Goal: Task Accomplishment & Management: Use online tool/utility

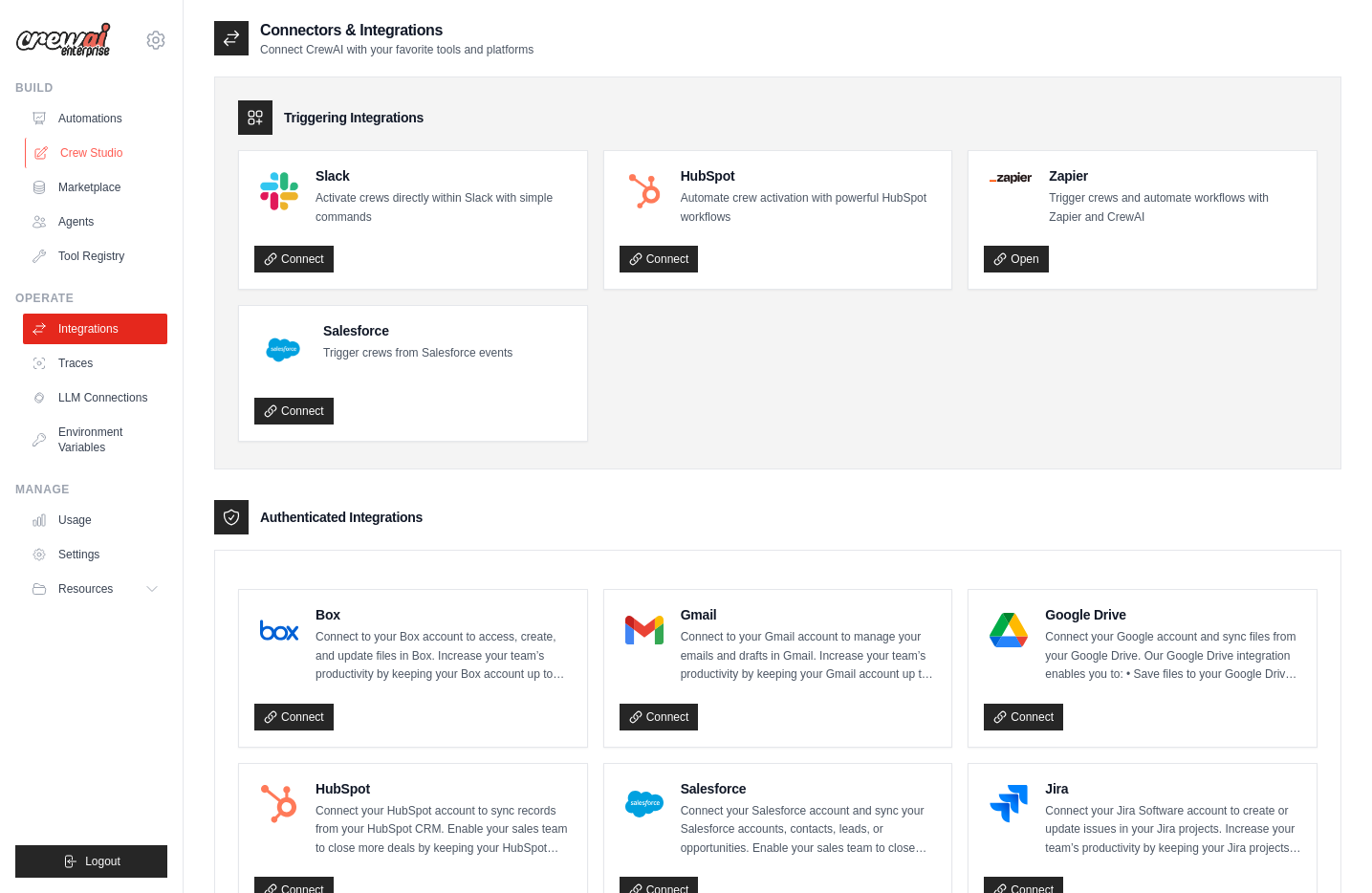
click at [101, 156] on link "Crew Studio" at bounding box center [97, 153] width 144 height 31
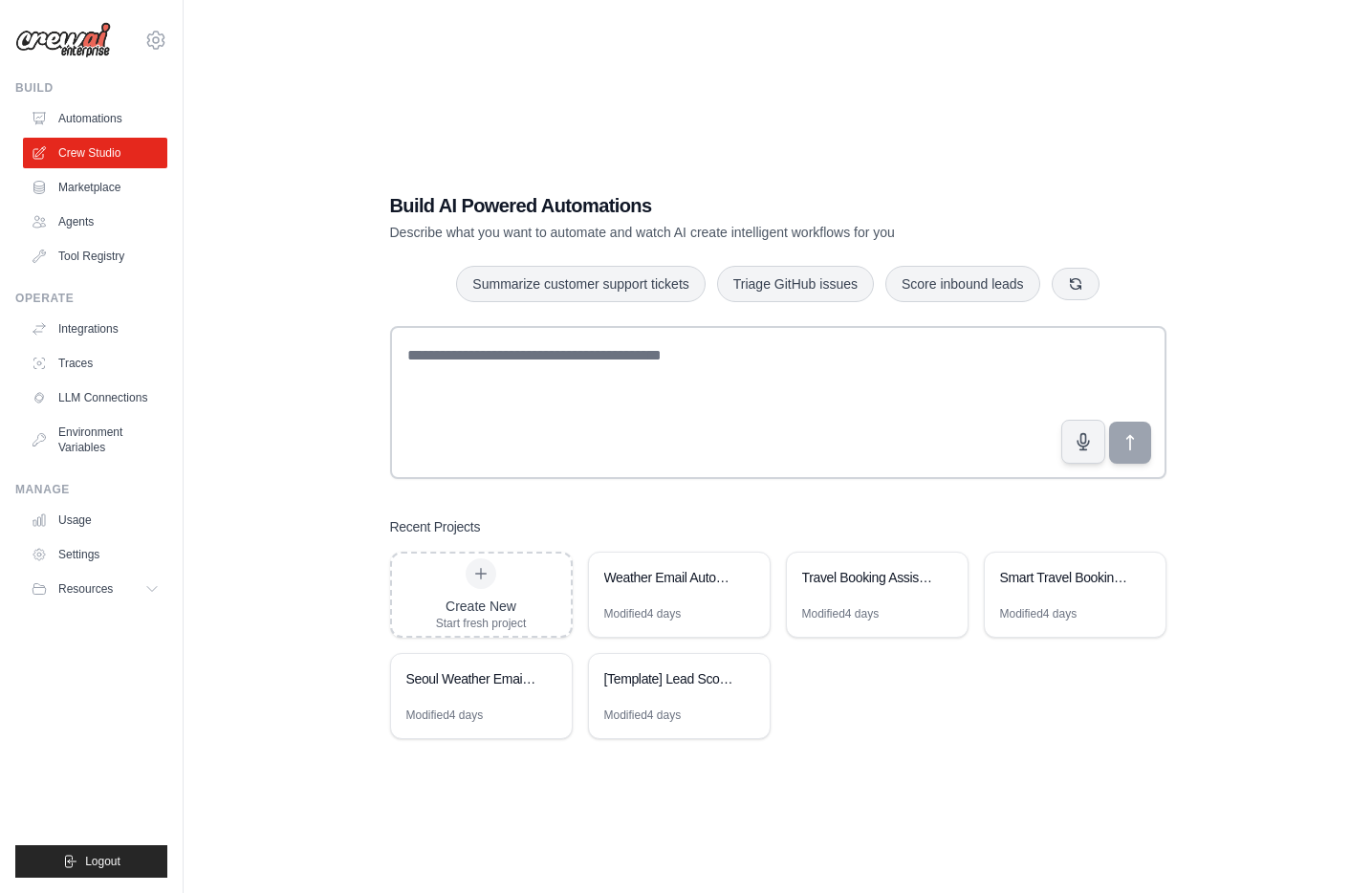
click at [89, 111] on link "Automations" at bounding box center [95, 119] width 144 height 31
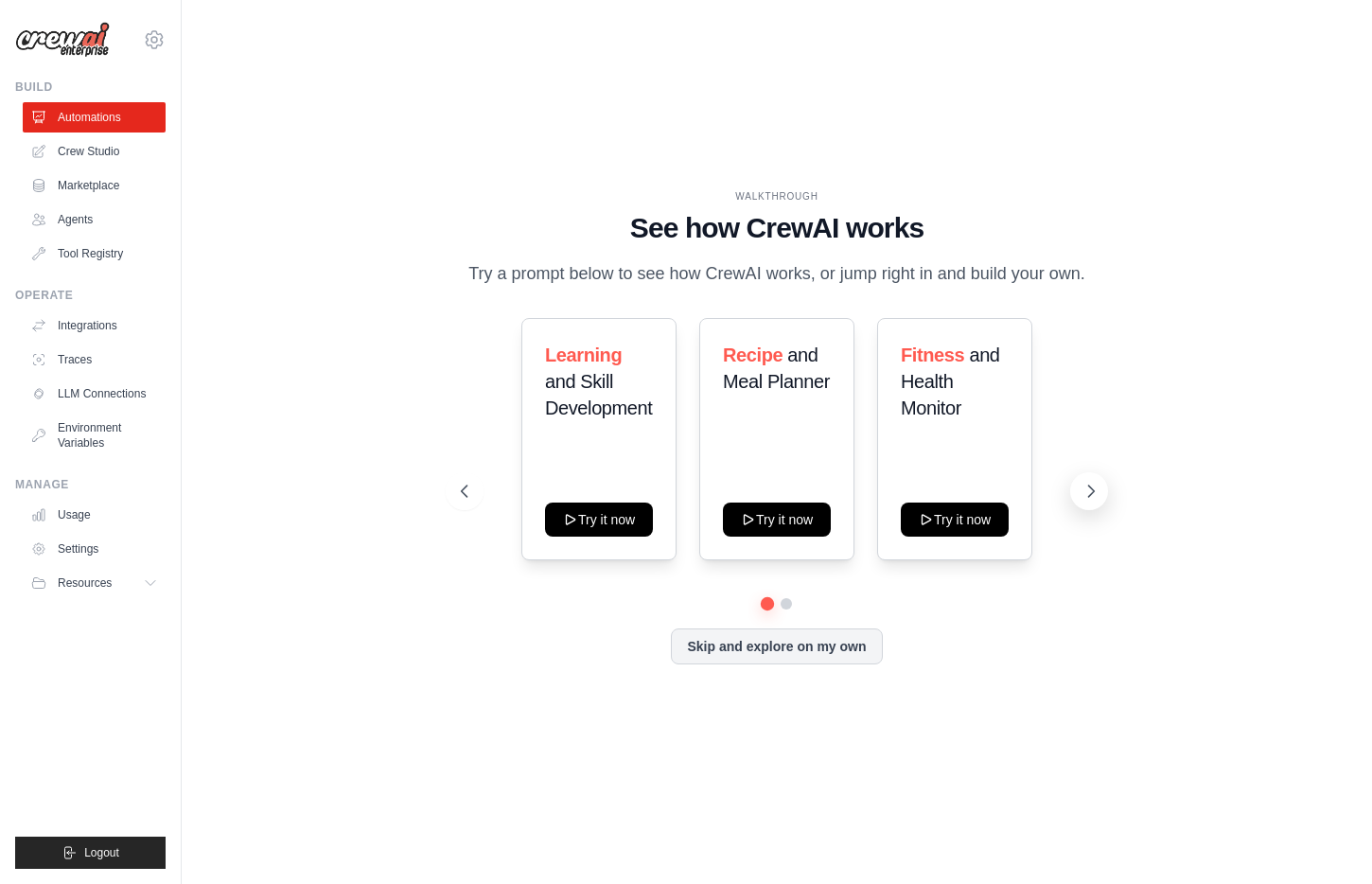
click at [1098, 497] on icon at bounding box center [1091, 491] width 19 height 19
click at [1100, 500] on icon at bounding box center [1091, 491] width 19 height 19
click at [89, 156] on link "Crew Studio" at bounding box center [96, 151] width 143 height 31
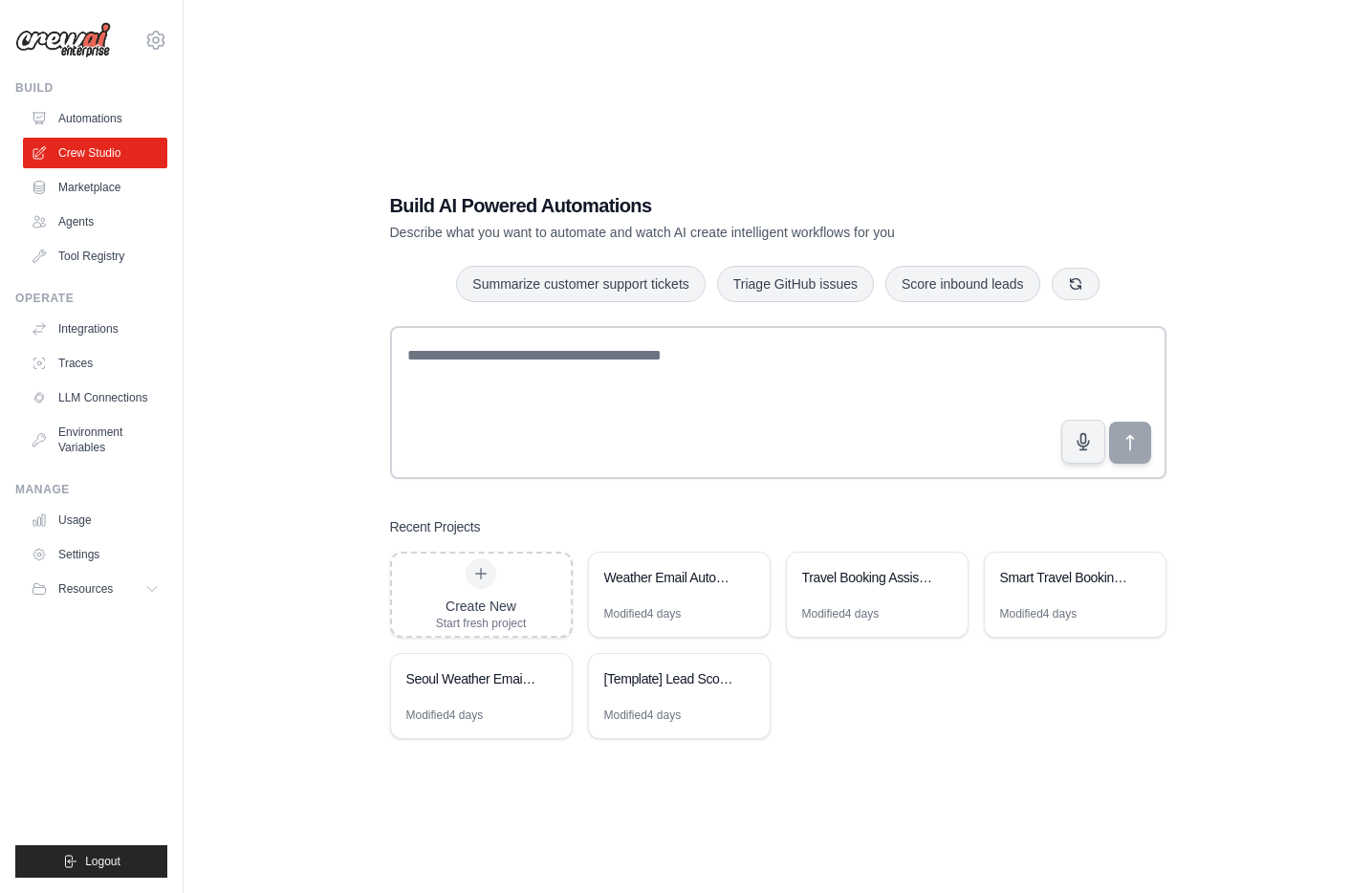
click at [68, 219] on link "Agents" at bounding box center [95, 222] width 144 height 31
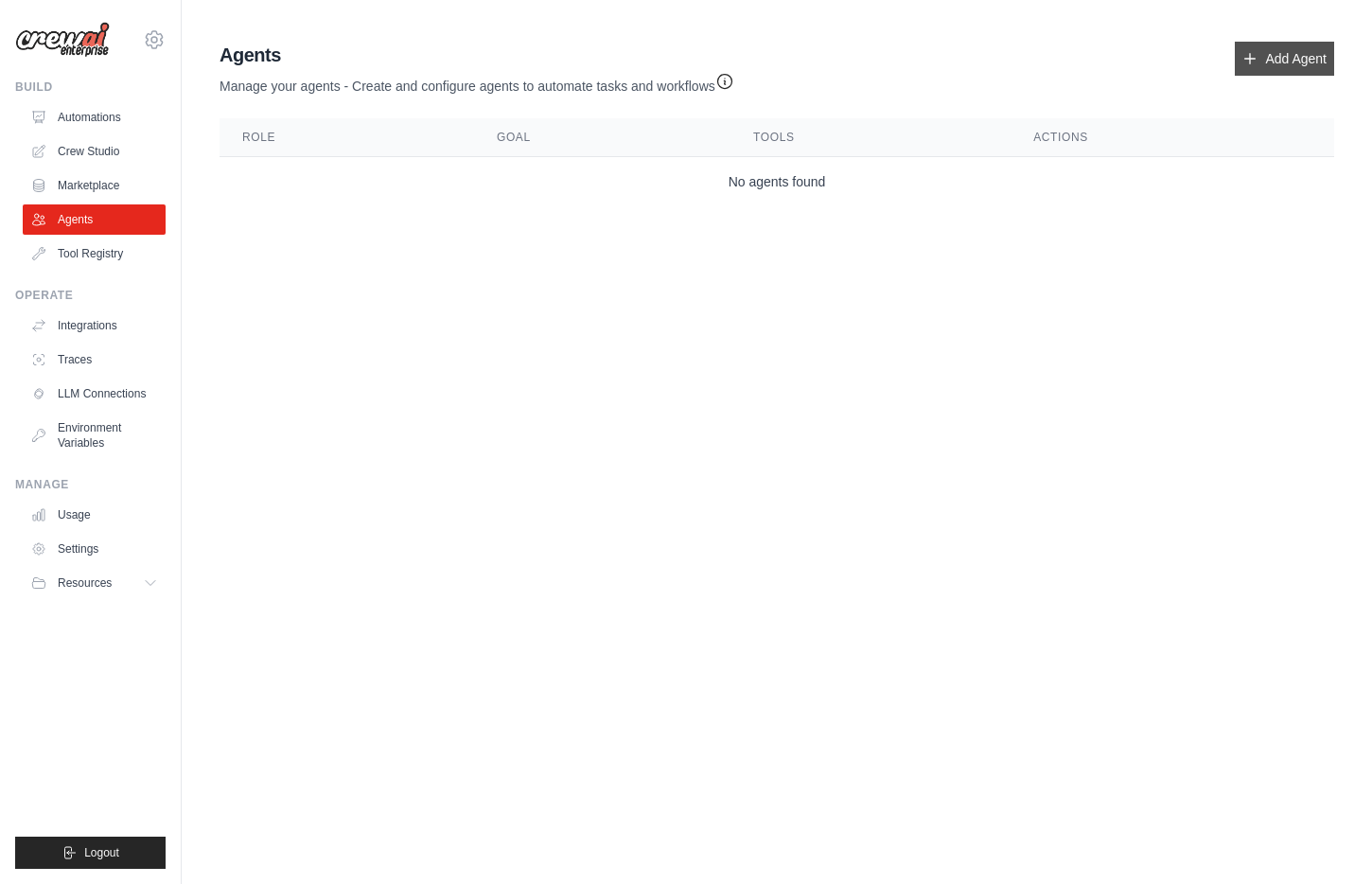
click at [1291, 50] on link "Add Agent" at bounding box center [1285, 58] width 100 height 35
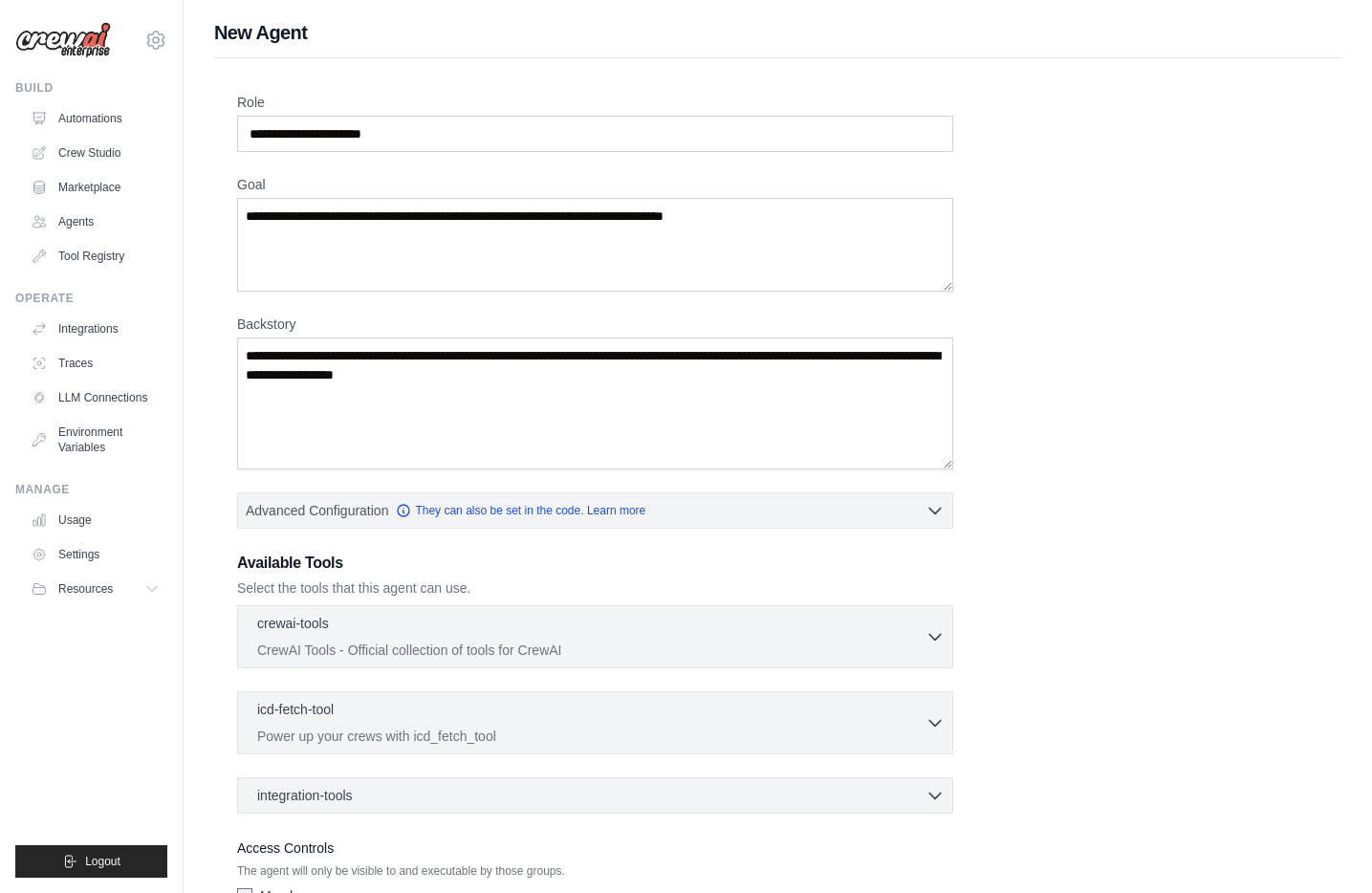
scroll to position [133, 0]
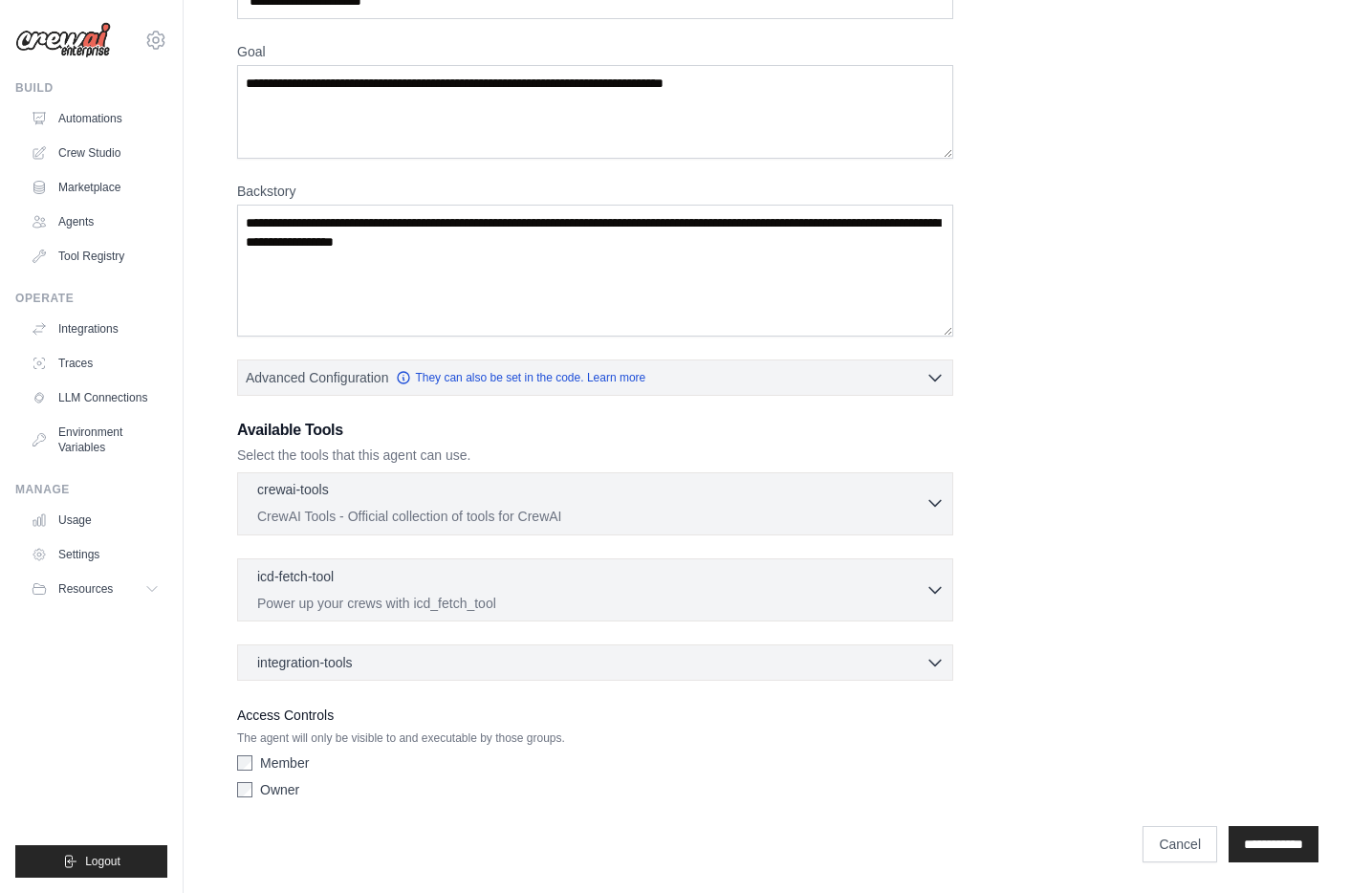
click at [448, 521] on p "CrewAI Tools - Official collection of tools for CrewAI" at bounding box center [592, 516] width 668 height 19
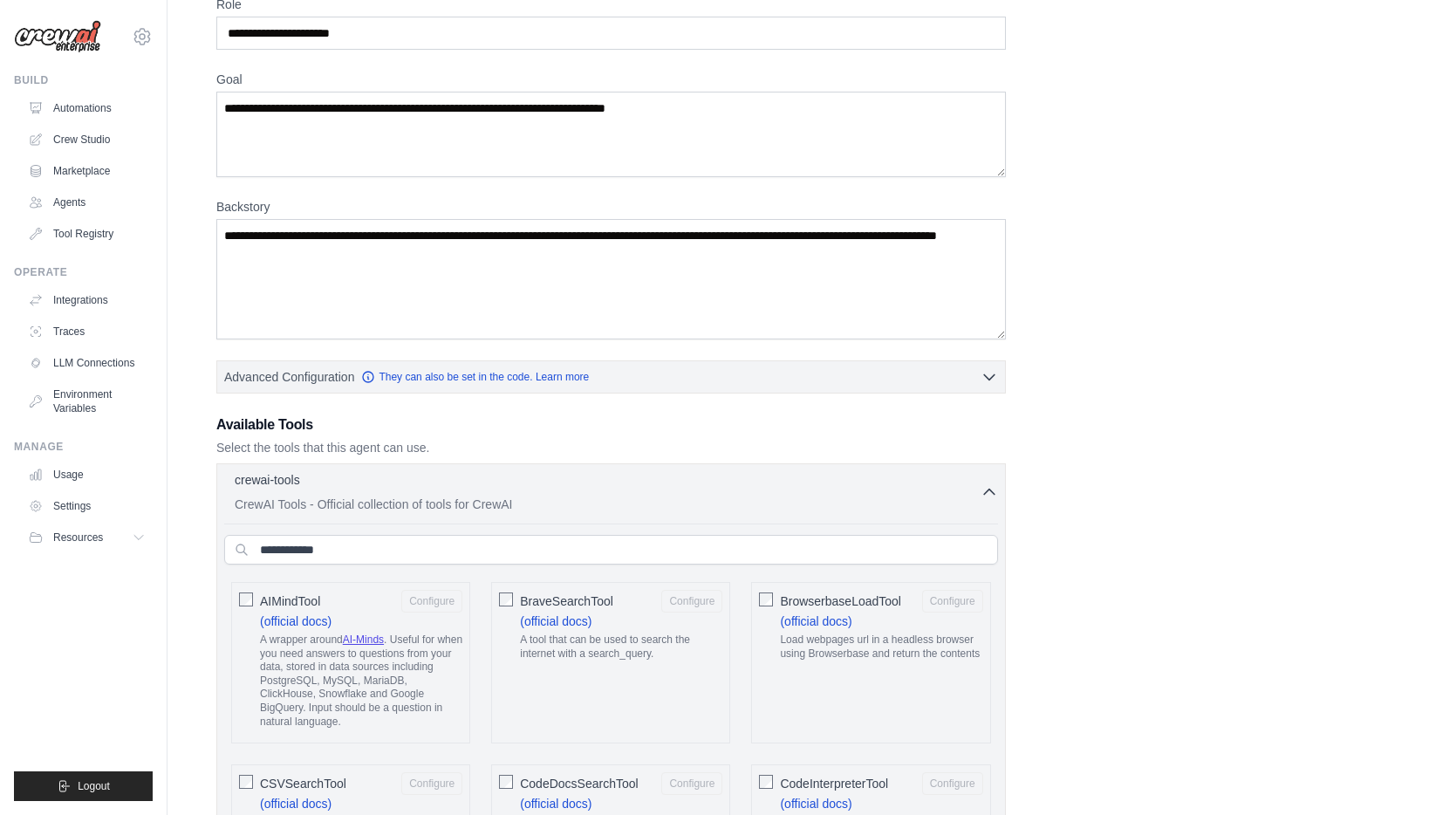
scroll to position [0, 0]
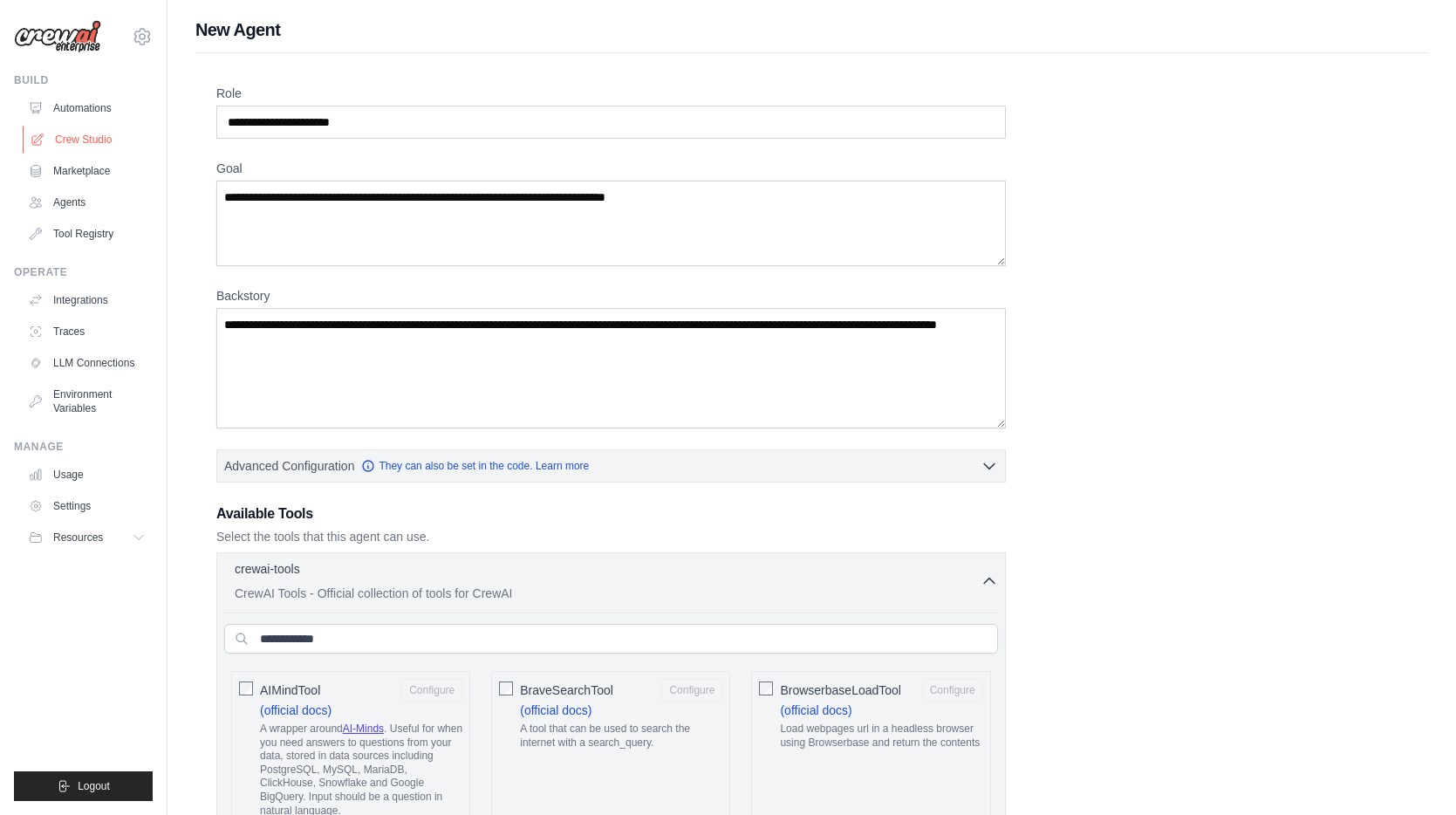
click at [60, 139] on link "Crew Studio" at bounding box center [88, 140] width 132 height 28
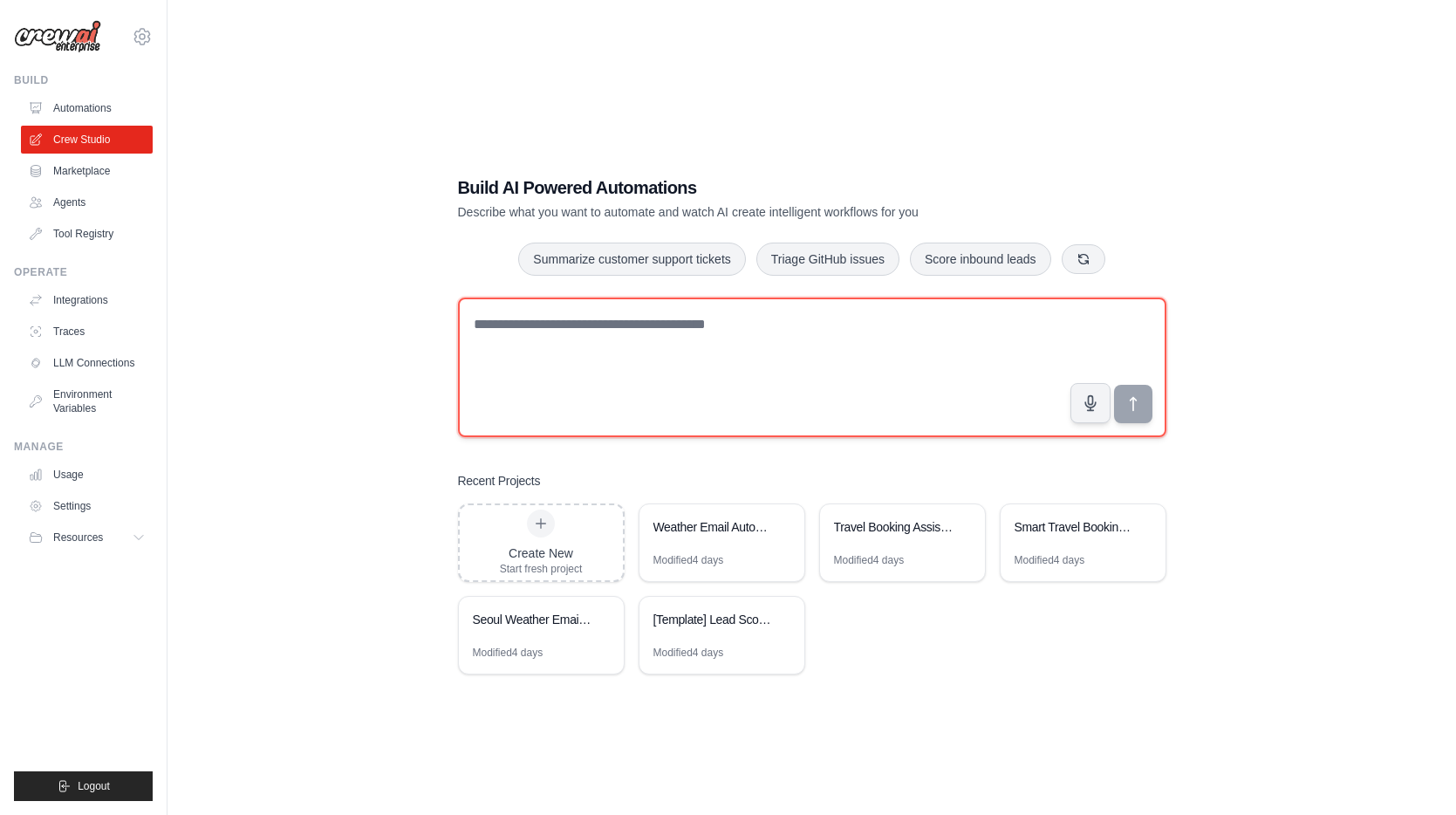
click at [691, 357] on textarea at bounding box center [812, 368] width 709 height 140
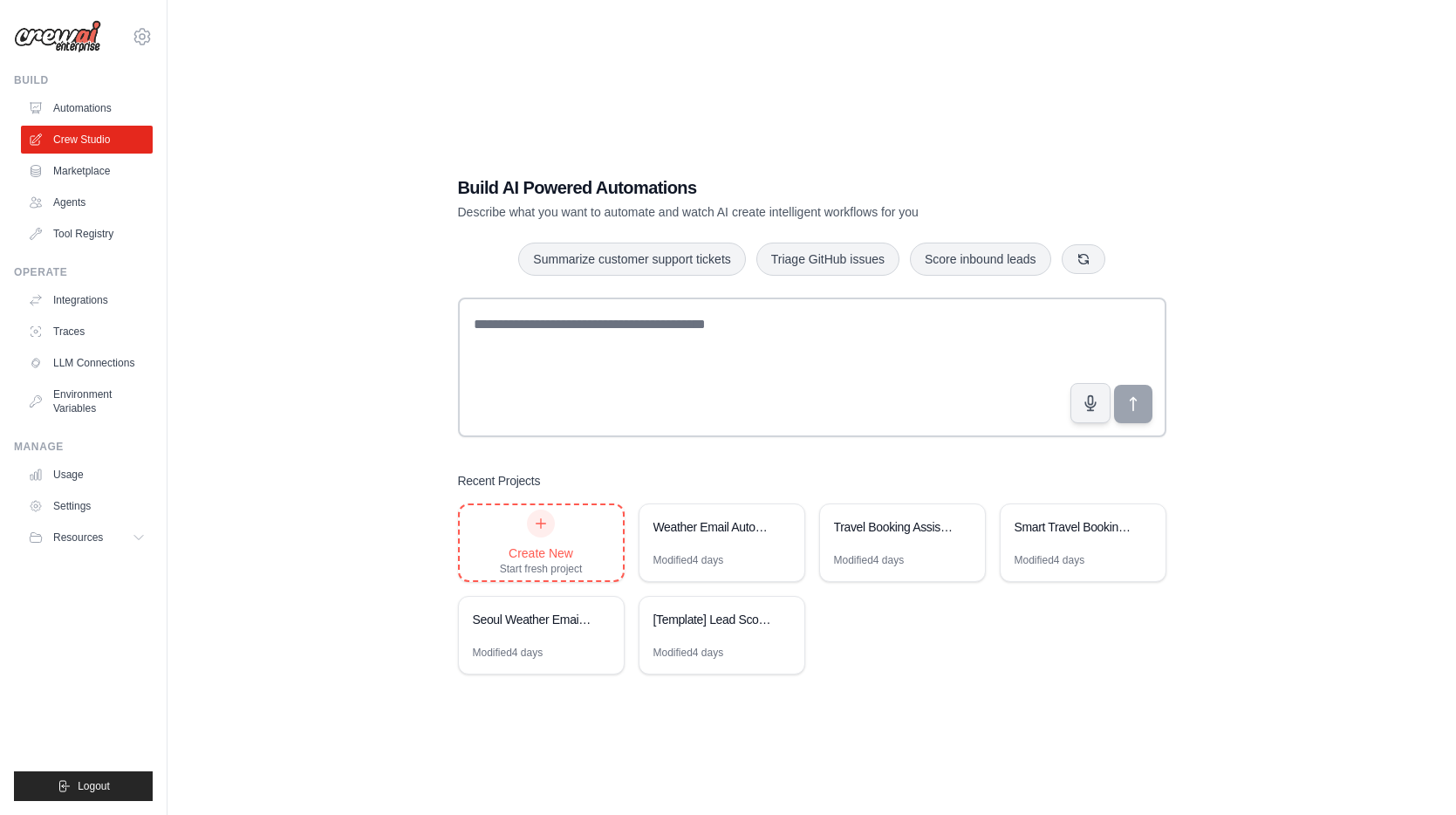
click at [551, 550] on div "Create New" at bounding box center [542, 553] width 83 height 18
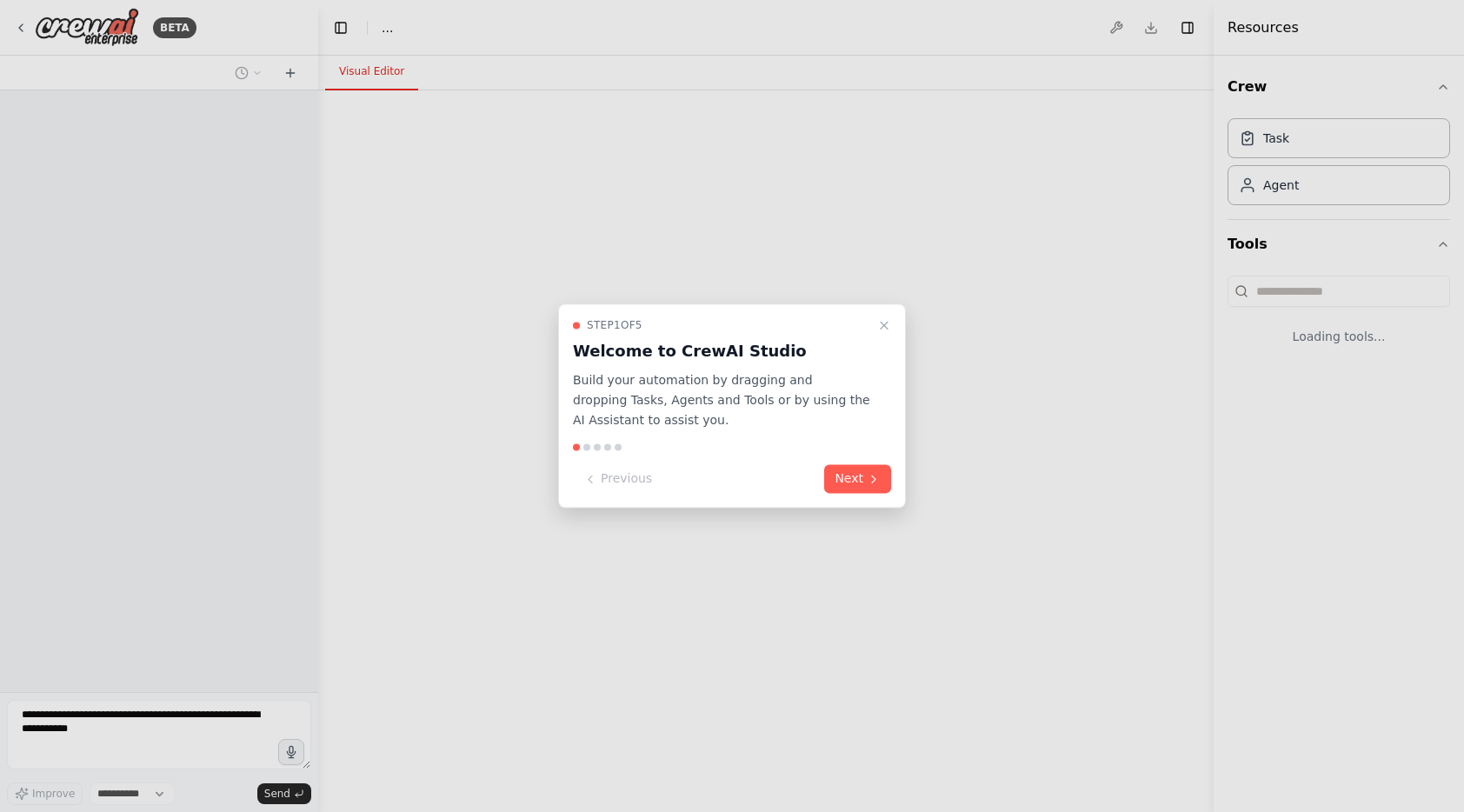
select select "****"
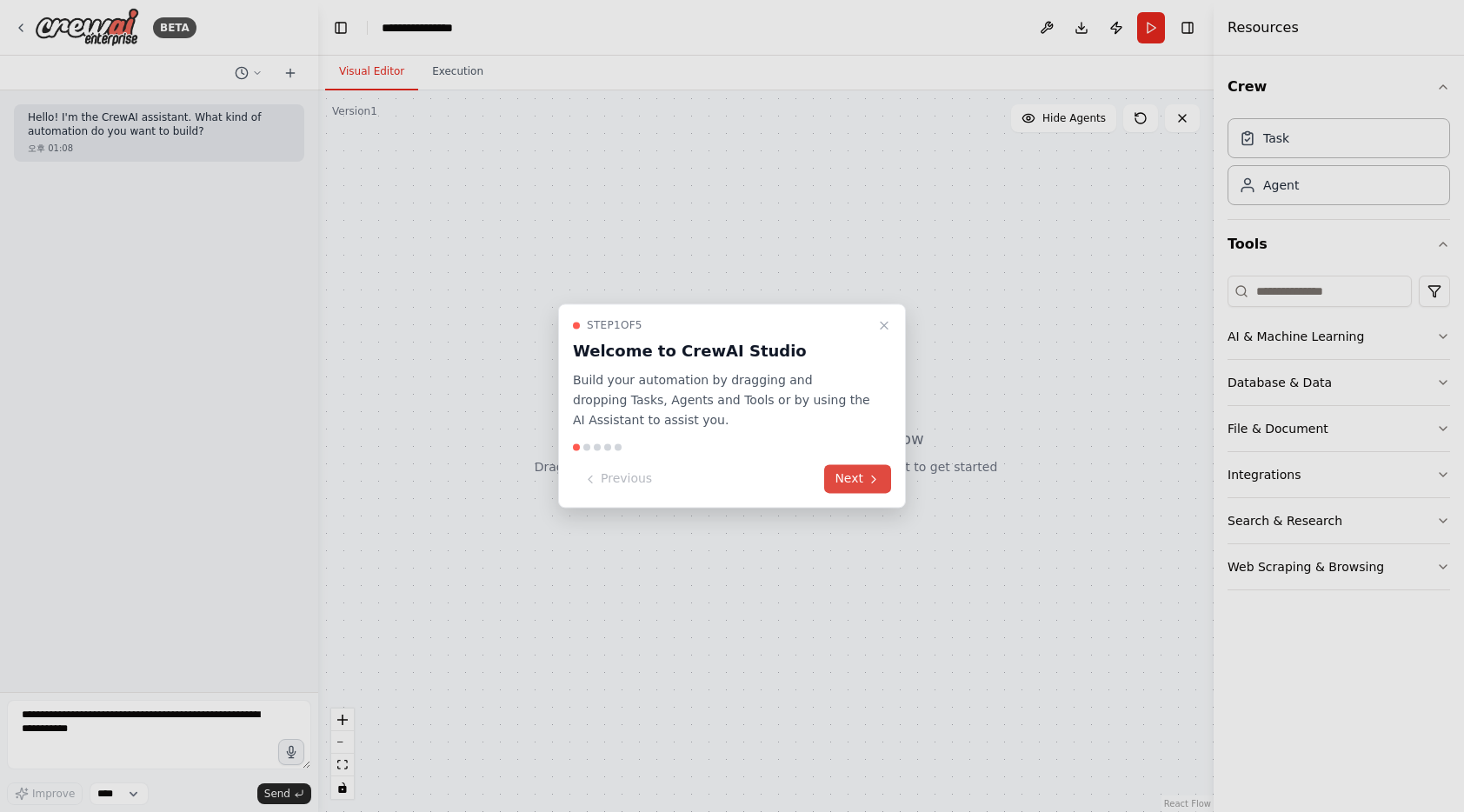
click at [863, 485] on button "Next" at bounding box center [858, 479] width 67 height 29
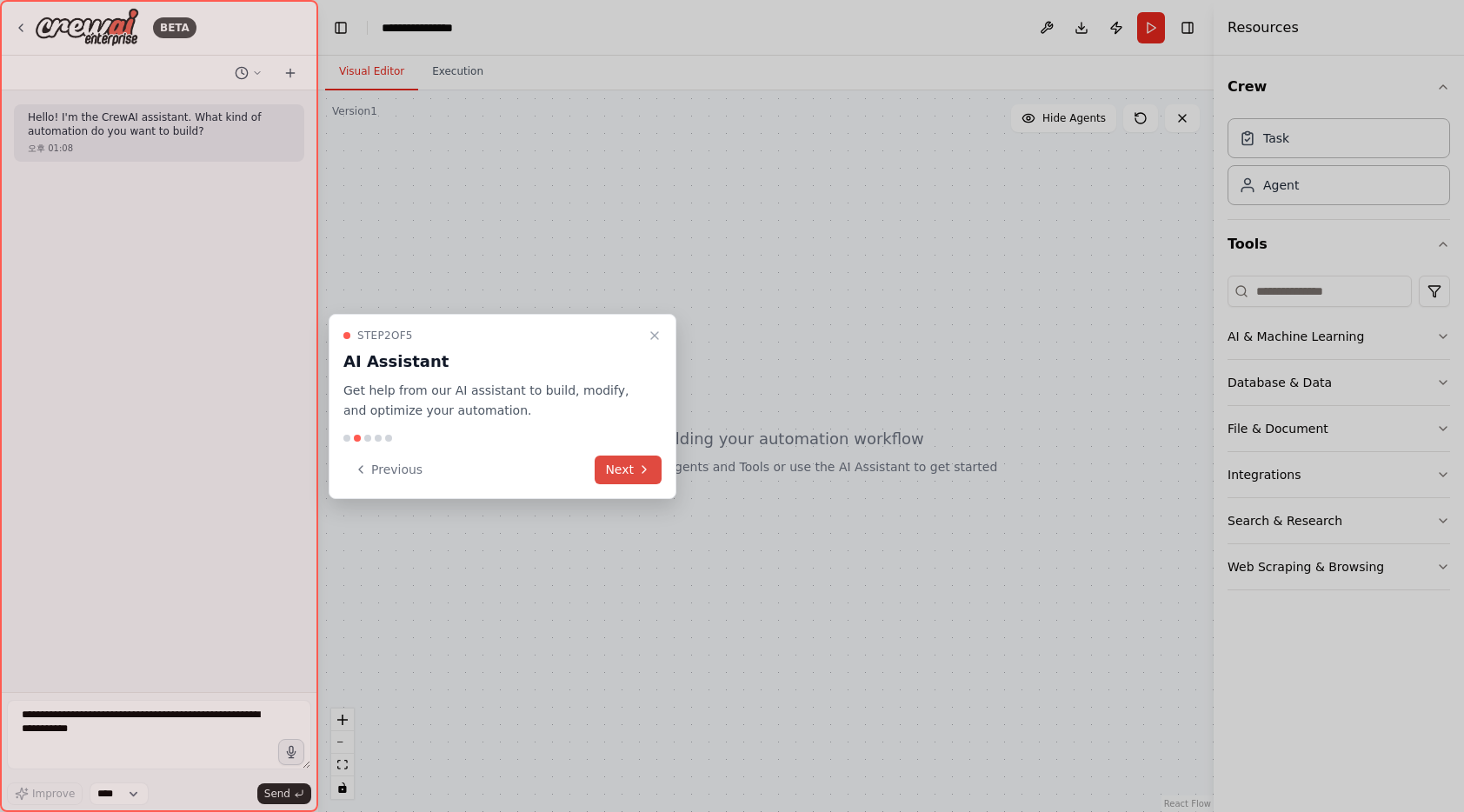
click at [660, 471] on button "Next" at bounding box center [628, 469] width 67 height 29
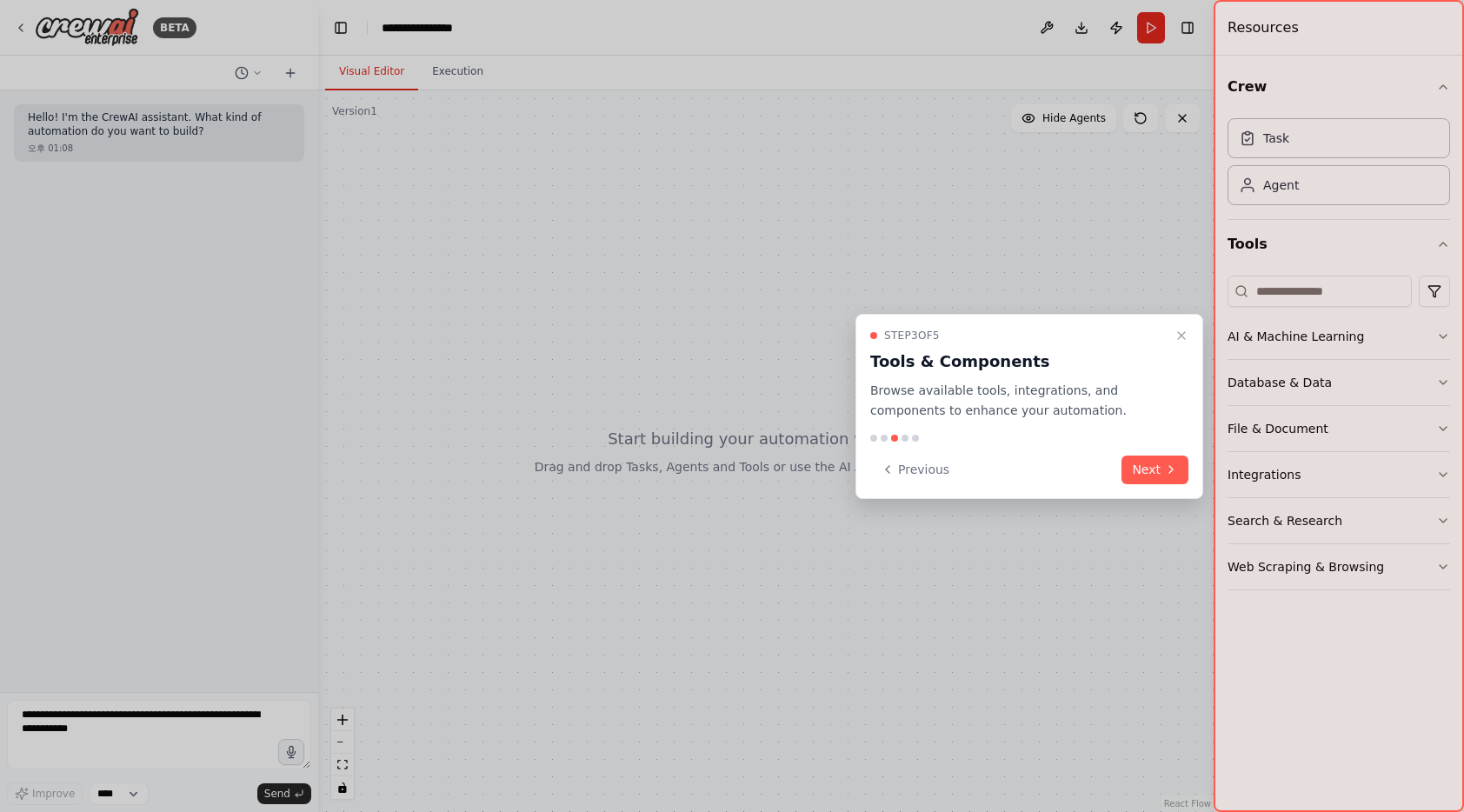
click at [1162, 468] on button "Next" at bounding box center [1155, 469] width 67 height 29
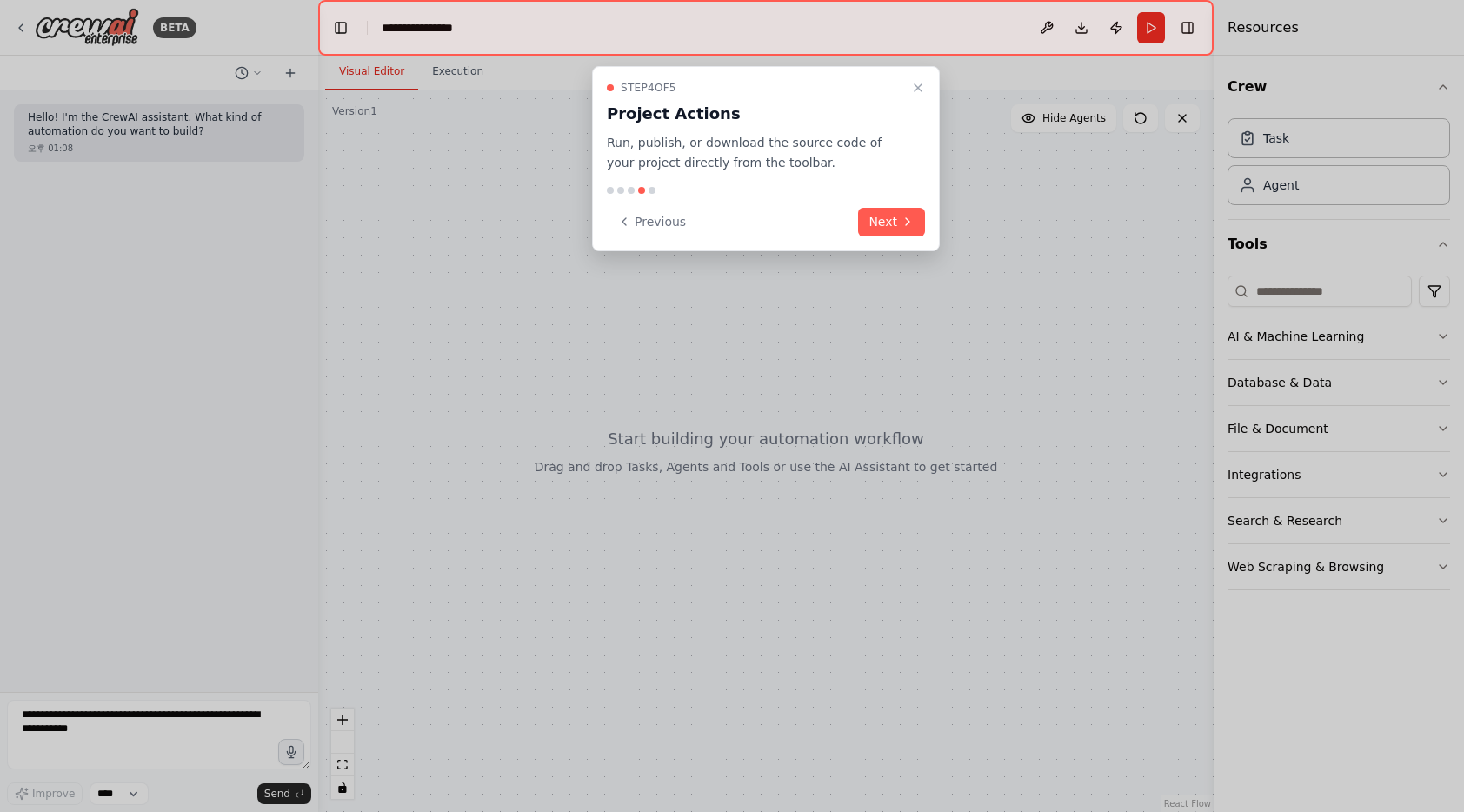
click at [891, 203] on div "Step 4 of 5 Project Actions Run, publish, or download the source code of your p…" at bounding box center [765, 159] width 348 height 185
click at [902, 214] on button "Next" at bounding box center [891, 222] width 67 height 29
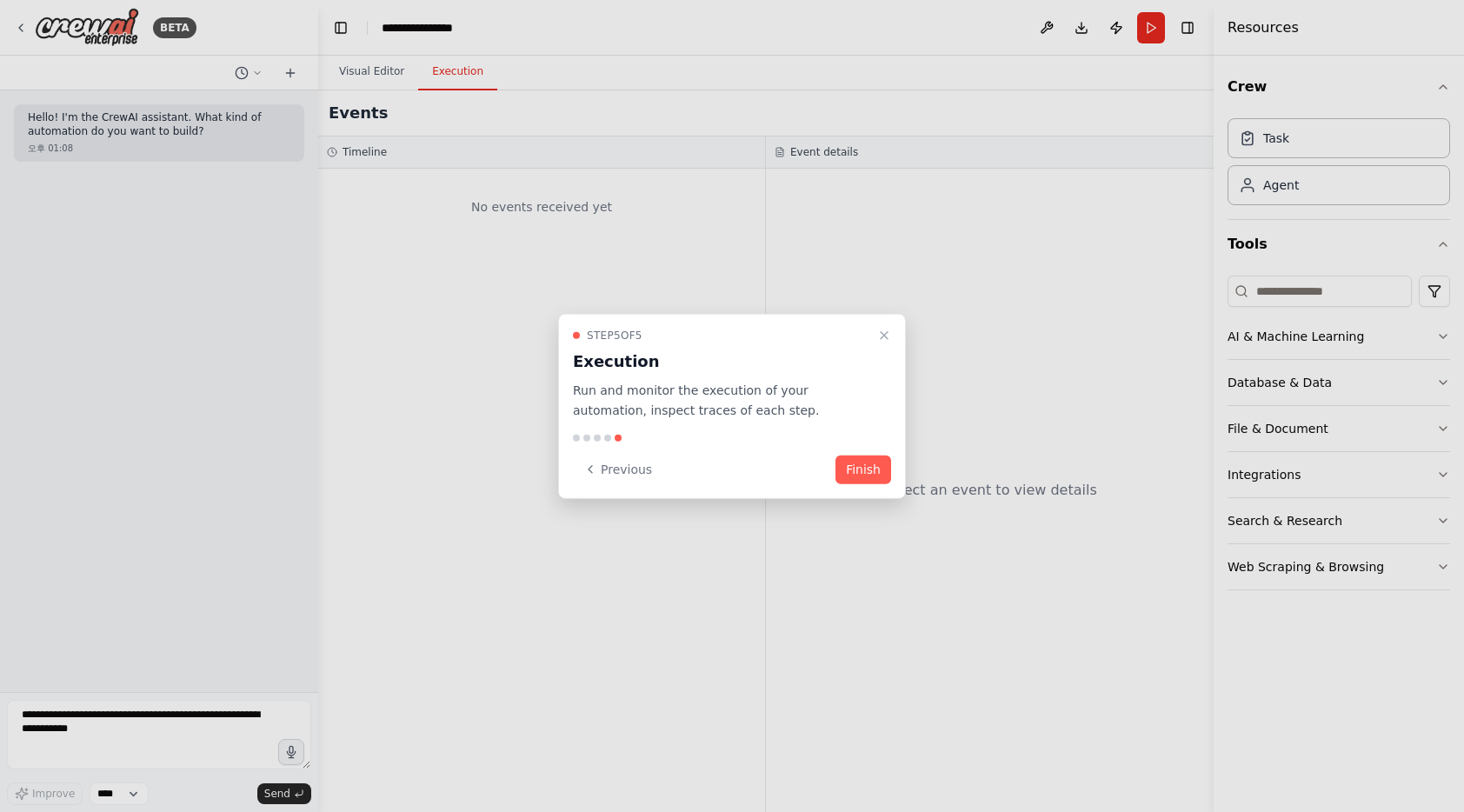
click at [844, 465] on button "Finish" at bounding box center [863, 469] width 55 height 29
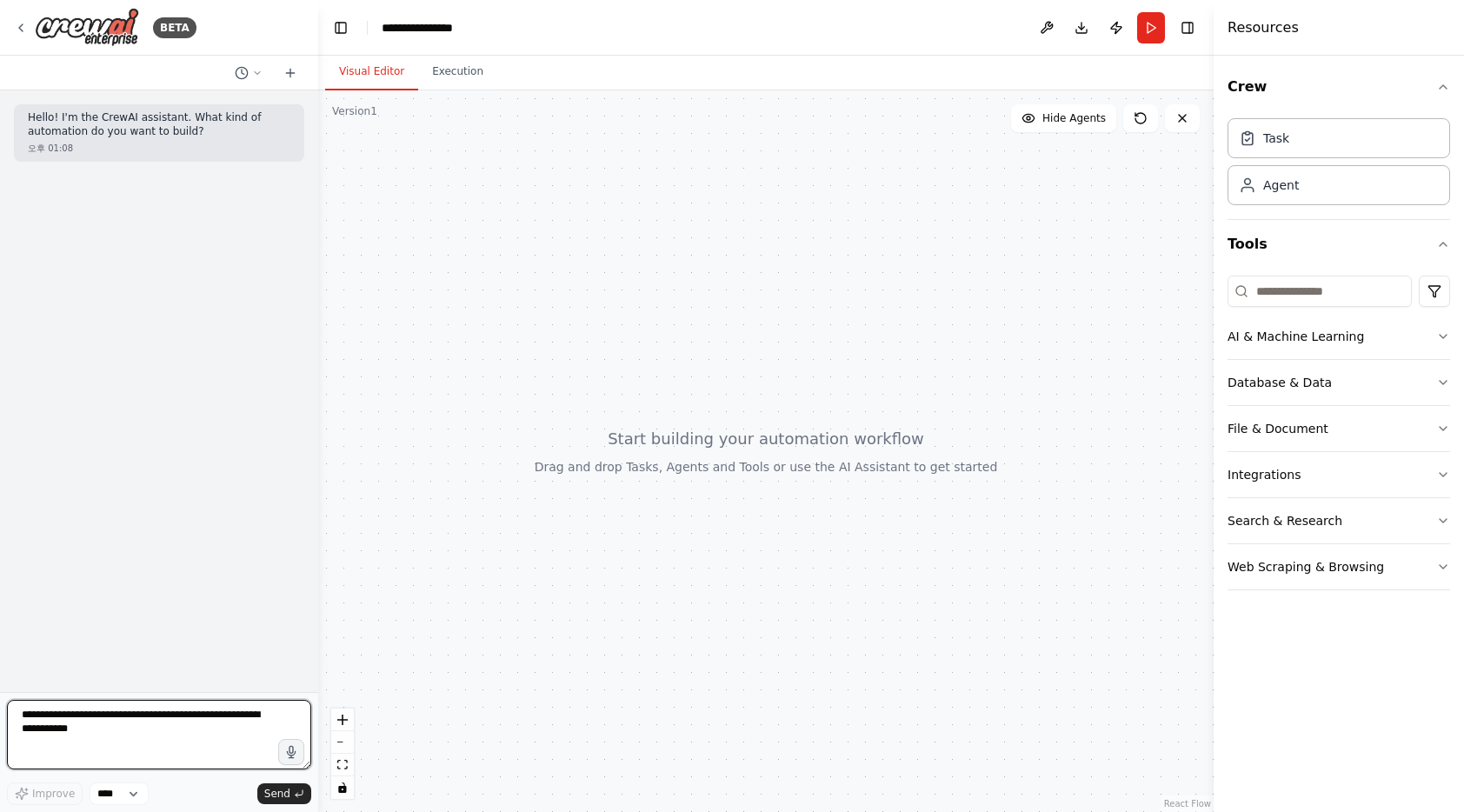
click at [126, 745] on textarea at bounding box center [159, 734] width 304 height 70
type textarea "*"
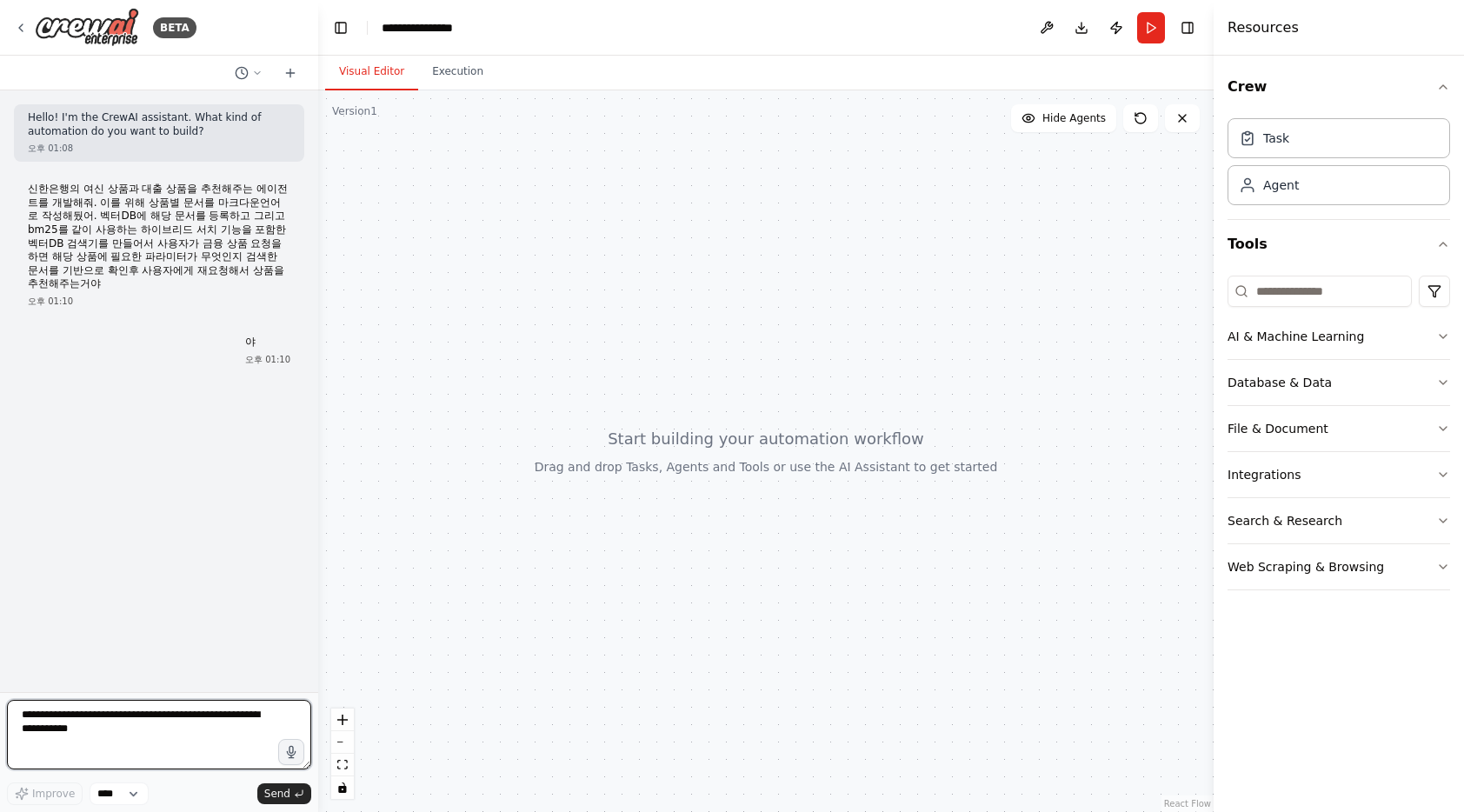
scroll to position [0, 0]
click at [1388, 438] on button "File & Document" at bounding box center [1339, 428] width 223 height 45
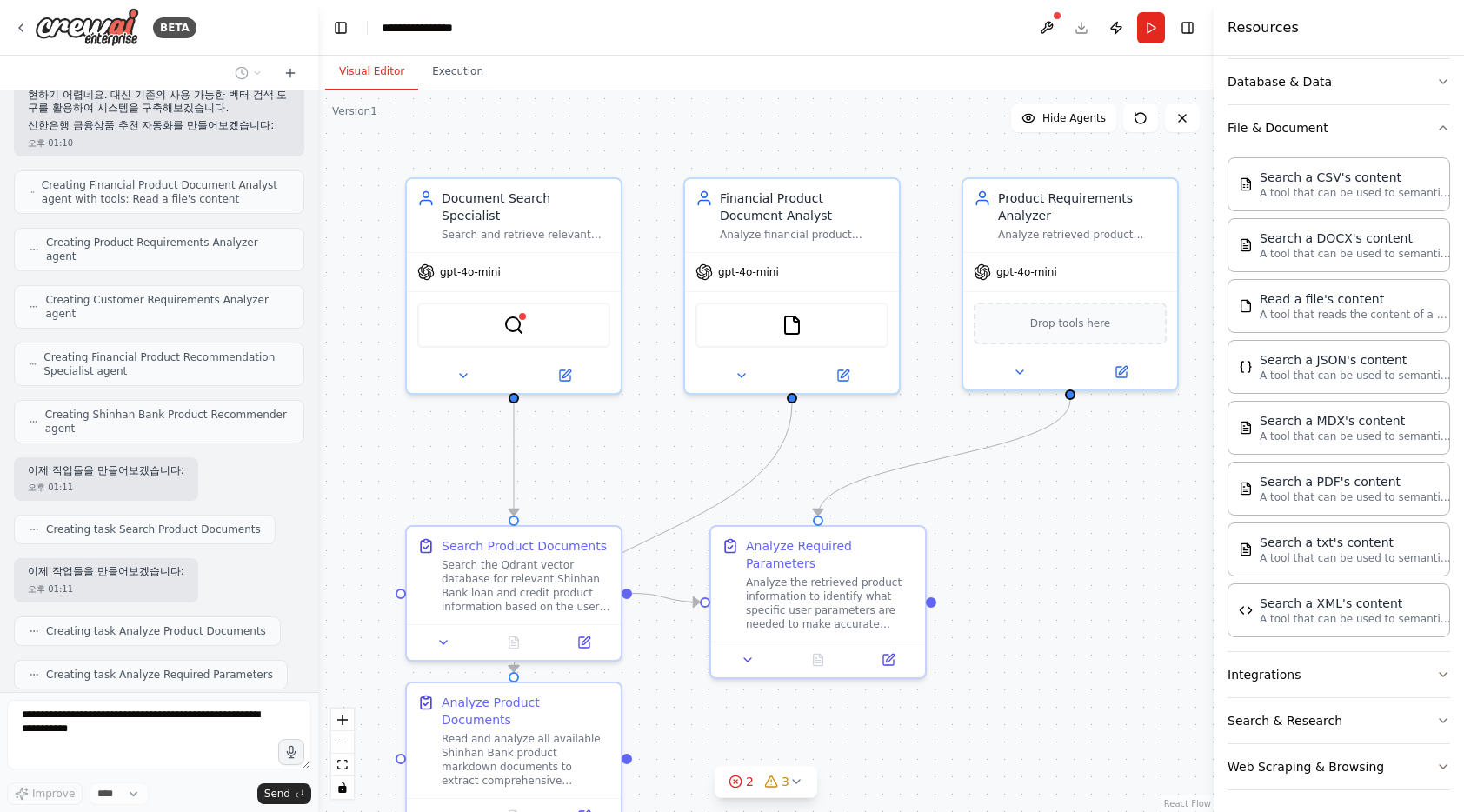
scroll to position [2197, 0]
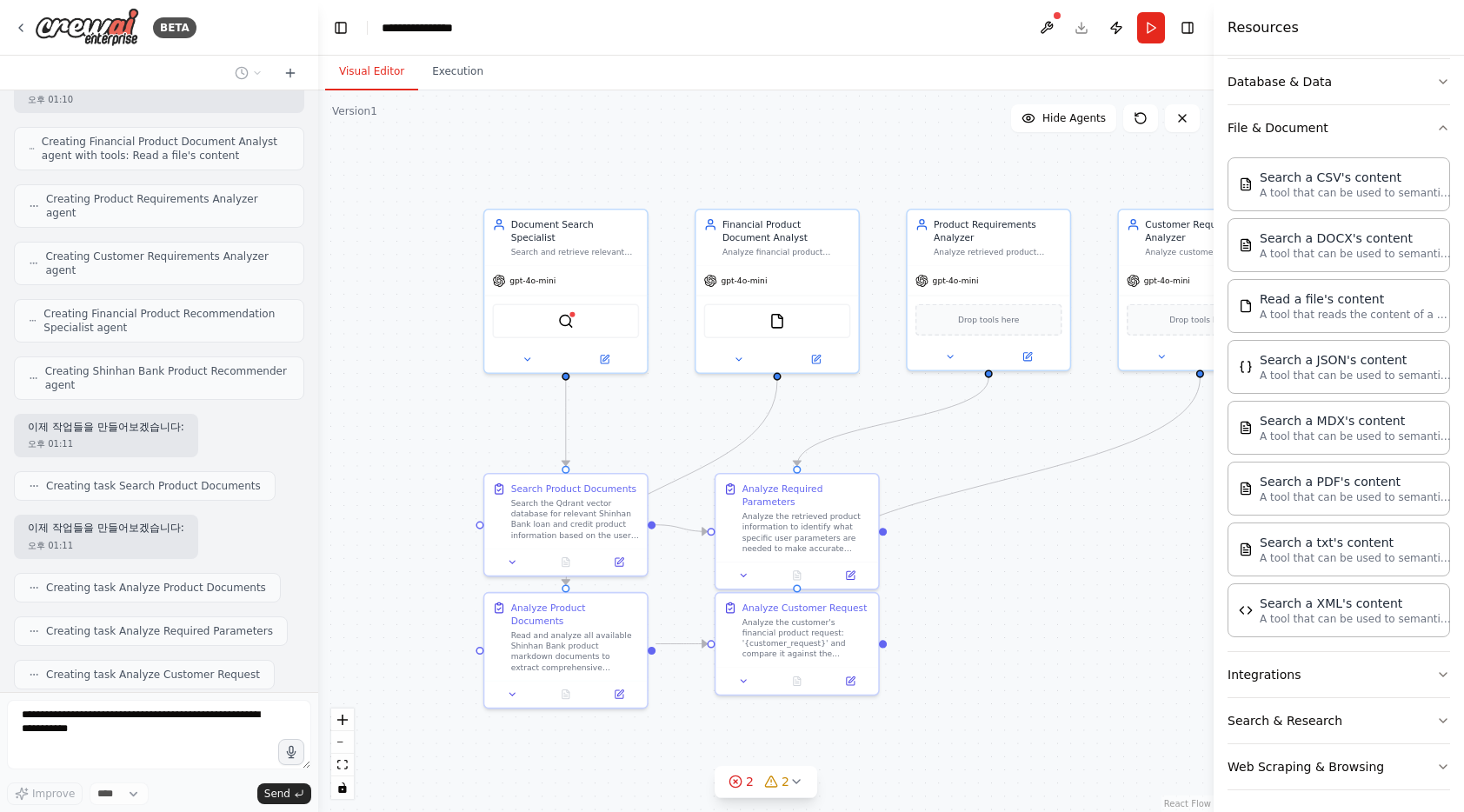
drag, startPoint x: 1104, startPoint y: 675, endPoint x: 1001, endPoint y: 588, distance: 134.8
click at [1002, 588] on div ".deletable-edge-delete-btn { width: 20px; height: 20px; border: 0px solid #ffff…" at bounding box center [765, 451] width 896 height 721
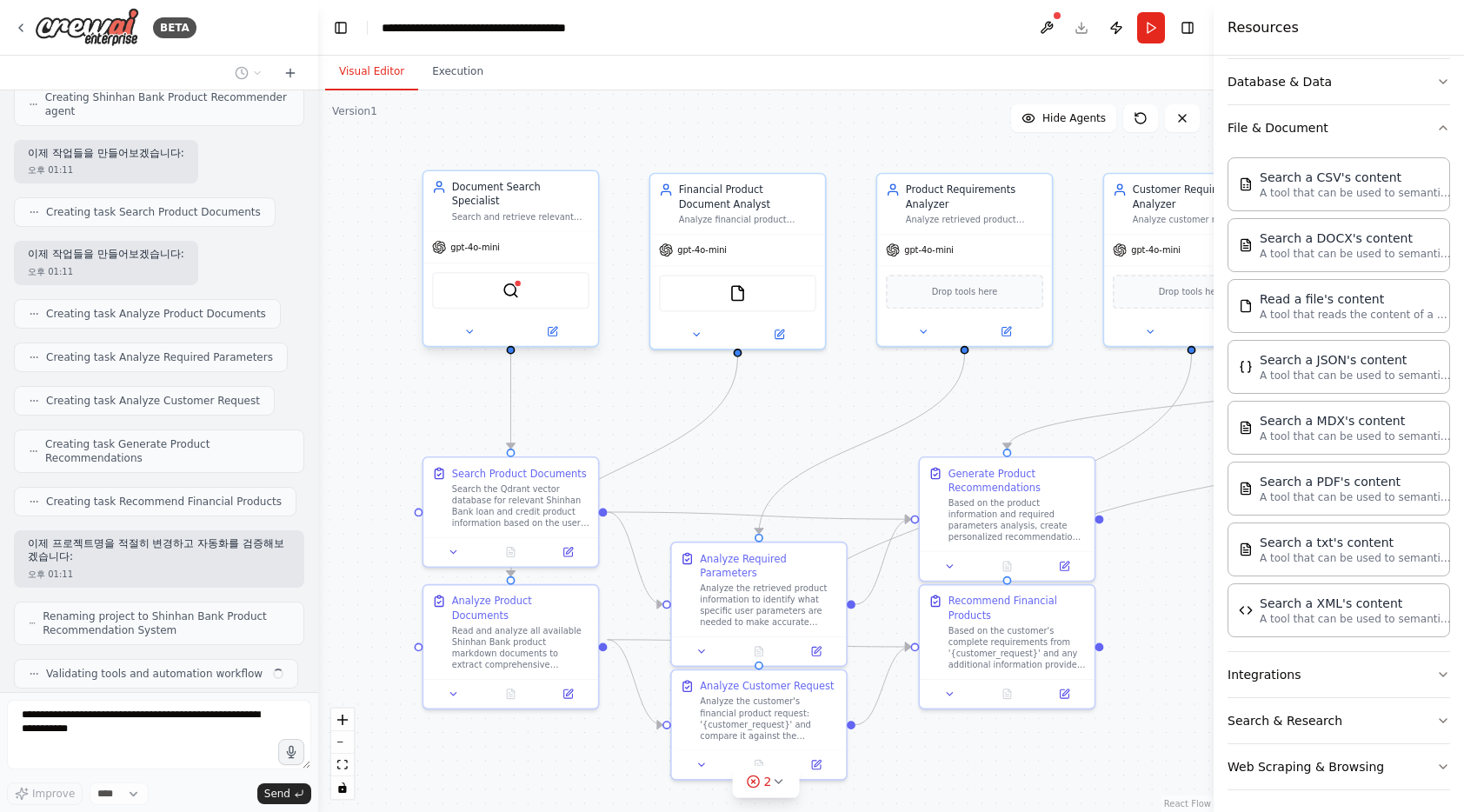
scroll to position [2515, 0]
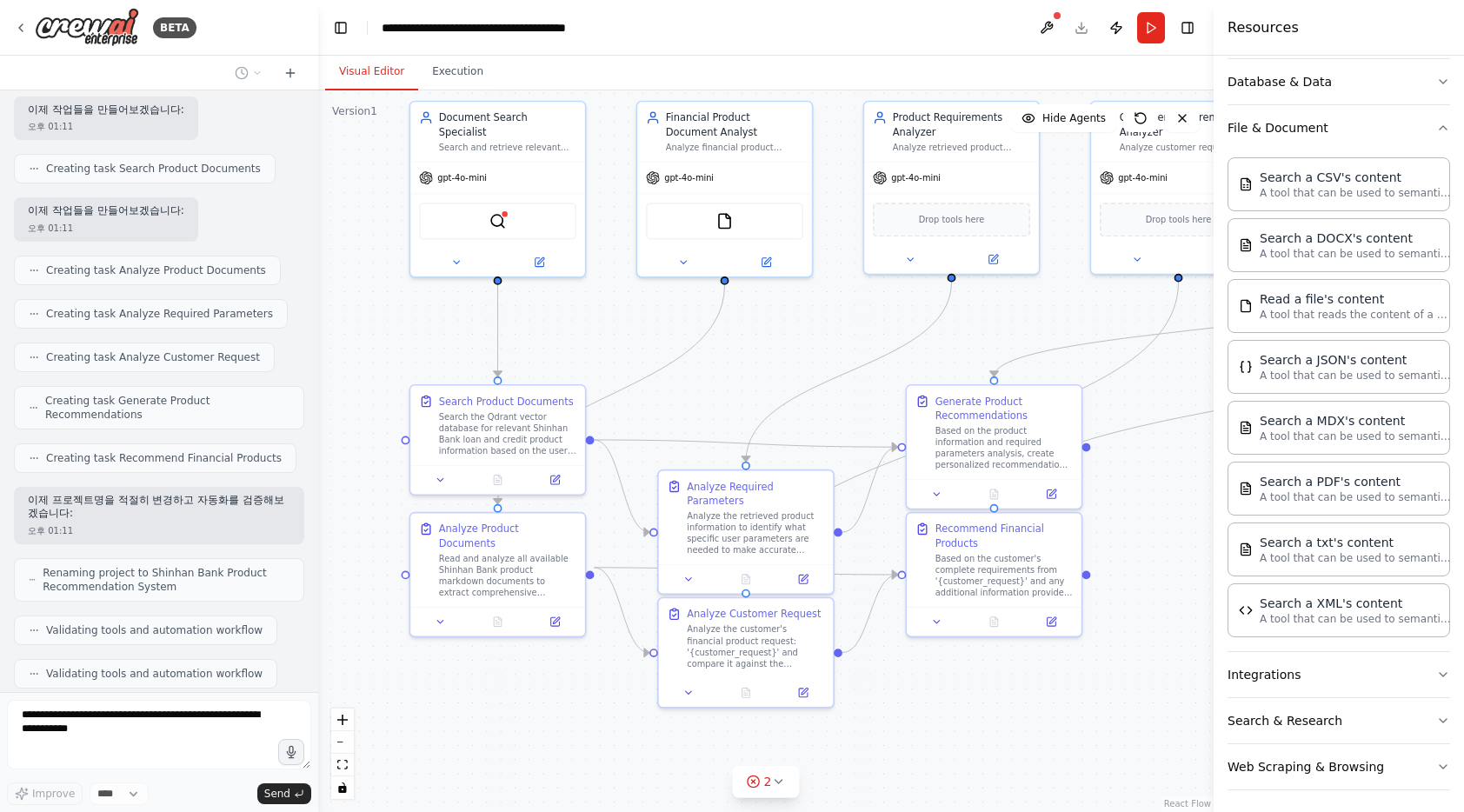
drag, startPoint x: 418, startPoint y: 432, endPoint x: 405, endPoint y: 359, distance: 74.1
click at [405, 359] on div ".deletable-edge-delete-btn { width: 20px; height: 20px; border: 0px solid #ffff…" at bounding box center [765, 451] width 896 height 721
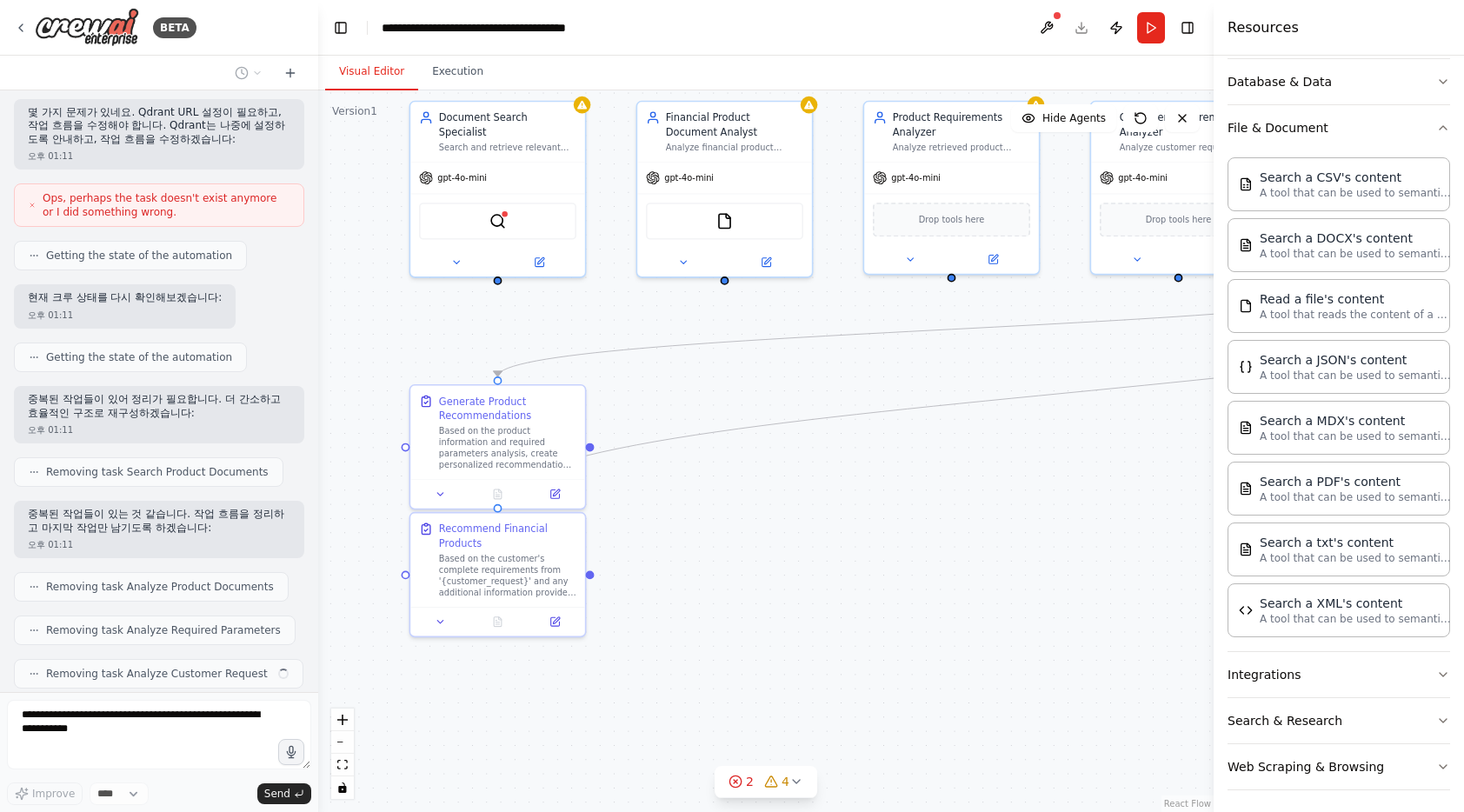
scroll to position [3291, 0]
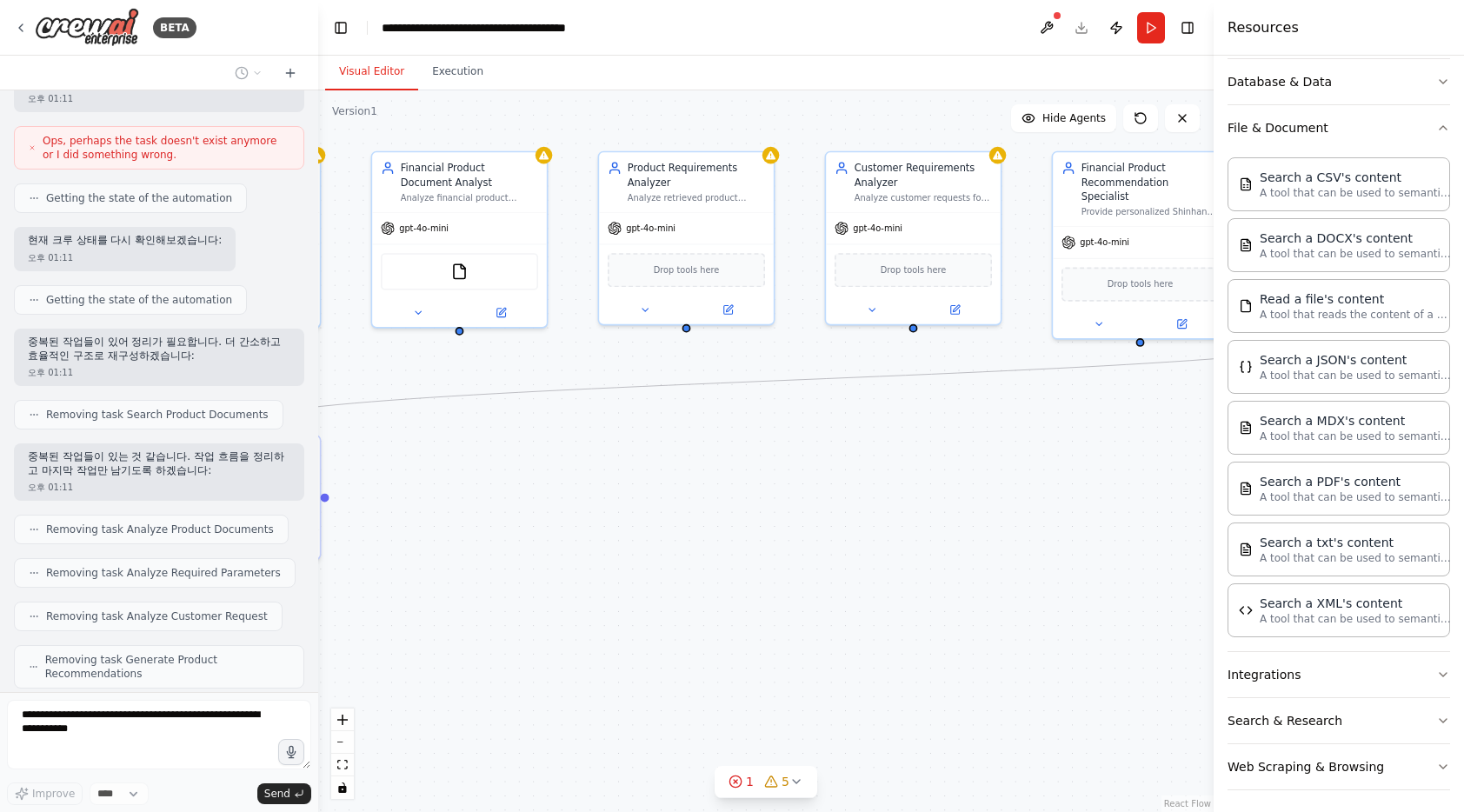
drag, startPoint x: 898, startPoint y: 571, endPoint x: 632, endPoint y: 622, distance: 270.8
click at [632, 622] on div ".deletable-edge-delete-btn { width: 20px; height: 20px; border: 0px solid #ffff…" at bounding box center [765, 451] width 896 height 721
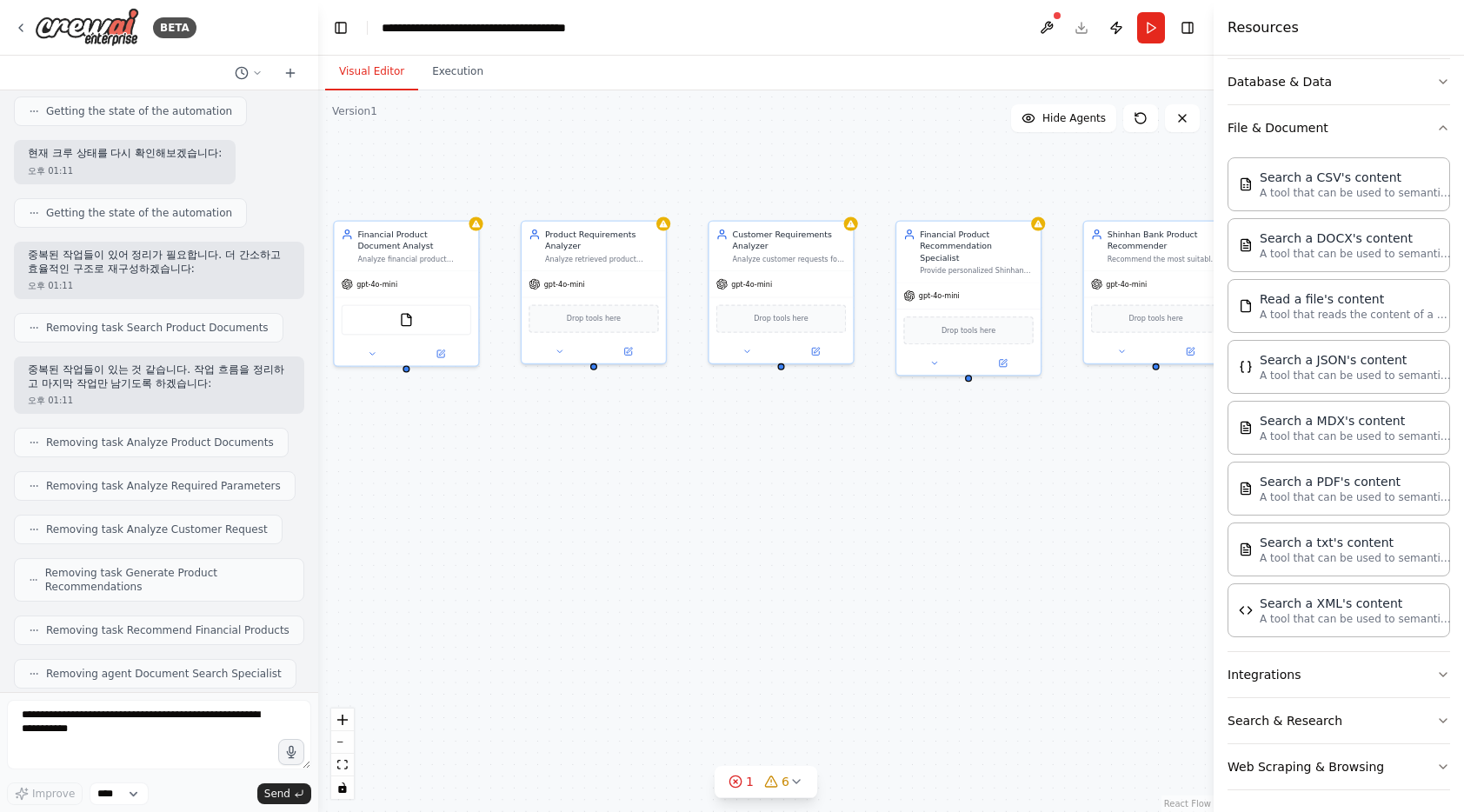
scroll to position [3550, 0]
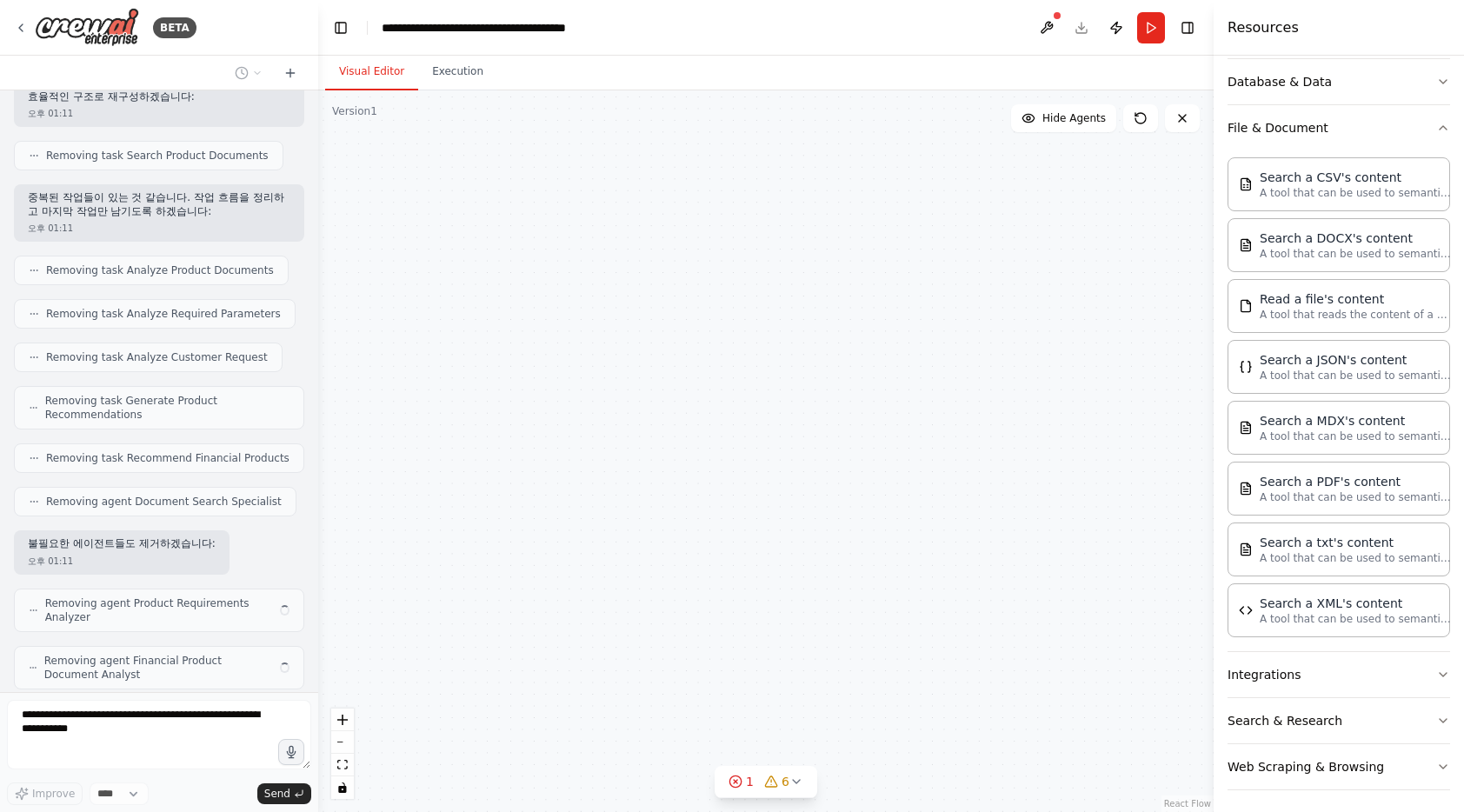
drag, startPoint x: 776, startPoint y: 573, endPoint x: 839, endPoint y: 565, distance: 63.5
click at [839, 565] on div "Customer Requirements Analyzer Analyze customer requests for financial products…" at bounding box center [765, 451] width 896 height 721
drag, startPoint x: 714, startPoint y: 511, endPoint x: 814, endPoint y: 516, distance: 100.1
click at [814, 516] on div "Customer Requirements Analyzer Analyze customer requests for financial products…" at bounding box center [765, 451] width 896 height 721
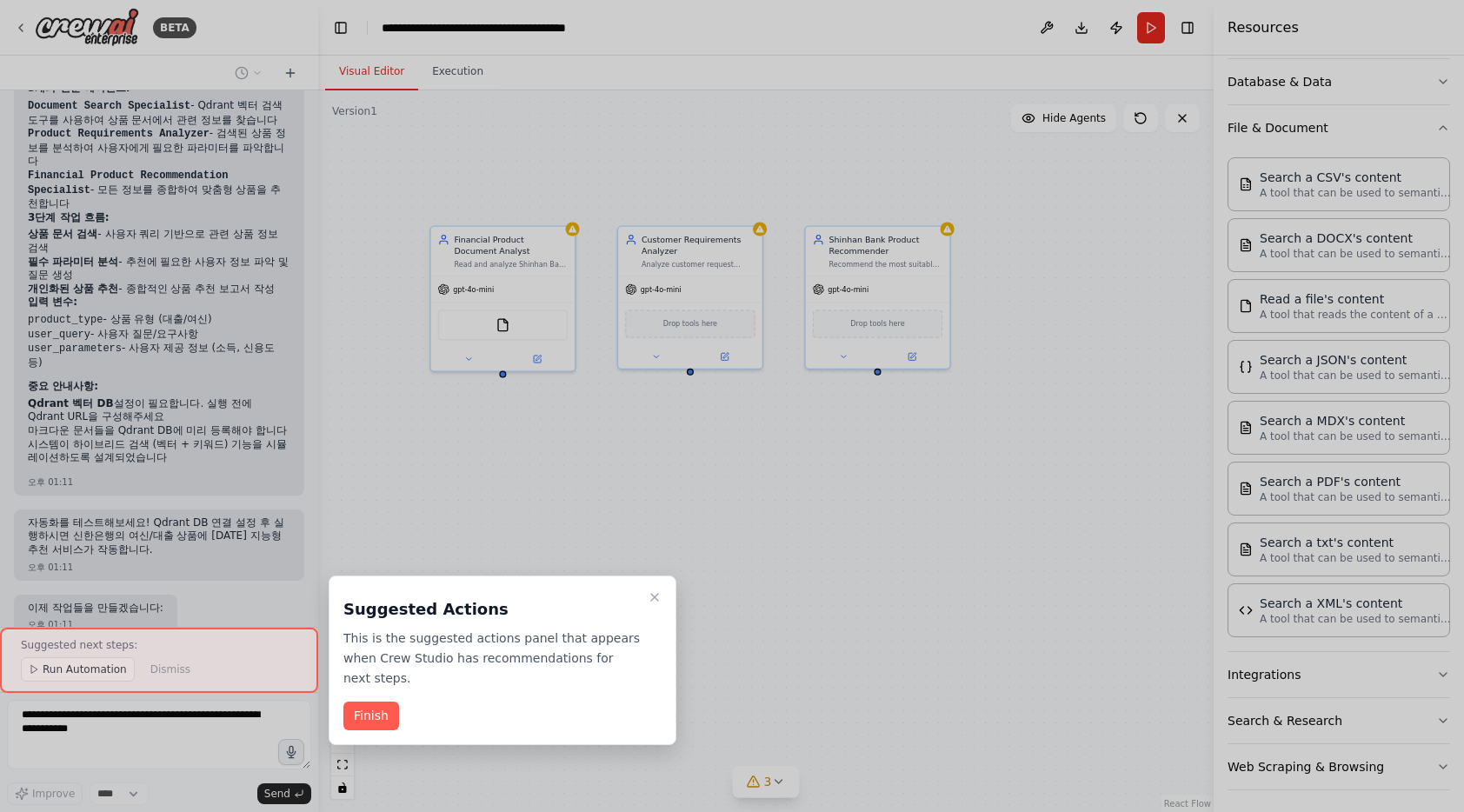
scroll to position [5130, 0]
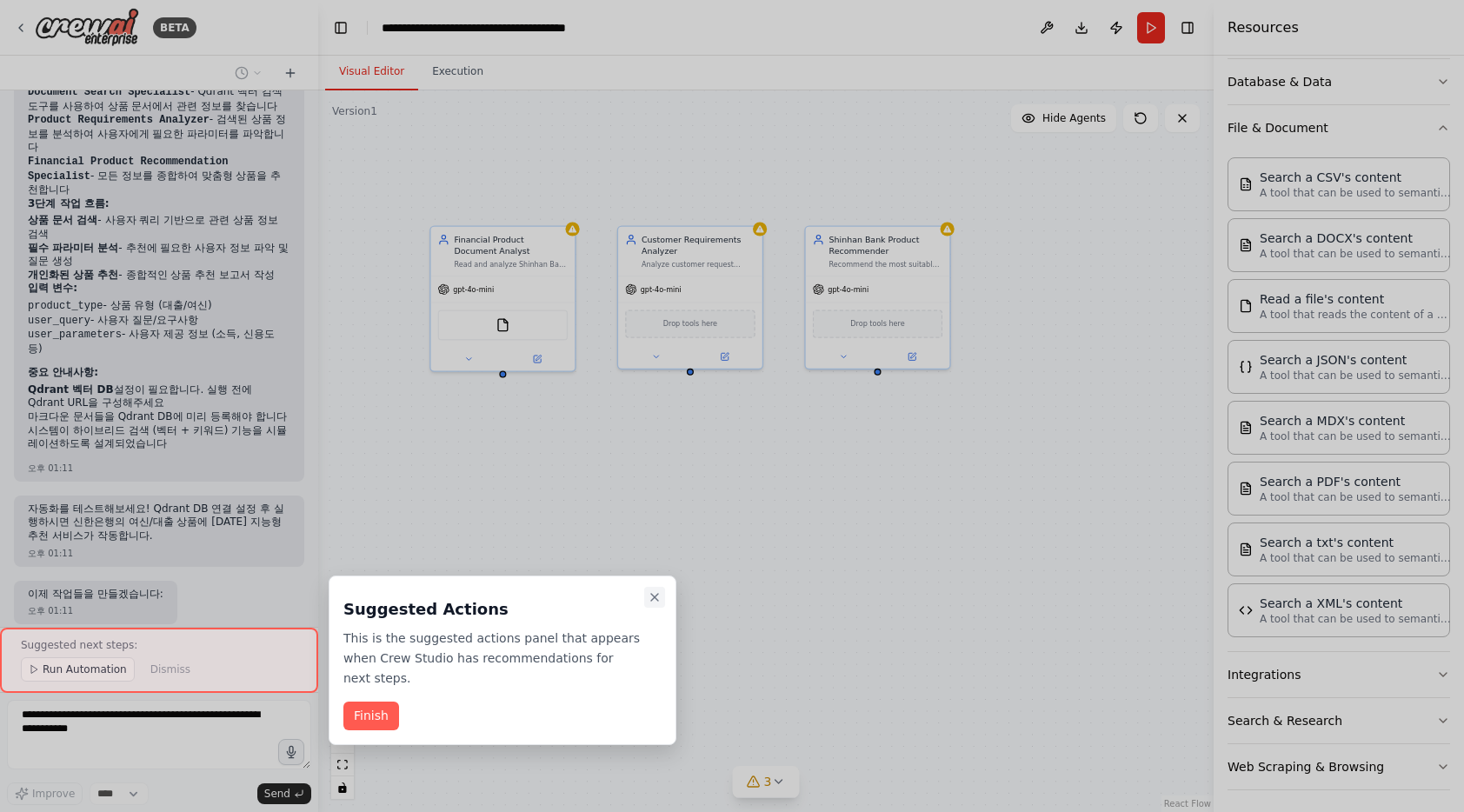
click at [662, 595] on button "Close walkthrough" at bounding box center [654, 597] width 21 height 21
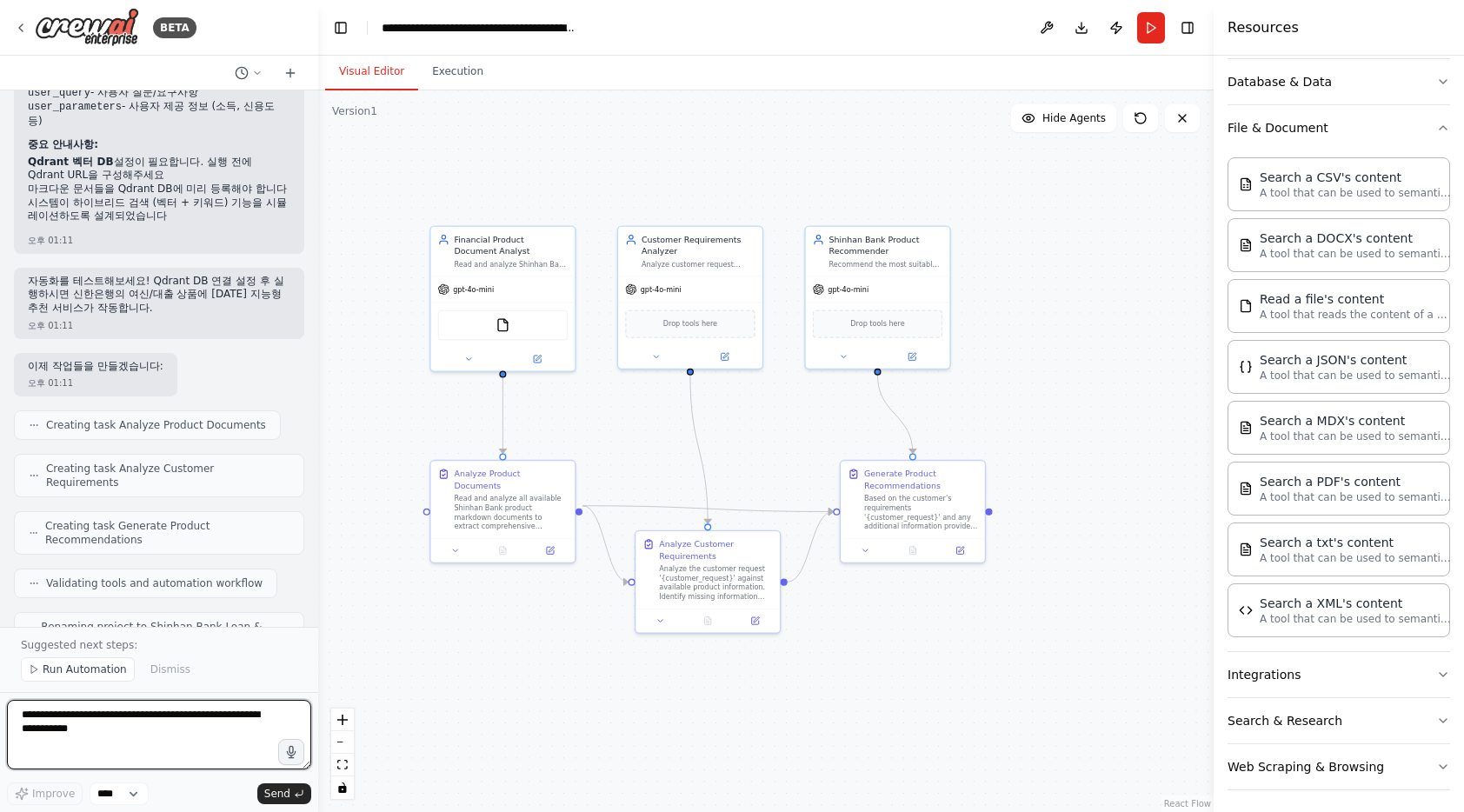
scroll to position [5370, 0]
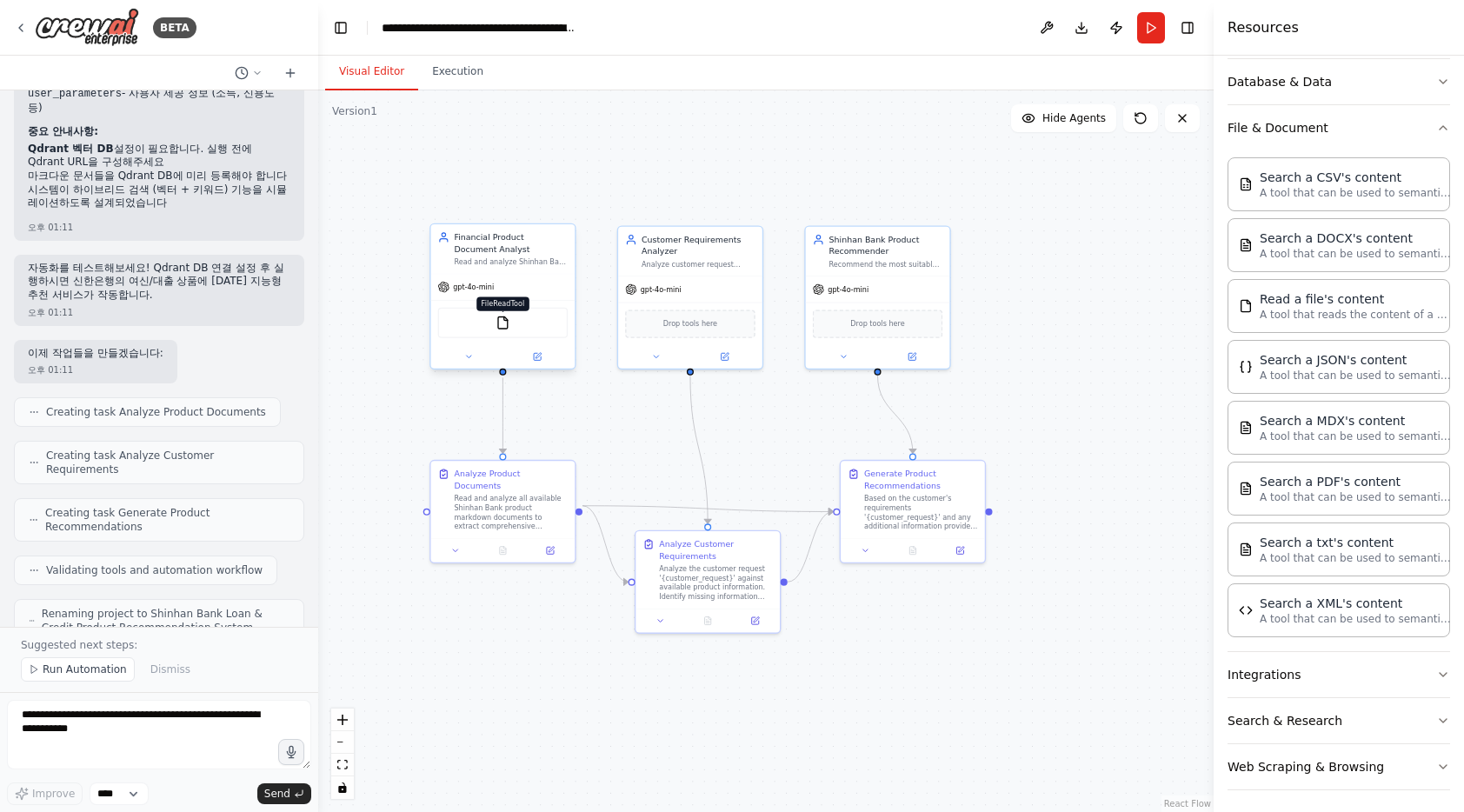
click at [506, 325] on img at bounding box center [503, 322] width 14 height 14
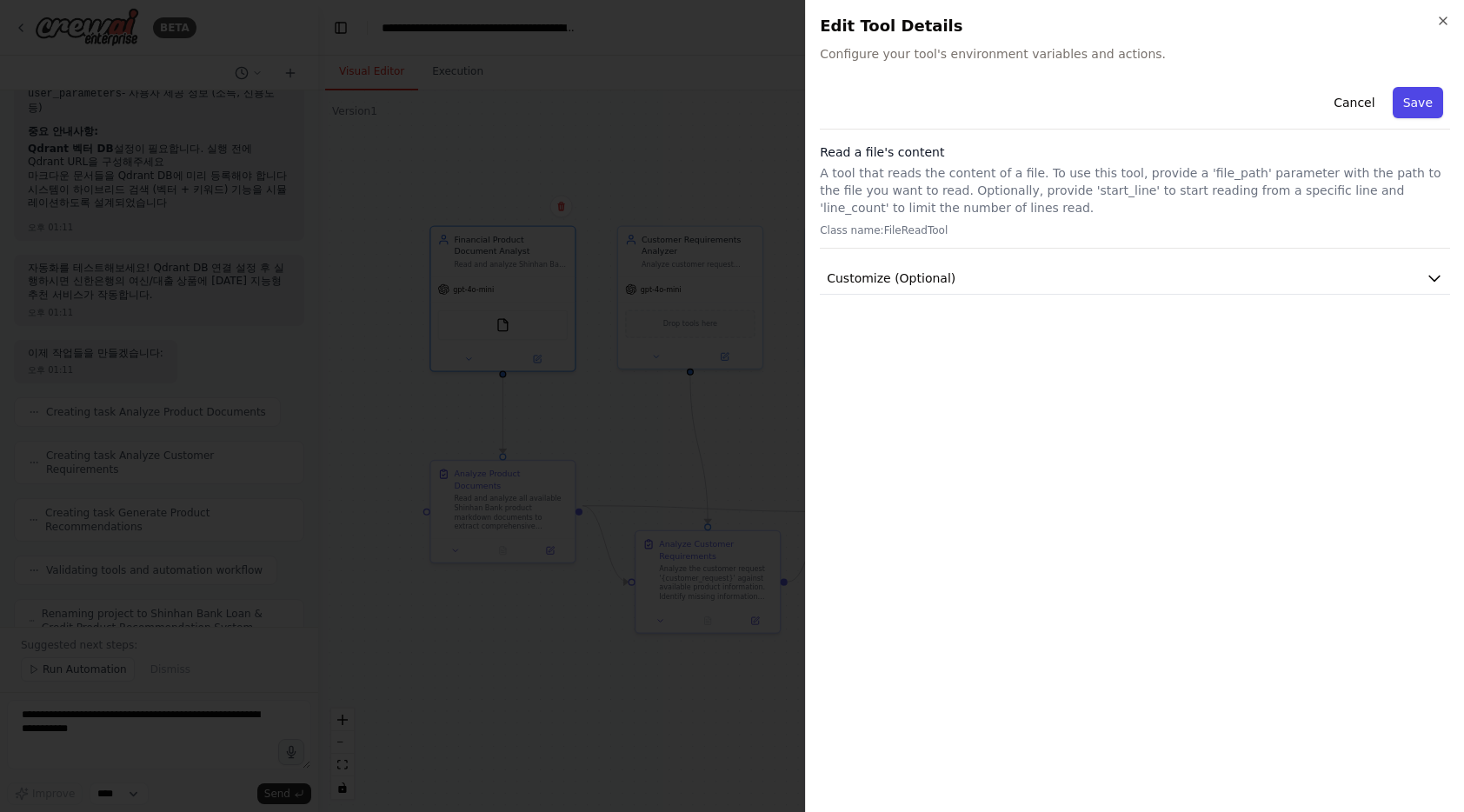
click at [1425, 103] on button "Save" at bounding box center [1417, 103] width 50 height 32
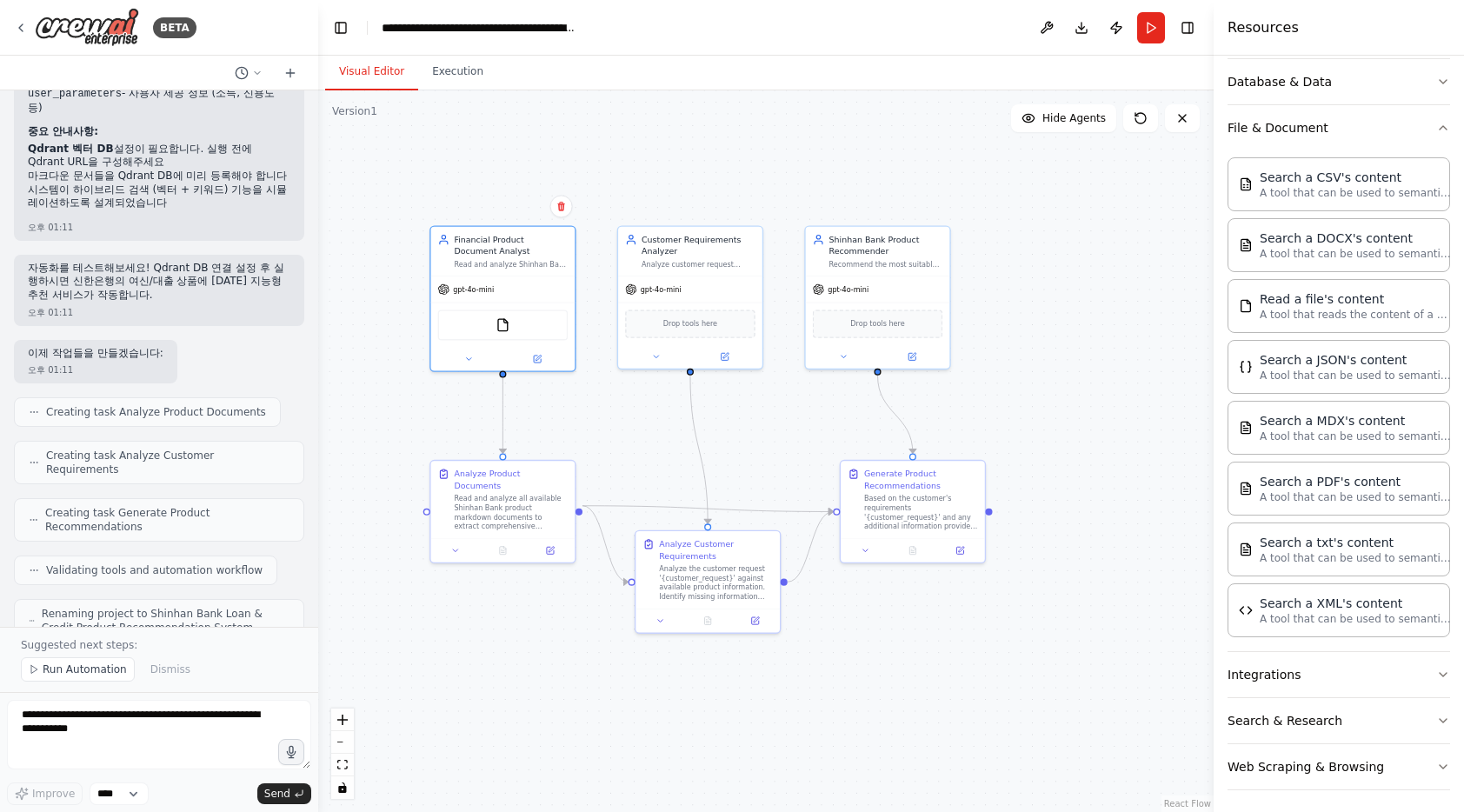
click at [1075, 269] on div ".deletable-edge-delete-btn { width: 20px; height: 20px; border: 0px solid #ffff…" at bounding box center [765, 451] width 896 height 721
click at [171, 731] on textarea at bounding box center [159, 734] width 304 height 70
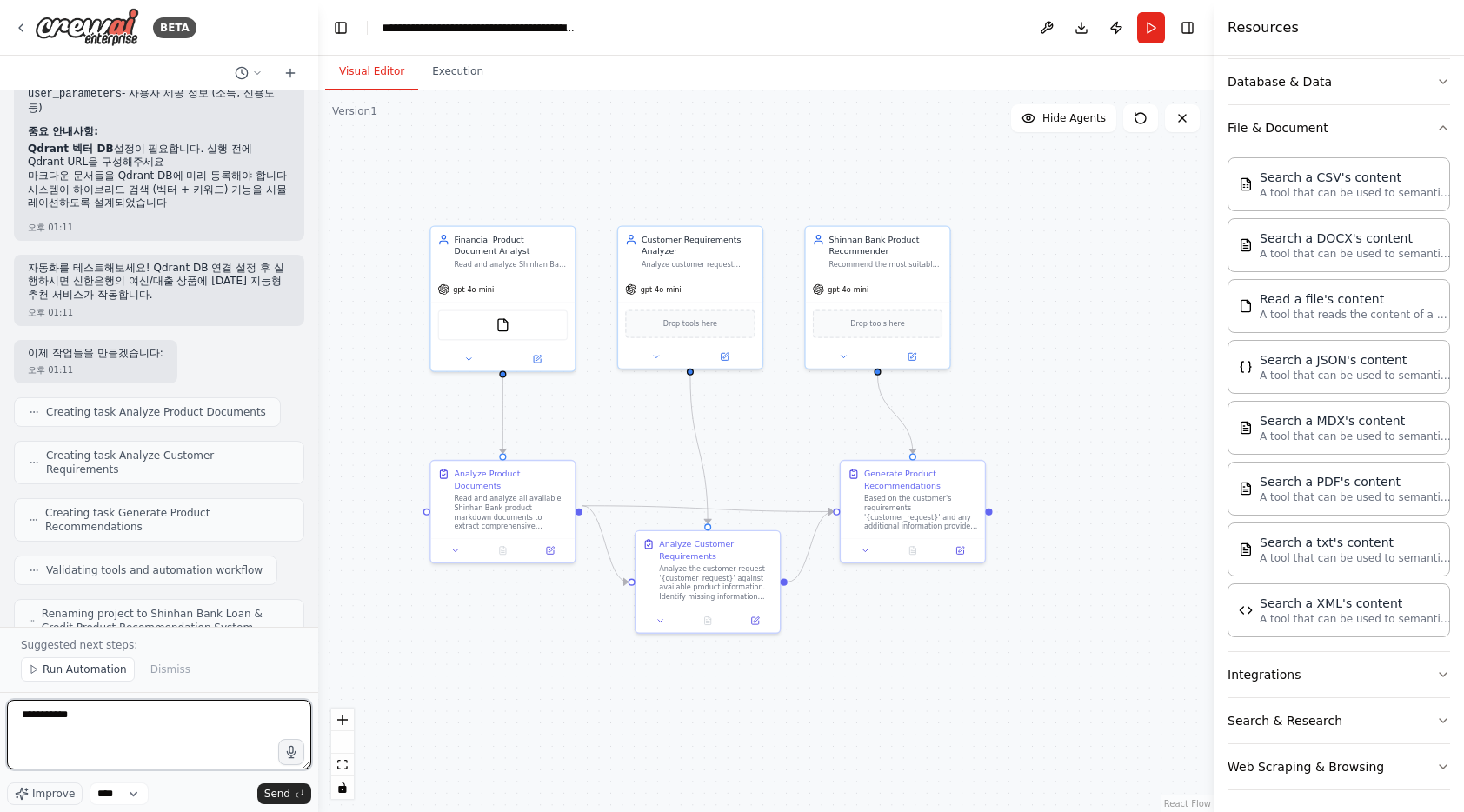
type textarea "*"
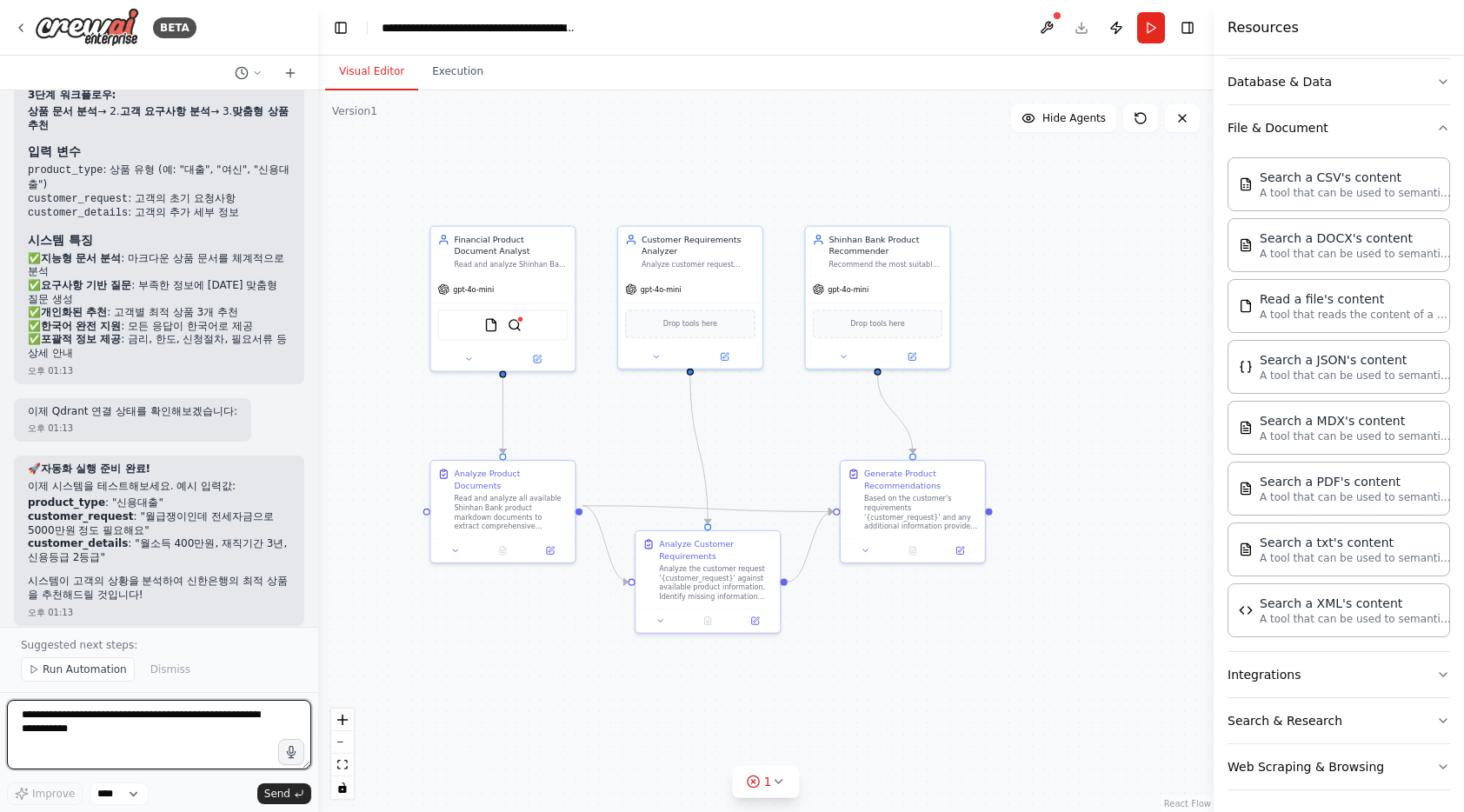
scroll to position [6922, 0]
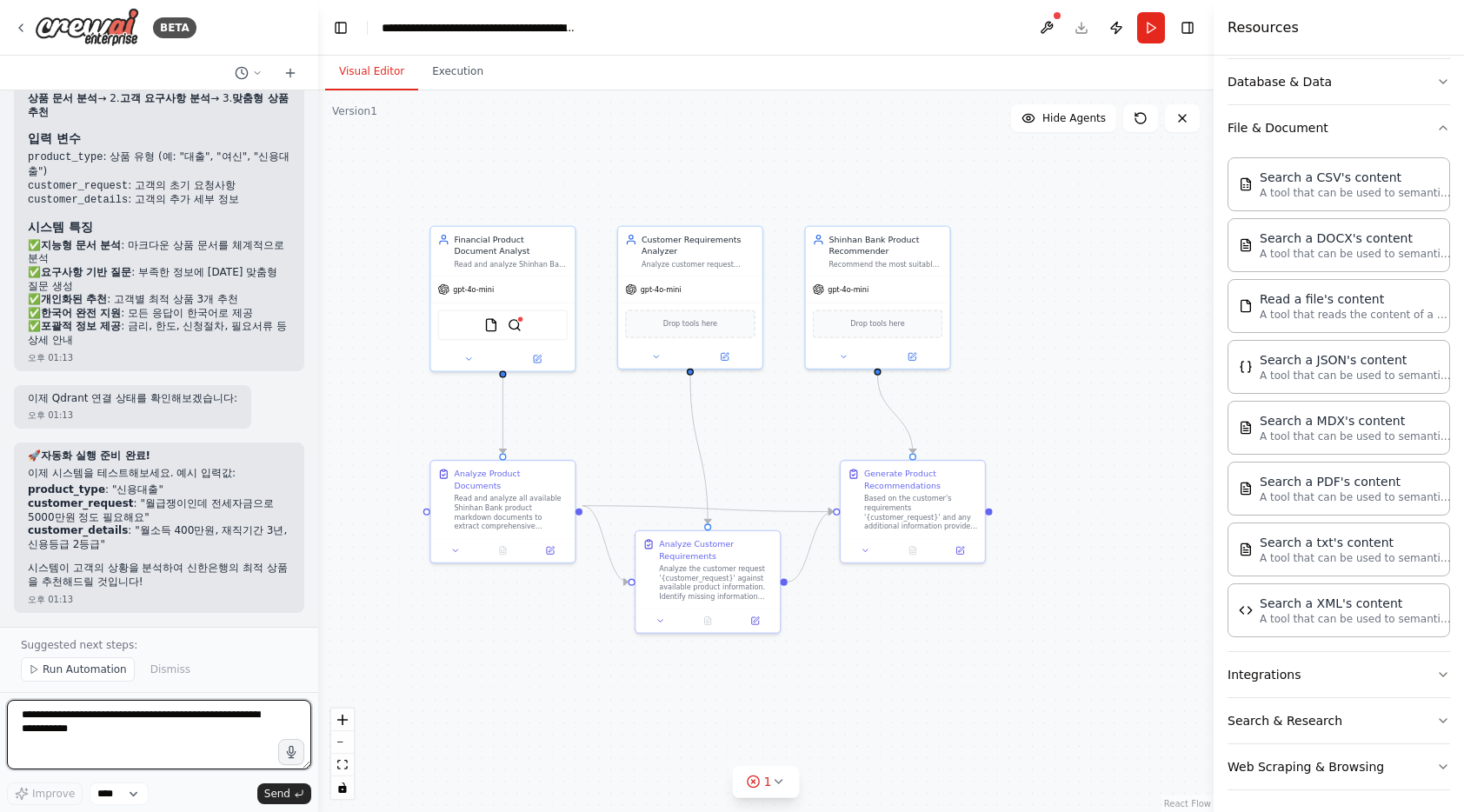
click at [129, 726] on textarea at bounding box center [159, 734] width 304 height 70
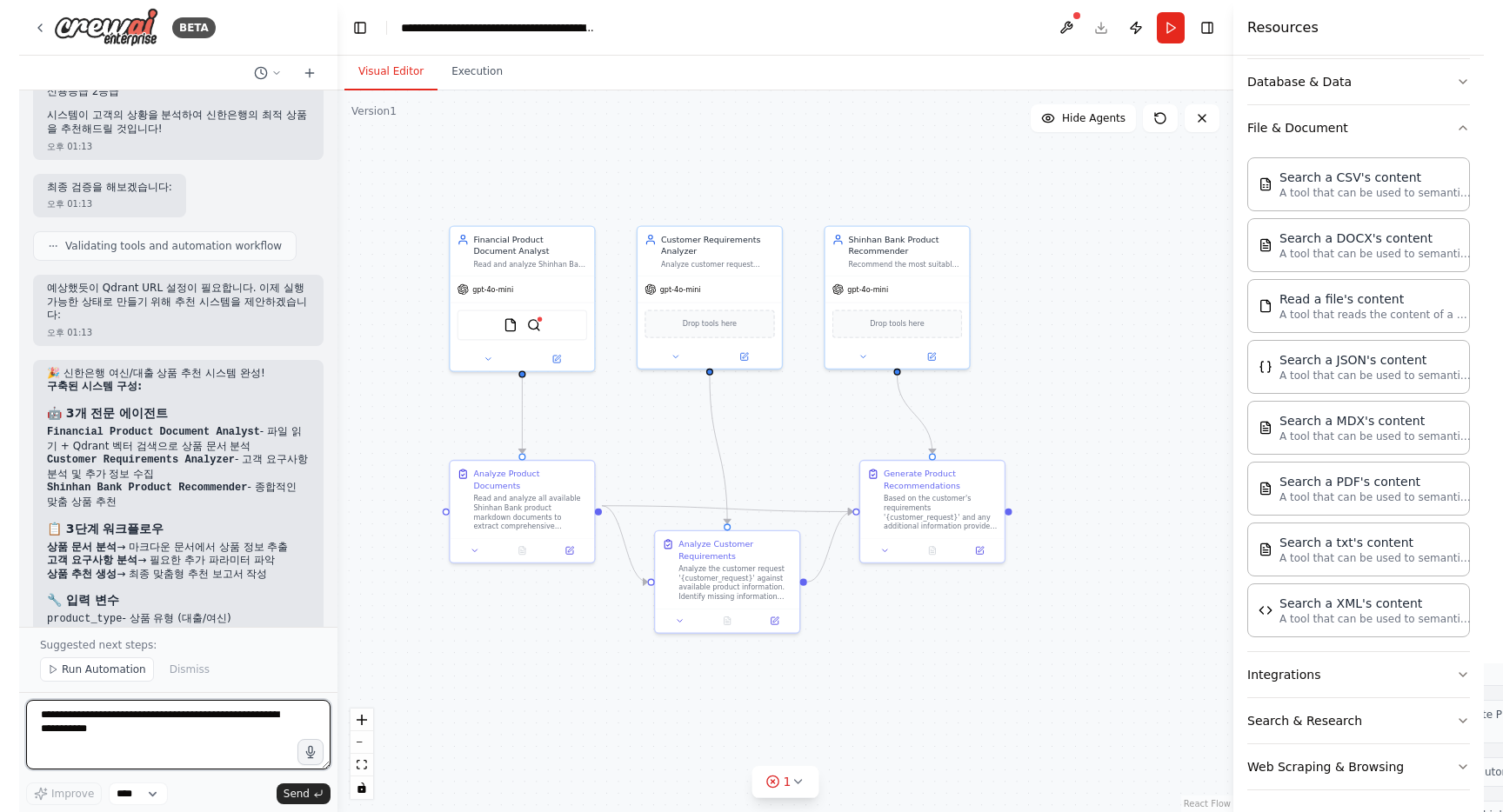
scroll to position [7406, 0]
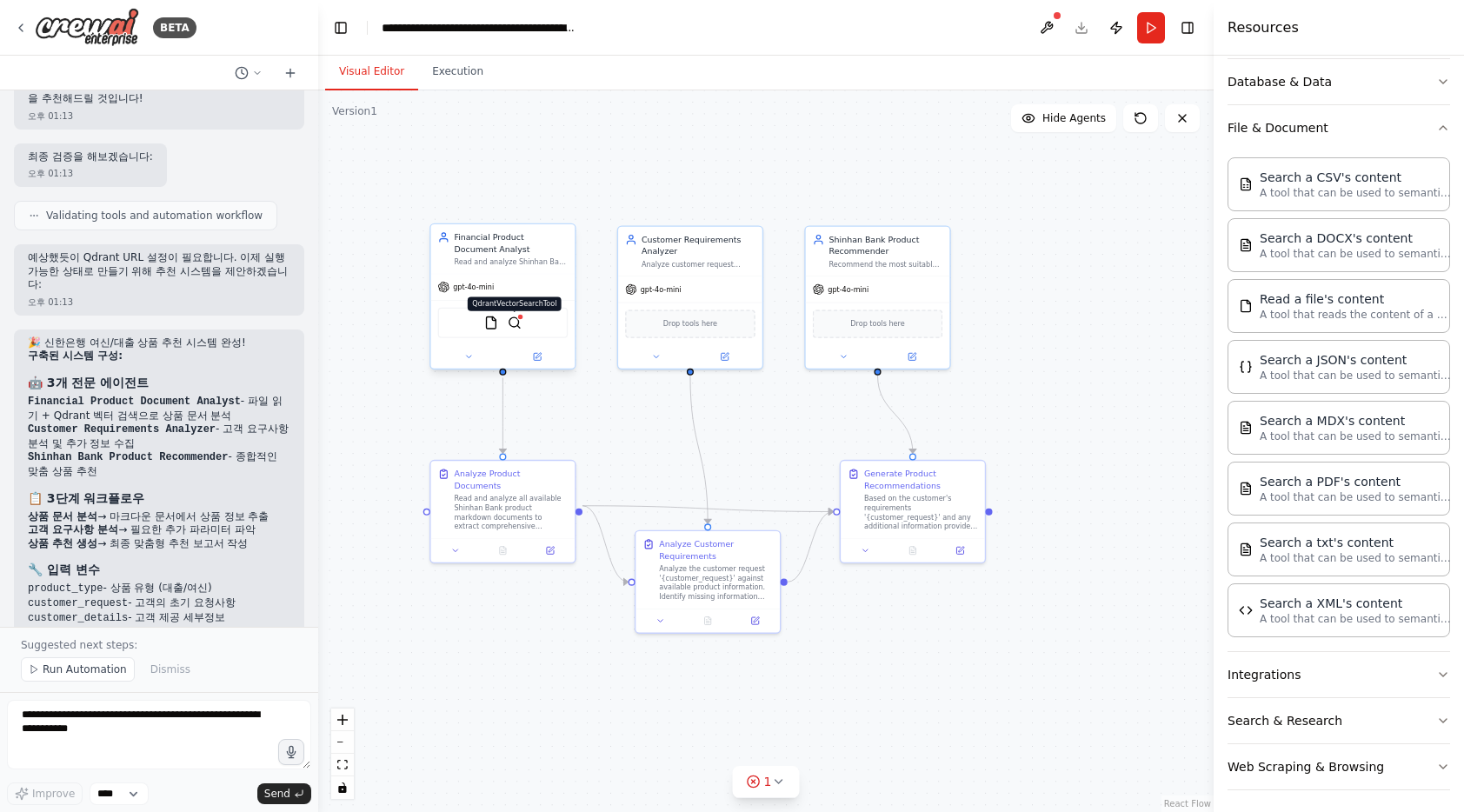
click at [513, 322] on img at bounding box center [514, 322] width 14 height 14
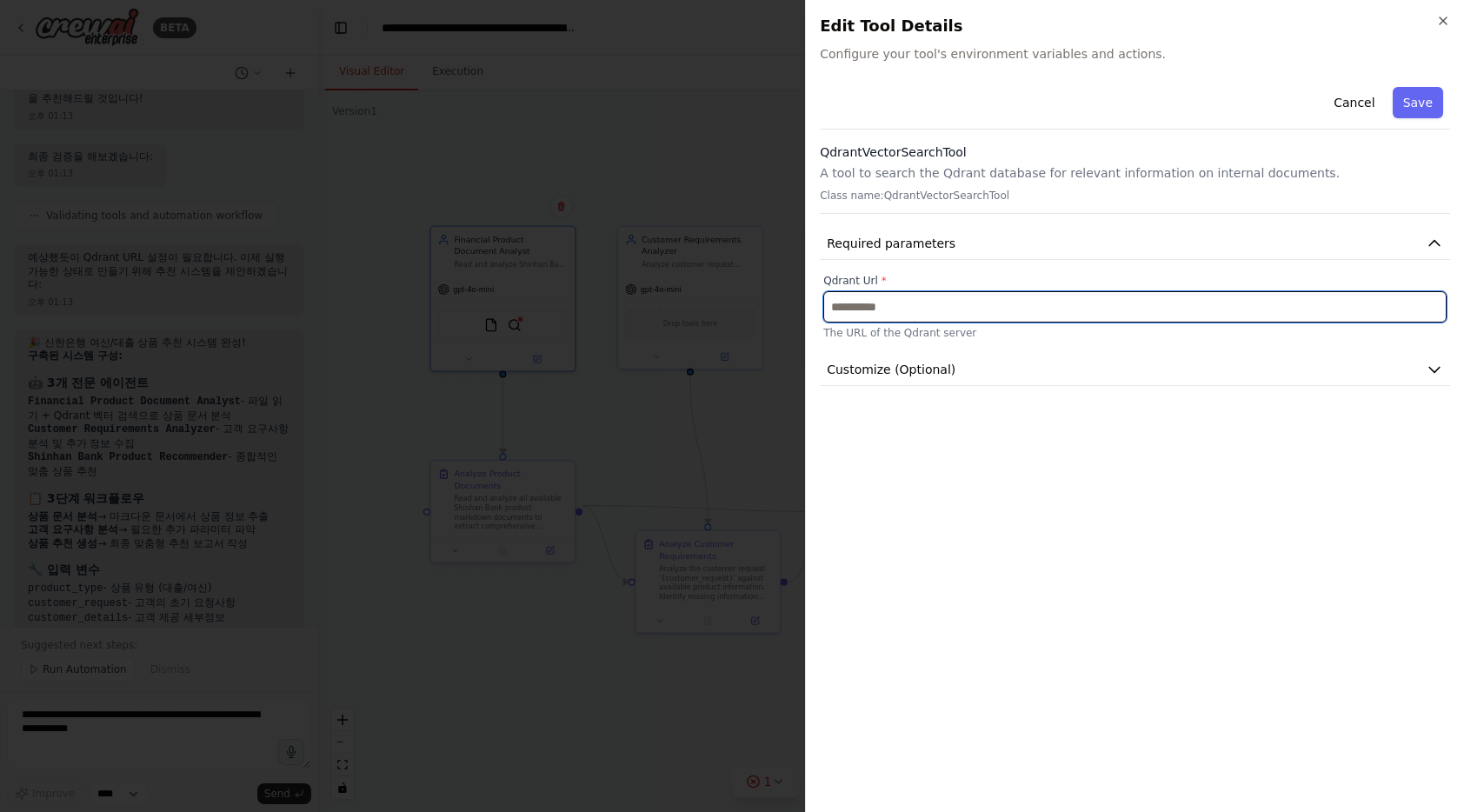
click at [988, 314] on input "text" at bounding box center [1135, 307] width 624 height 32
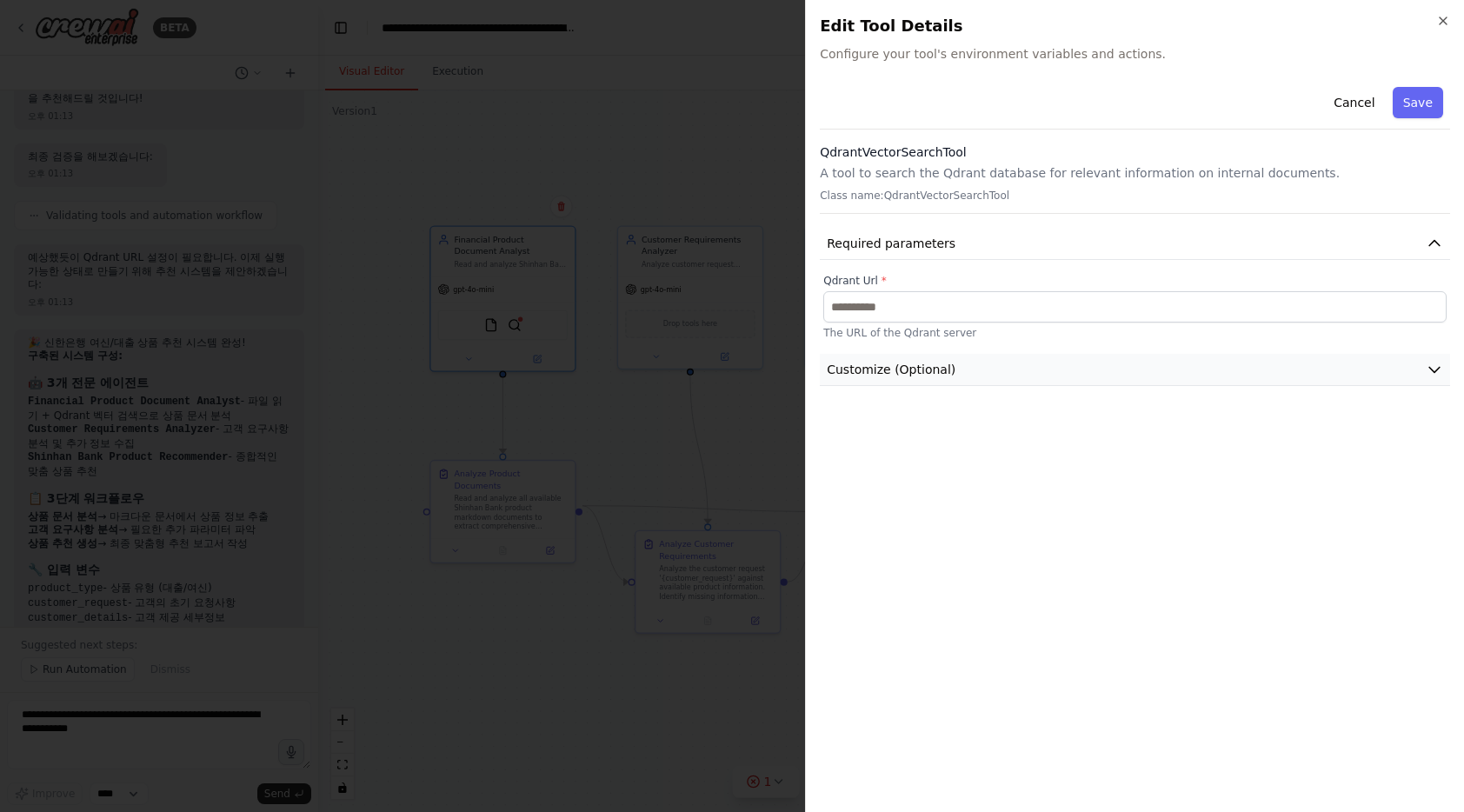
click at [923, 373] on span "Customize (Optional)" at bounding box center [891, 370] width 129 height 18
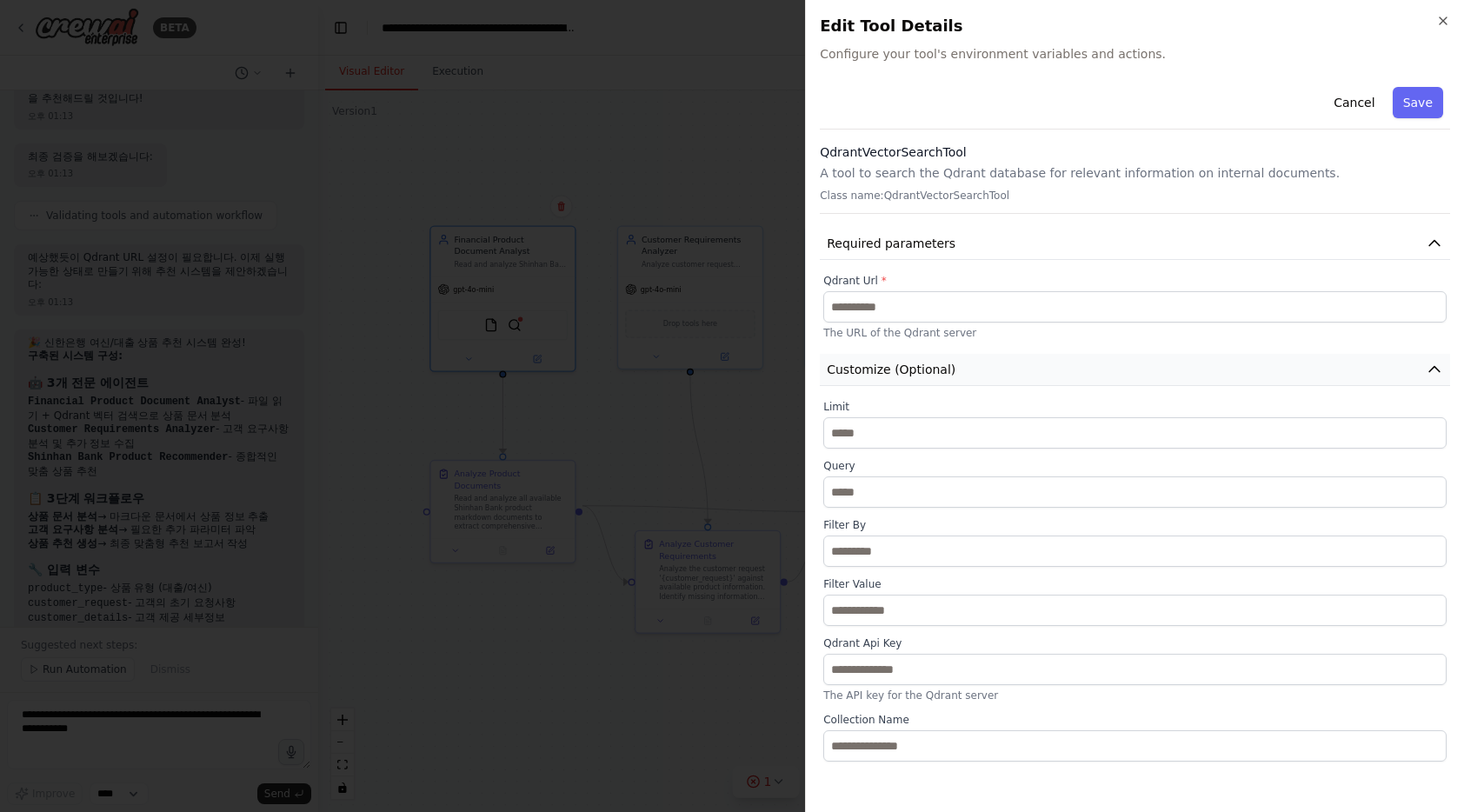
click at [926, 372] on span "Customize (Optional)" at bounding box center [891, 370] width 129 height 18
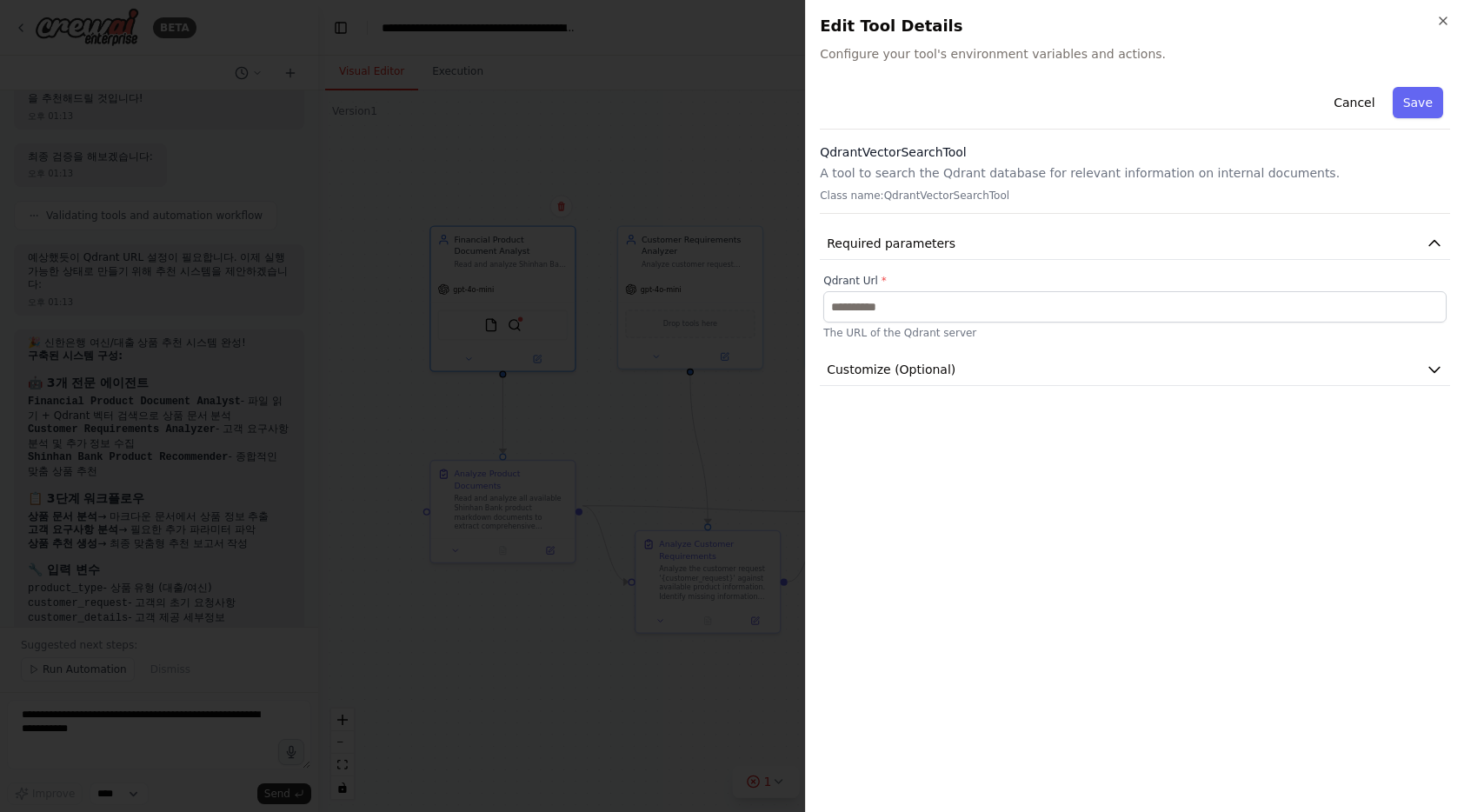
click at [851, 285] on label "Qdrant Url *" at bounding box center [1135, 281] width 624 height 14
click at [851, 286] on label "Qdrant Url *" at bounding box center [1135, 281] width 624 height 14
copy label "Qdrant"
click at [920, 152] on h3 "QdrantVectorSearchTool" at bounding box center [1135, 152] width 631 height 18
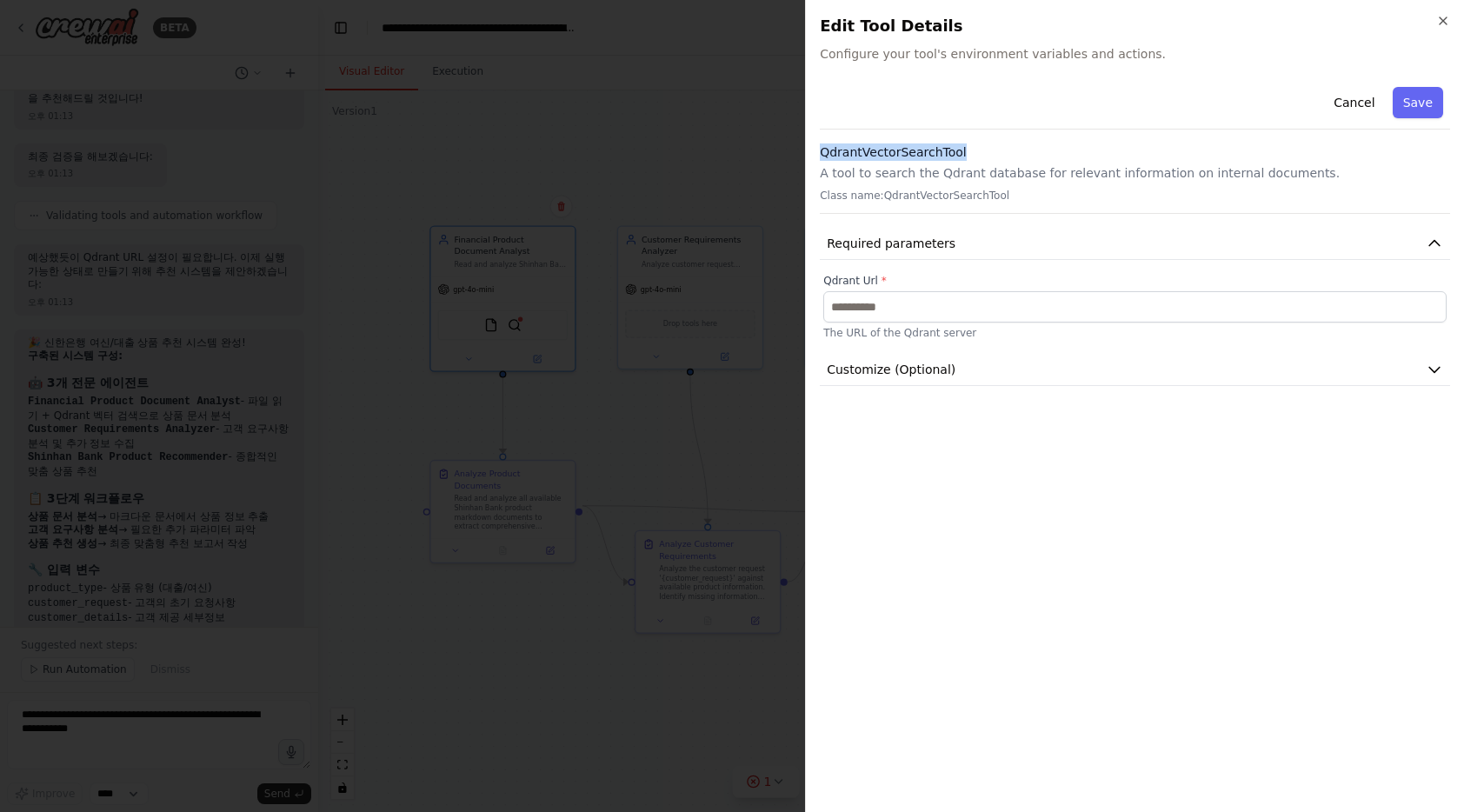
click at [920, 152] on h3 "QdrantVectorSearchTool" at bounding box center [1135, 152] width 631 height 18
copy h3 "QdrantVectorSearchTool"
click at [1440, 24] on icon "button" at bounding box center [1444, 21] width 7 height 7
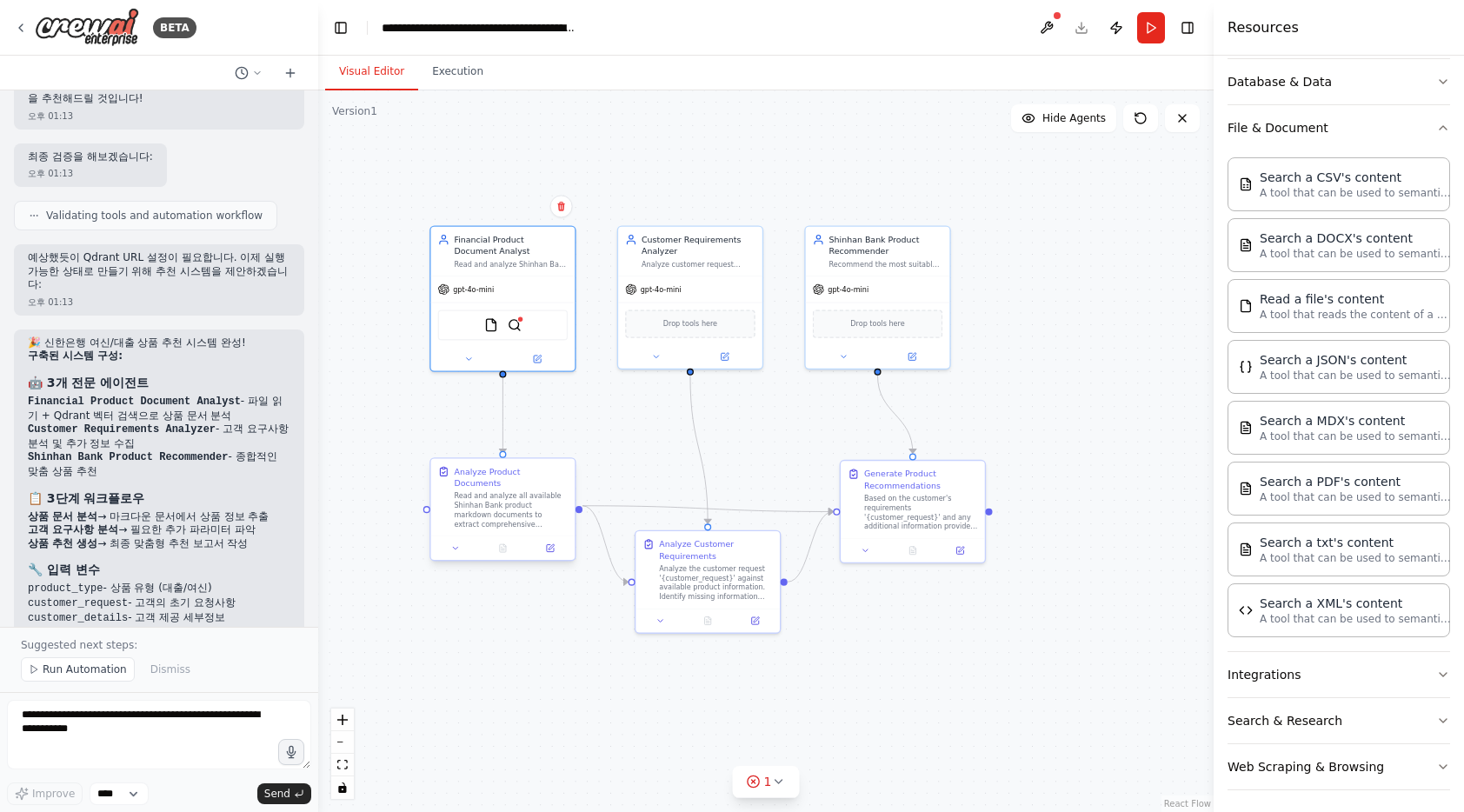
click at [500, 513] on div "Read and analyze all available Shinhan Bank product markdown documents to extra…" at bounding box center [510, 510] width 114 height 37
click at [1095, 260] on div ".deletable-edge-delete-btn { width: 20px; height: 20px; border: 0px solid #ffff…" at bounding box center [765, 451] width 896 height 721
click at [1077, 29] on header "**********" at bounding box center [765, 27] width 896 height 55
click at [1143, 36] on button "Run" at bounding box center [1151, 28] width 28 height 32
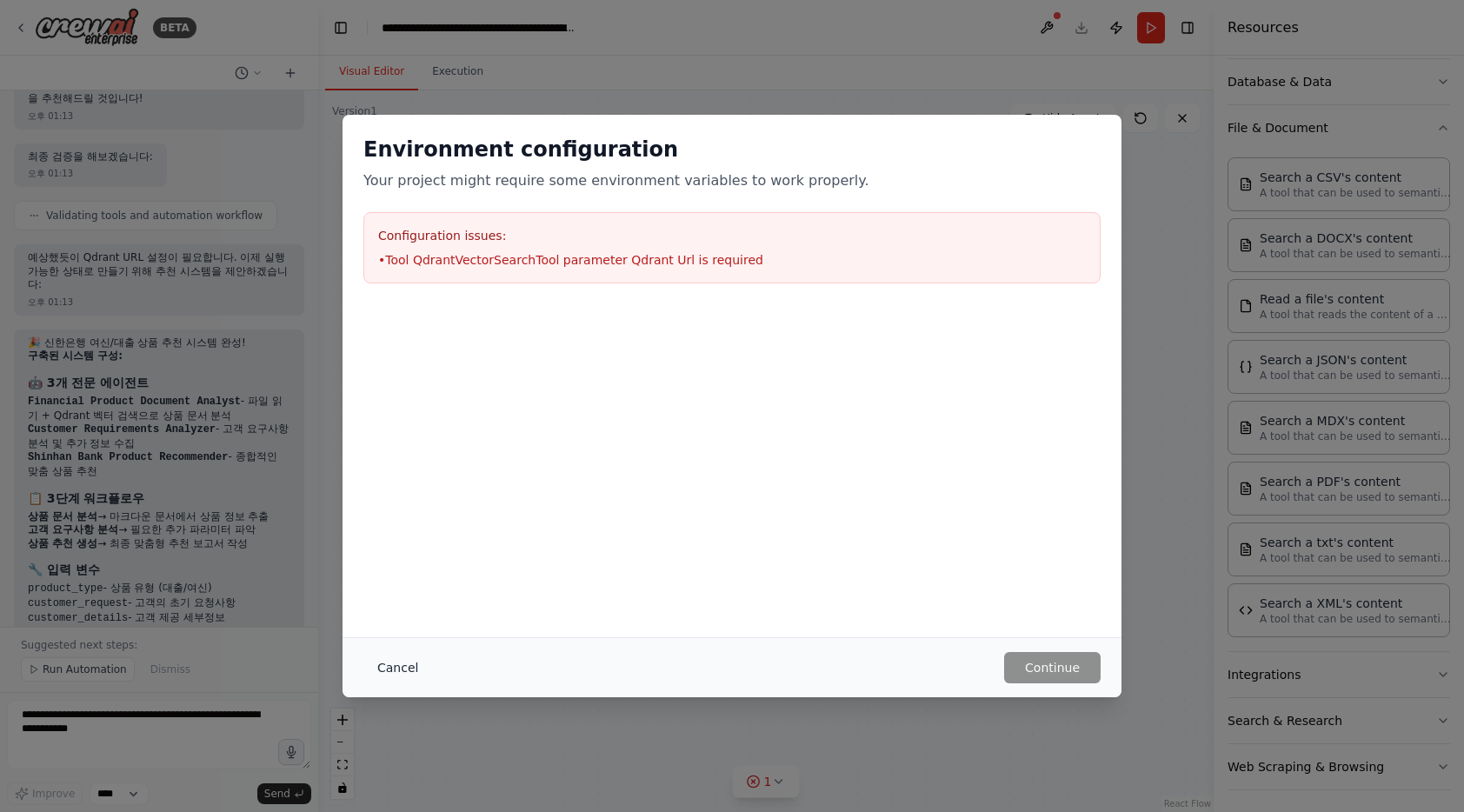
click at [394, 674] on button "Cancel" at bounding box center [398, 668] width 69 height 32
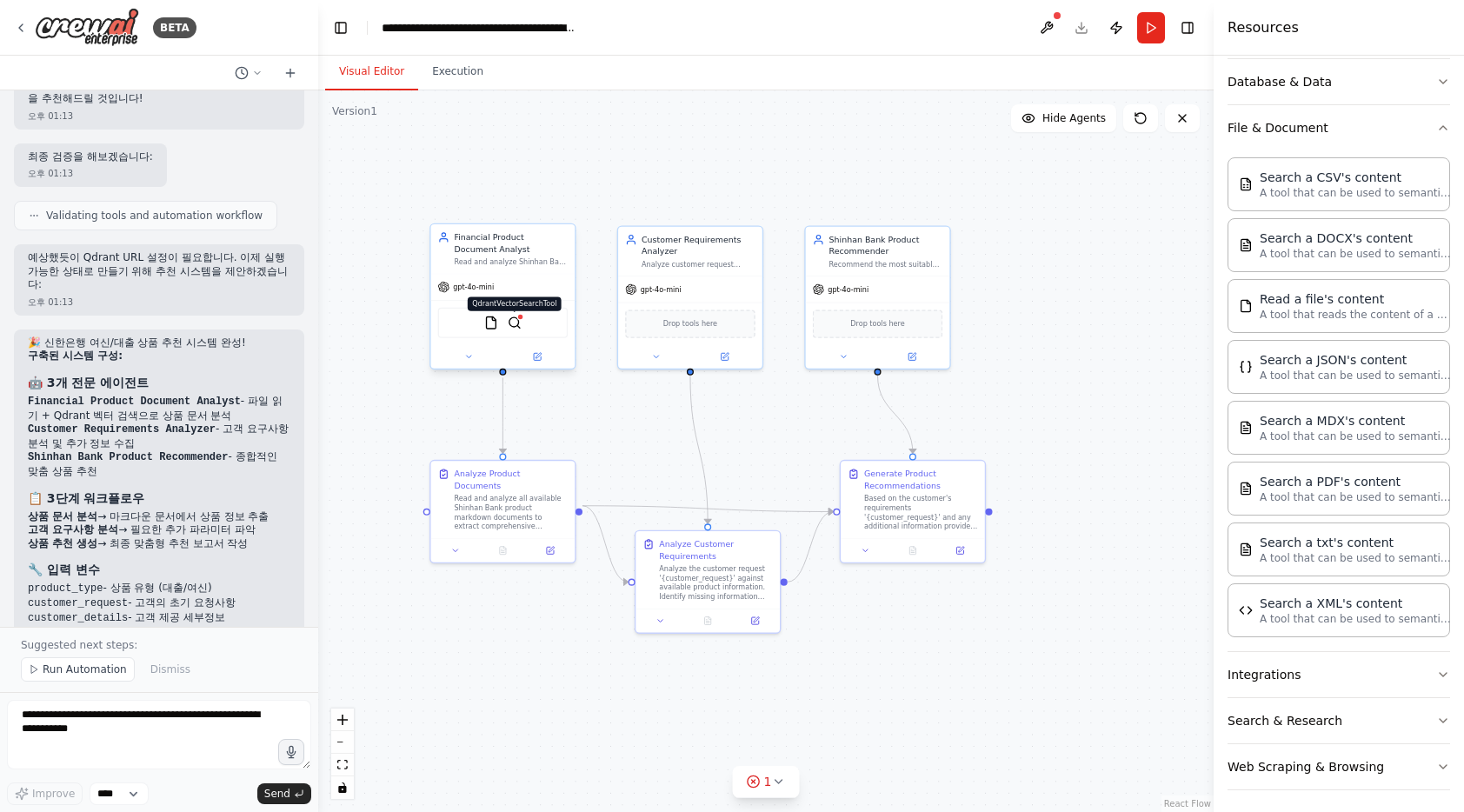
click at [515, 325] on img at bounding box center [514, 322] width 14 height 14
click at [516, 325] on img at bounding box center [514, 322] width 14 height 14
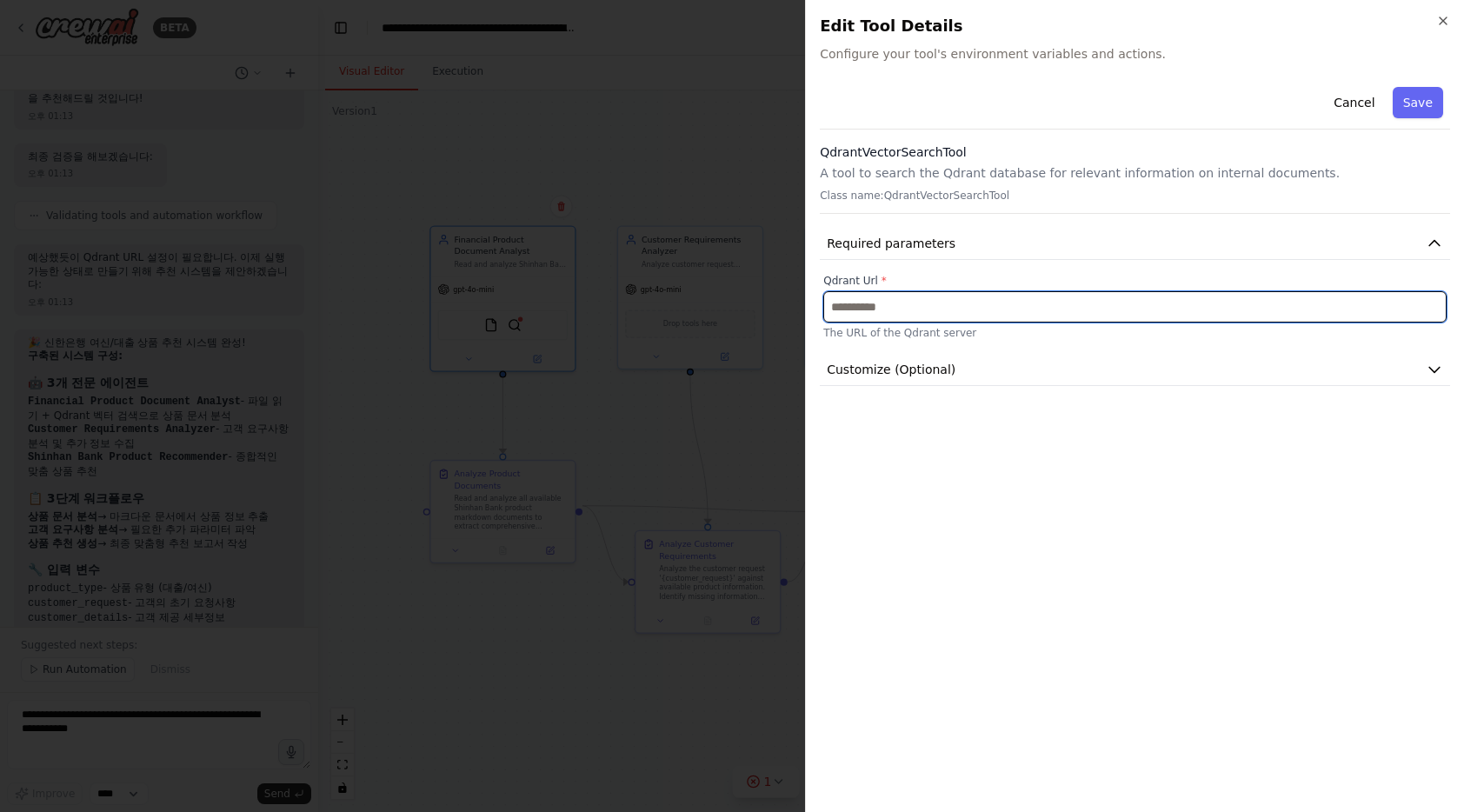
click at [1017, 304] on input "text" at bounding box center [1135, 307] width 624 height 32
paste input "**********"
type input "**********"
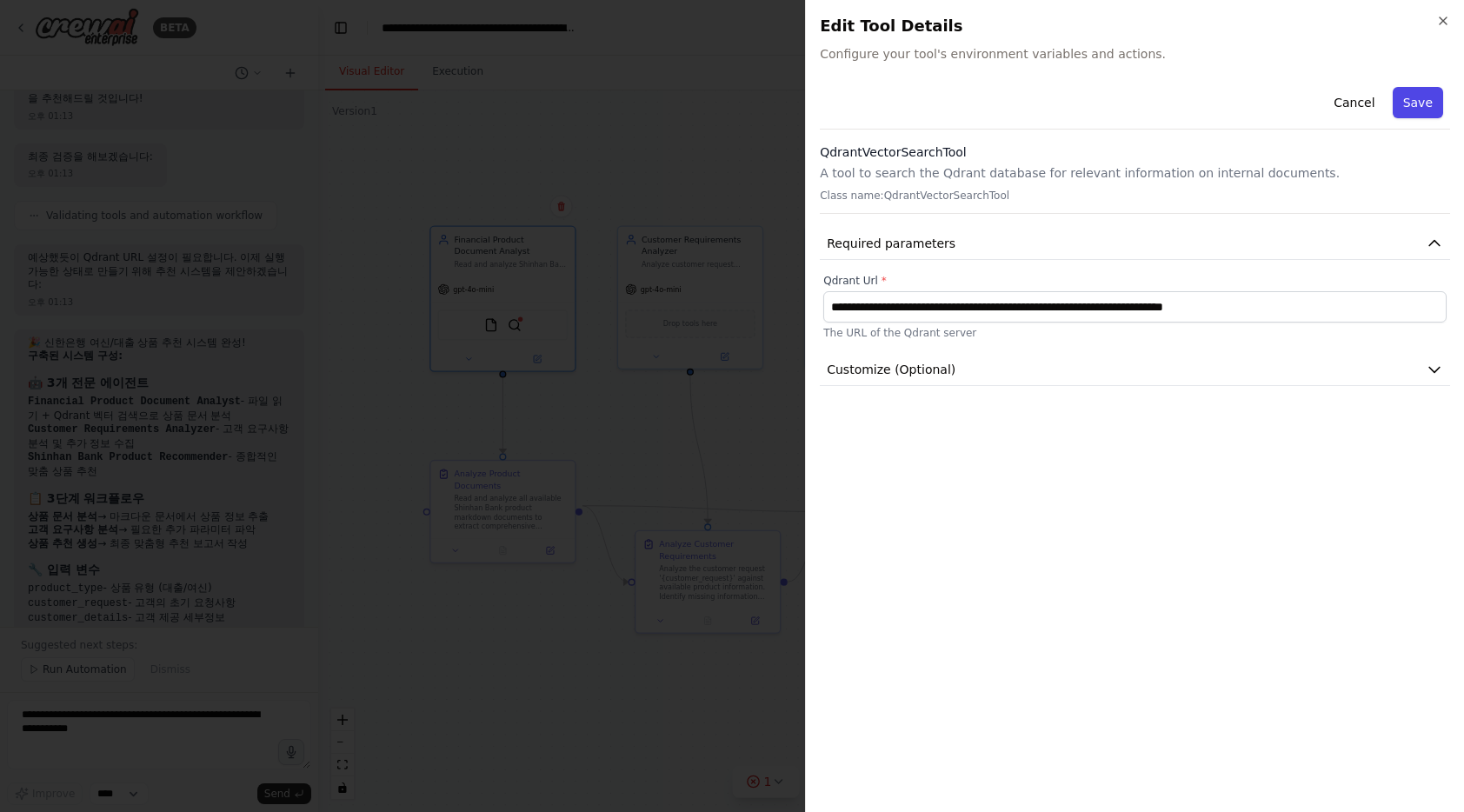
click at [1419, 107] on button "Save" at bounding box center [1417, 103] width 50 height 32
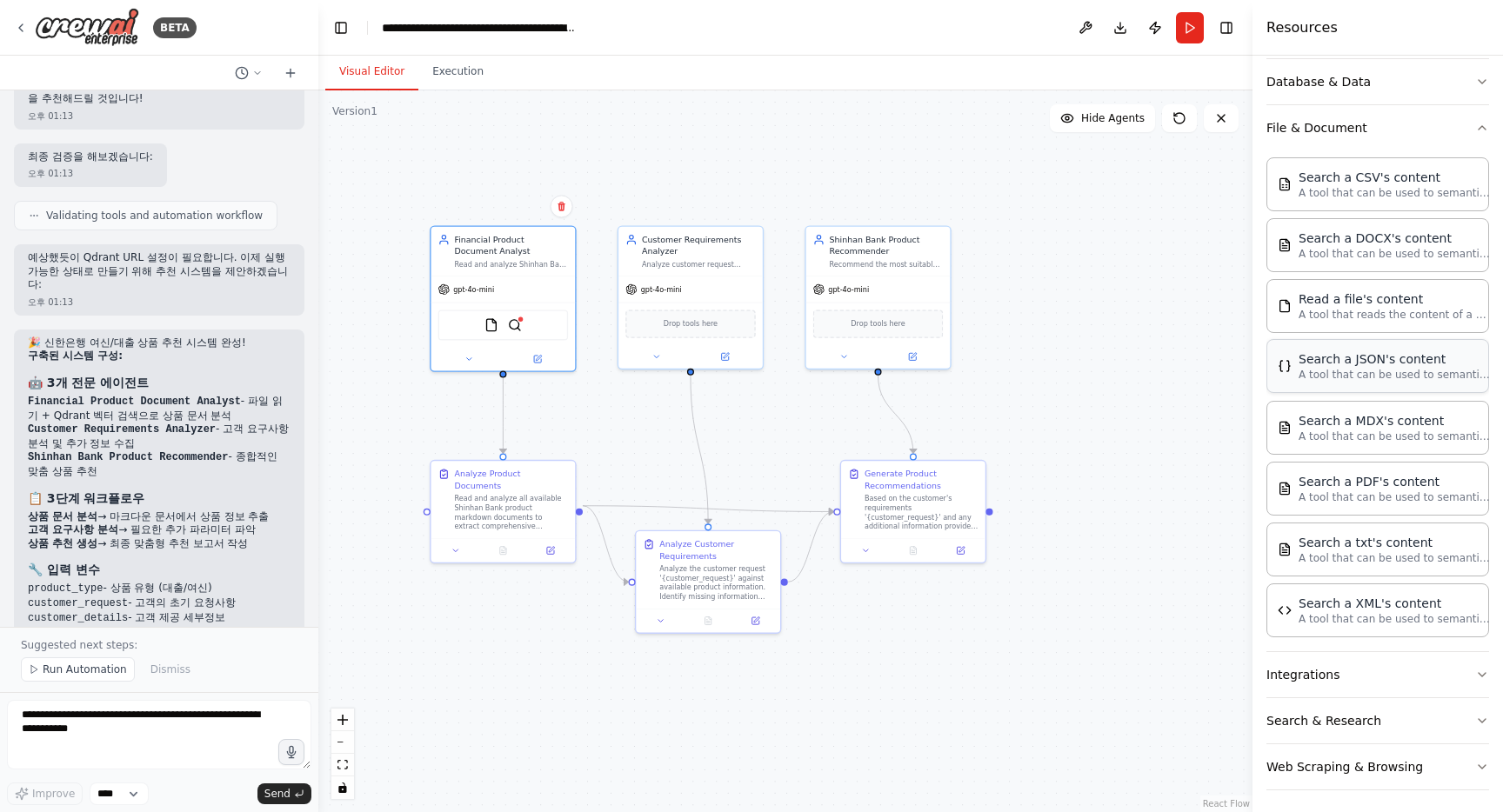
scroll to position [7242, 0]
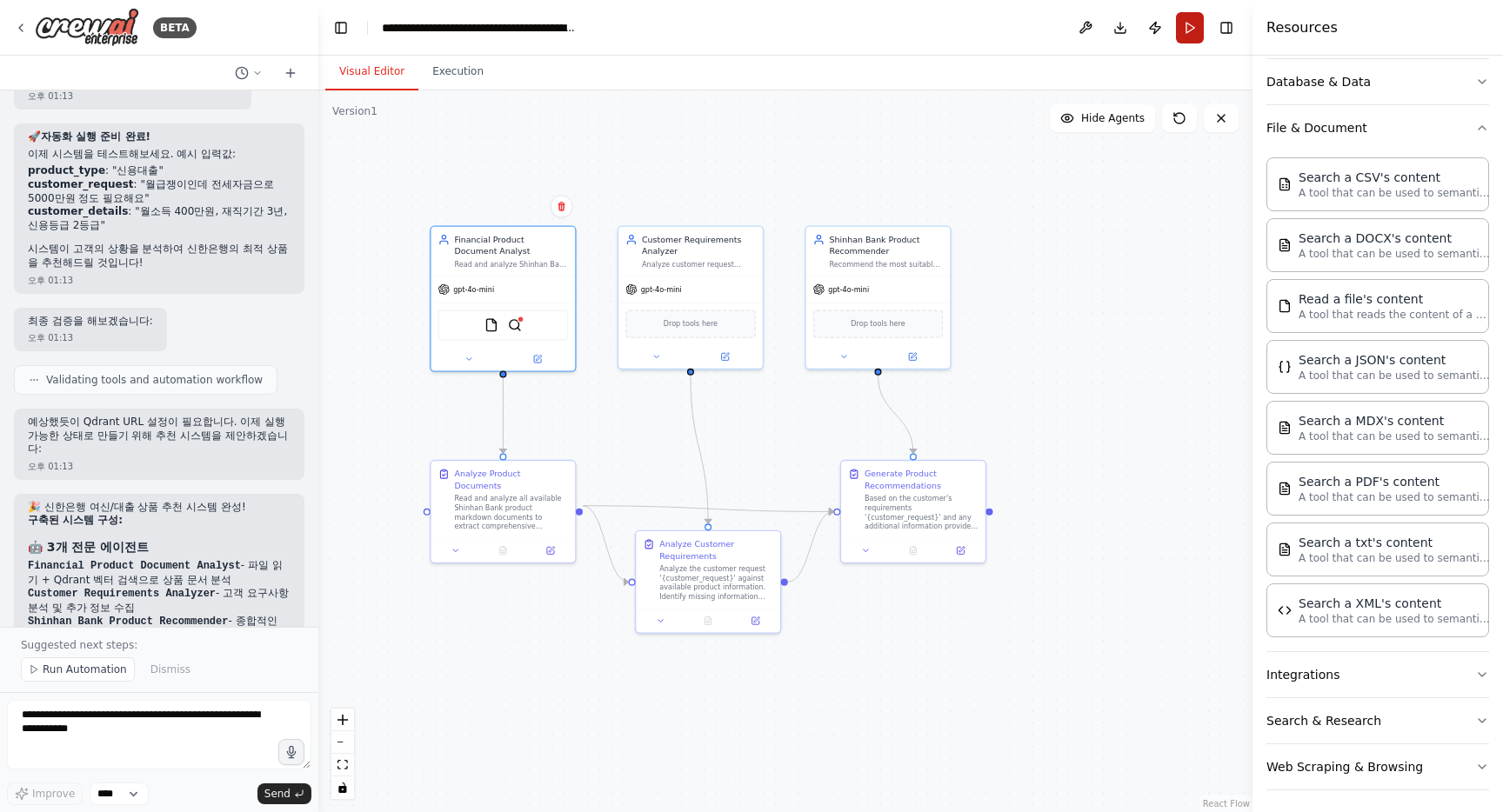
click at [1182, 33] on button "Run" at bounding box center [1190, 28] width 28 height 32
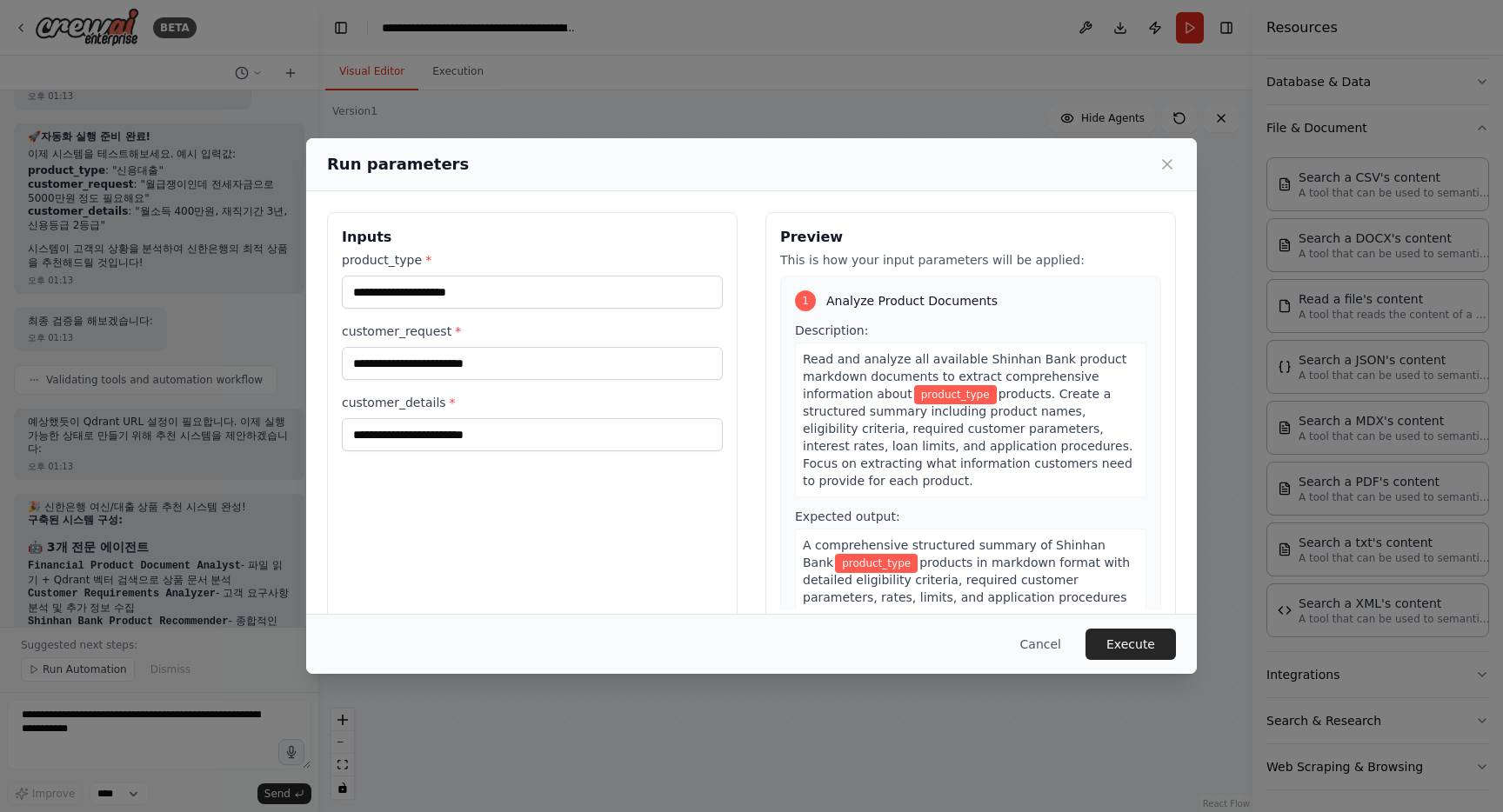
scroll to position [7406, 0]
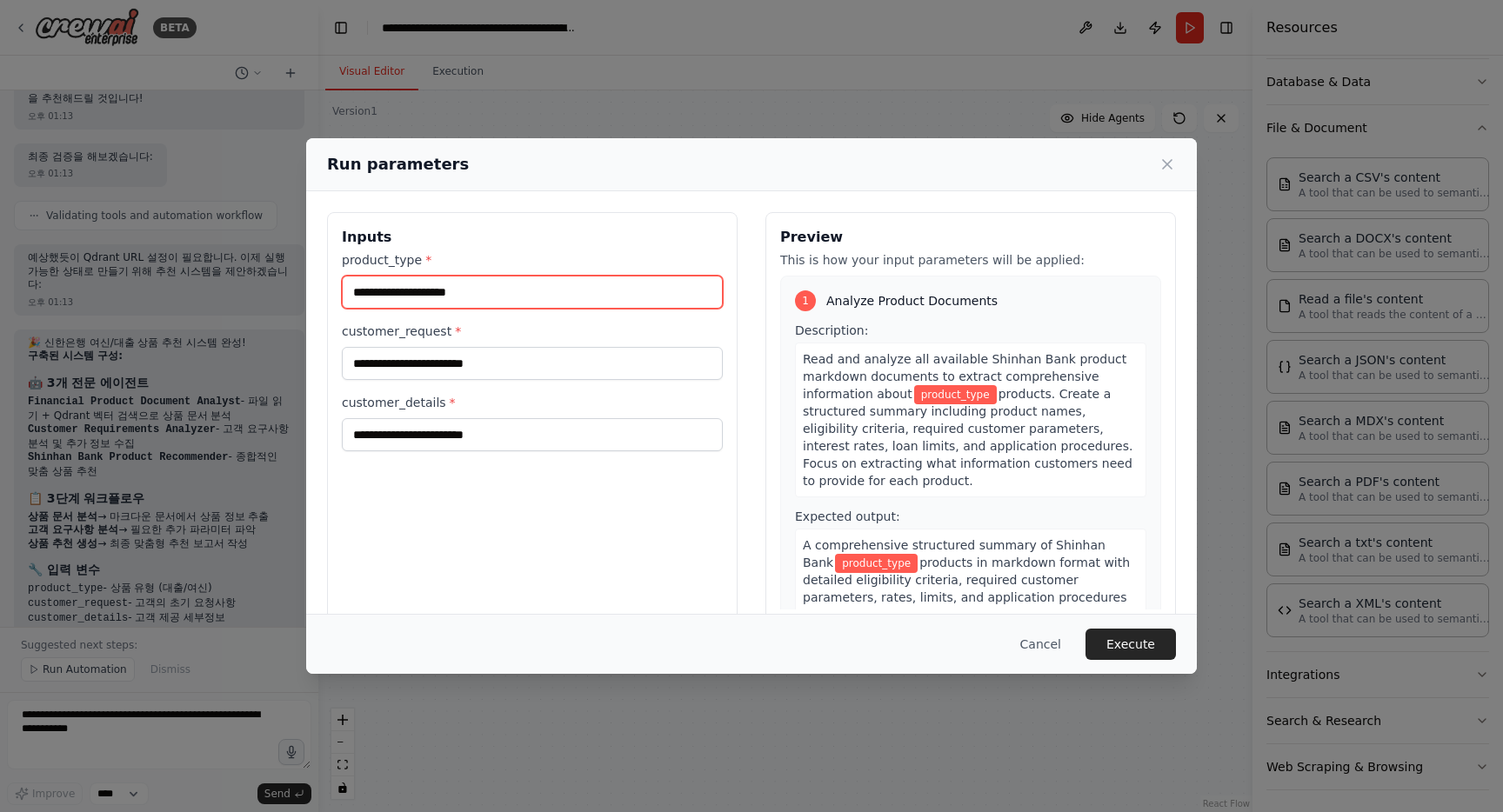
click at [468, 294] on input "product_type *" at bounding box center [532, 292] width 381 height 33
type input "*"
type input "**"
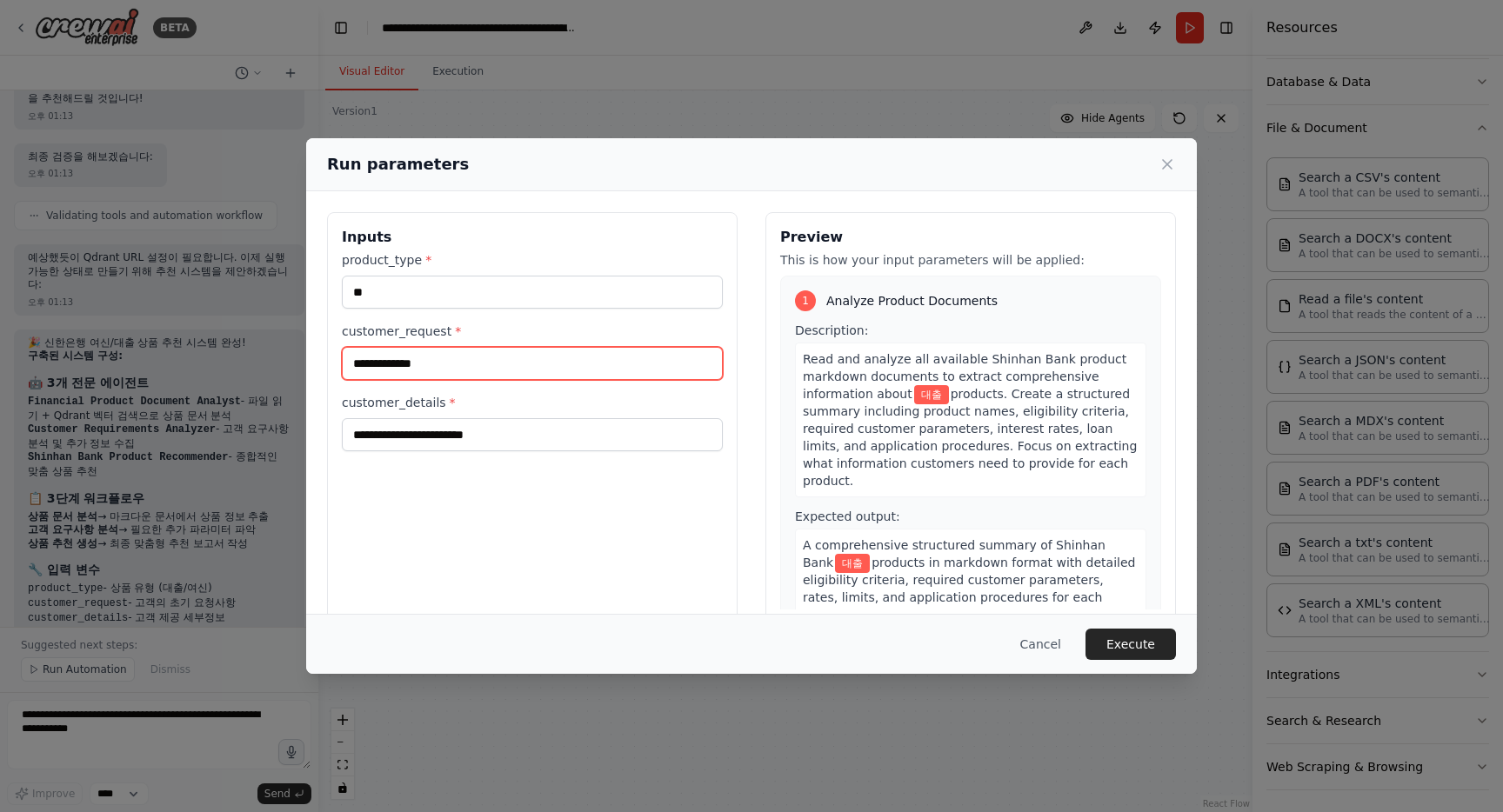
type input "**********"
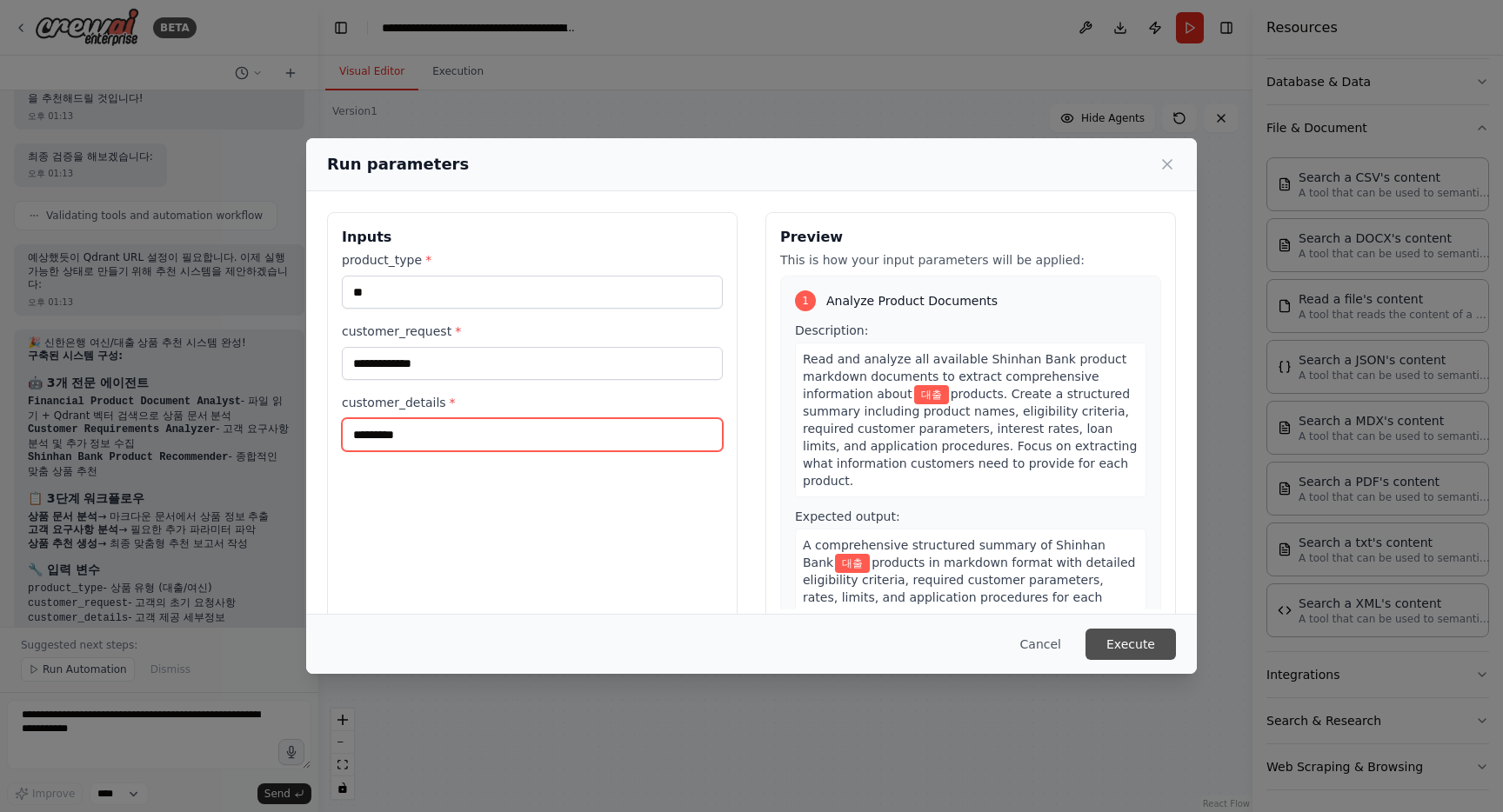
type input "*********"
click at [1124, 644] on button "Execute" at bounding box center [1130, 645] width 91 height 32
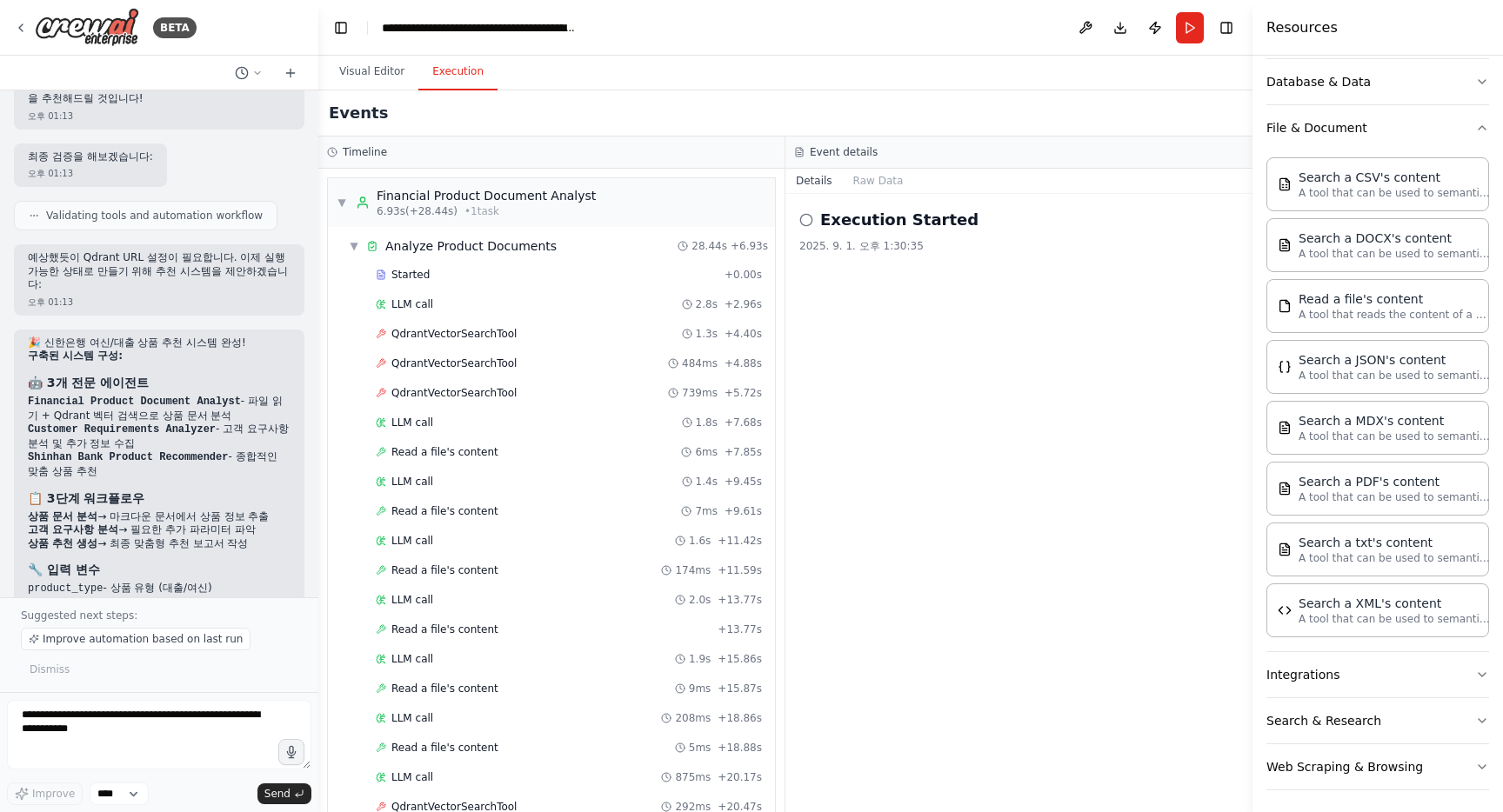
click at [458, 72] on button "Execution" at bounding box center [458, 71] width 79 height 36
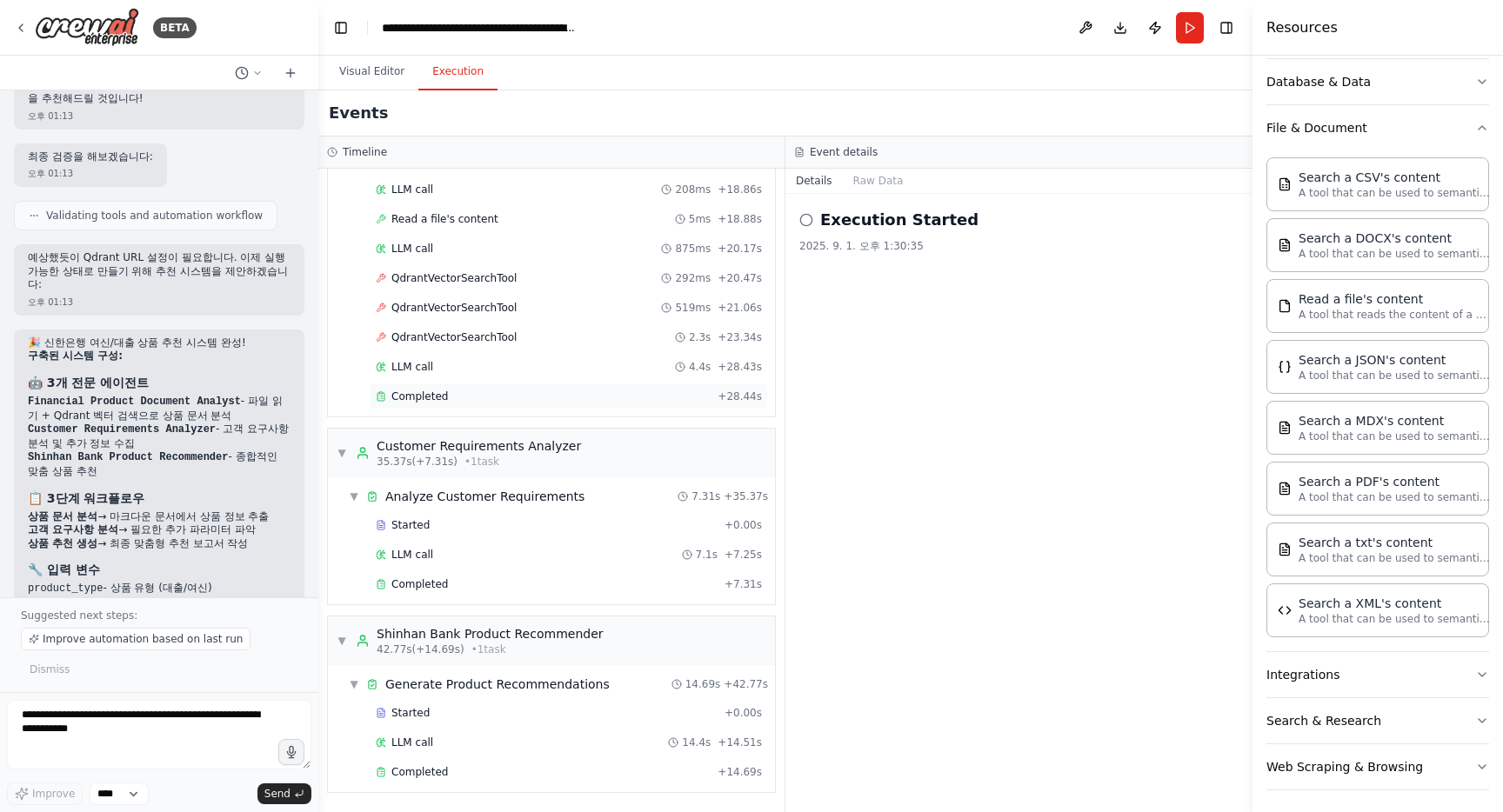
click at [452, 402] on div "Completed" at bounding box center [543, 396] width 335 height 14
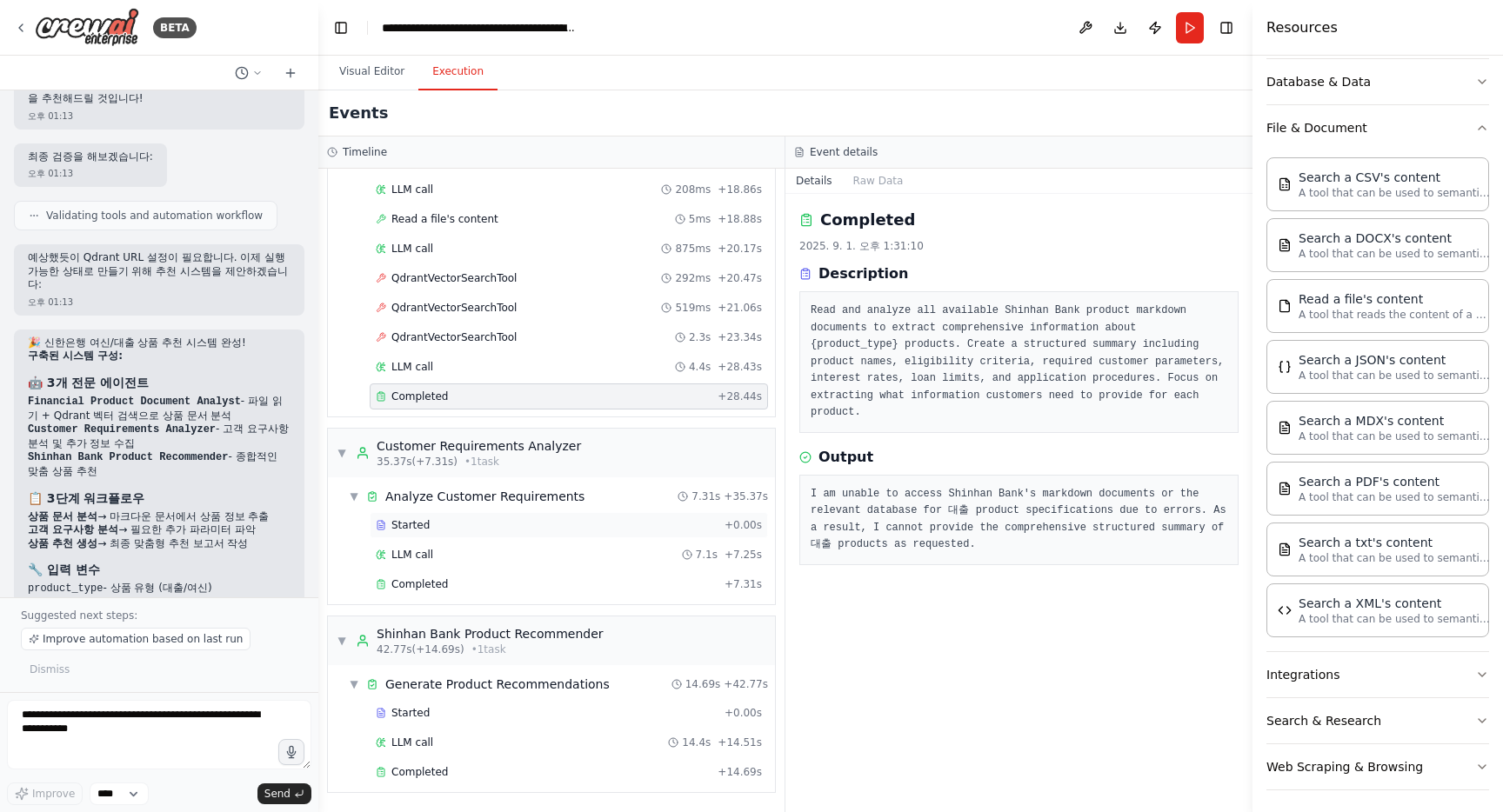
click at [488, 527] on div "Started" at bounding box center [546, 525] width 342 height 14
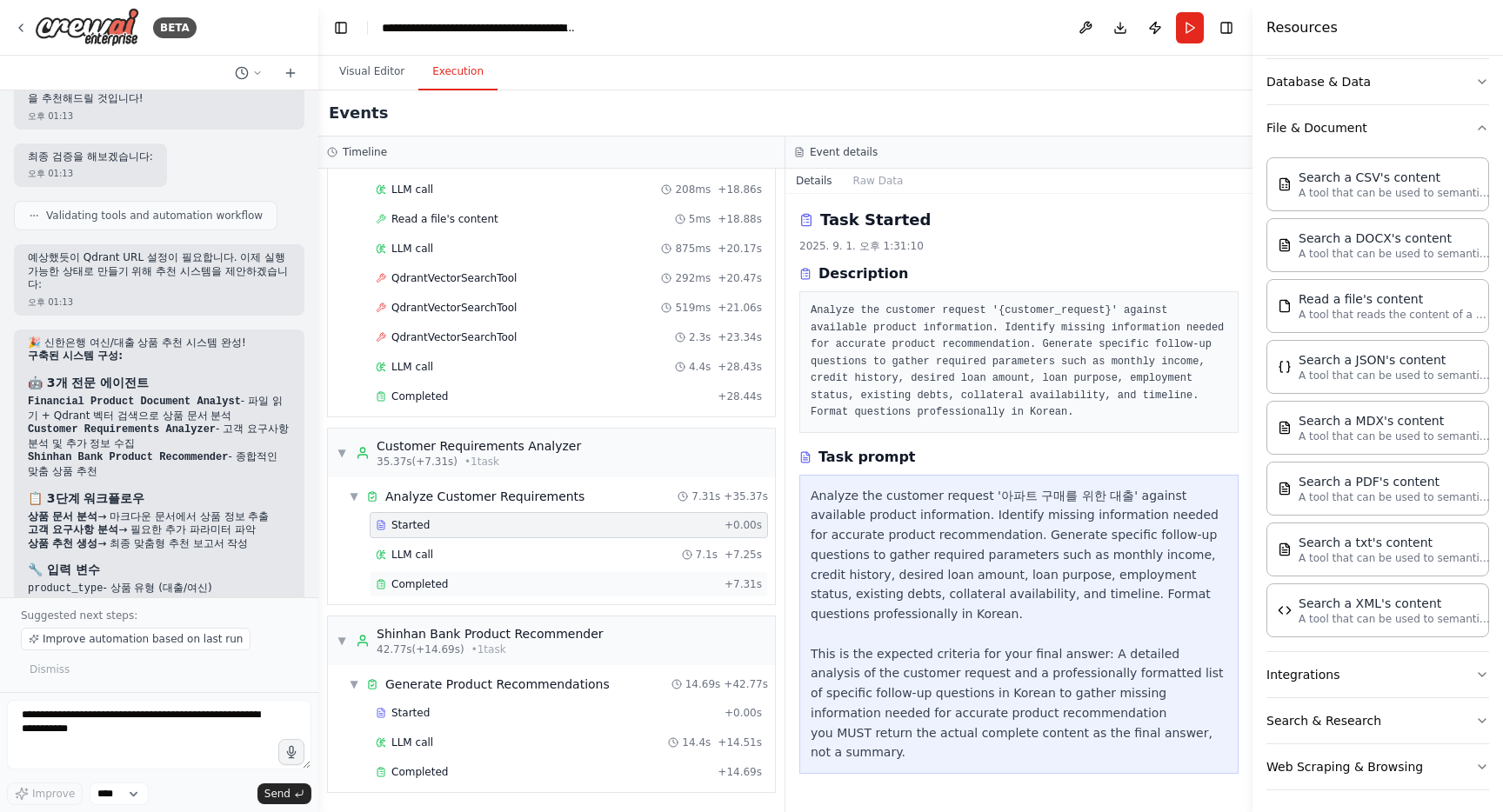
click at [506, 583] on div "Completed" at bounding box center [546, 584] width 342 height 14
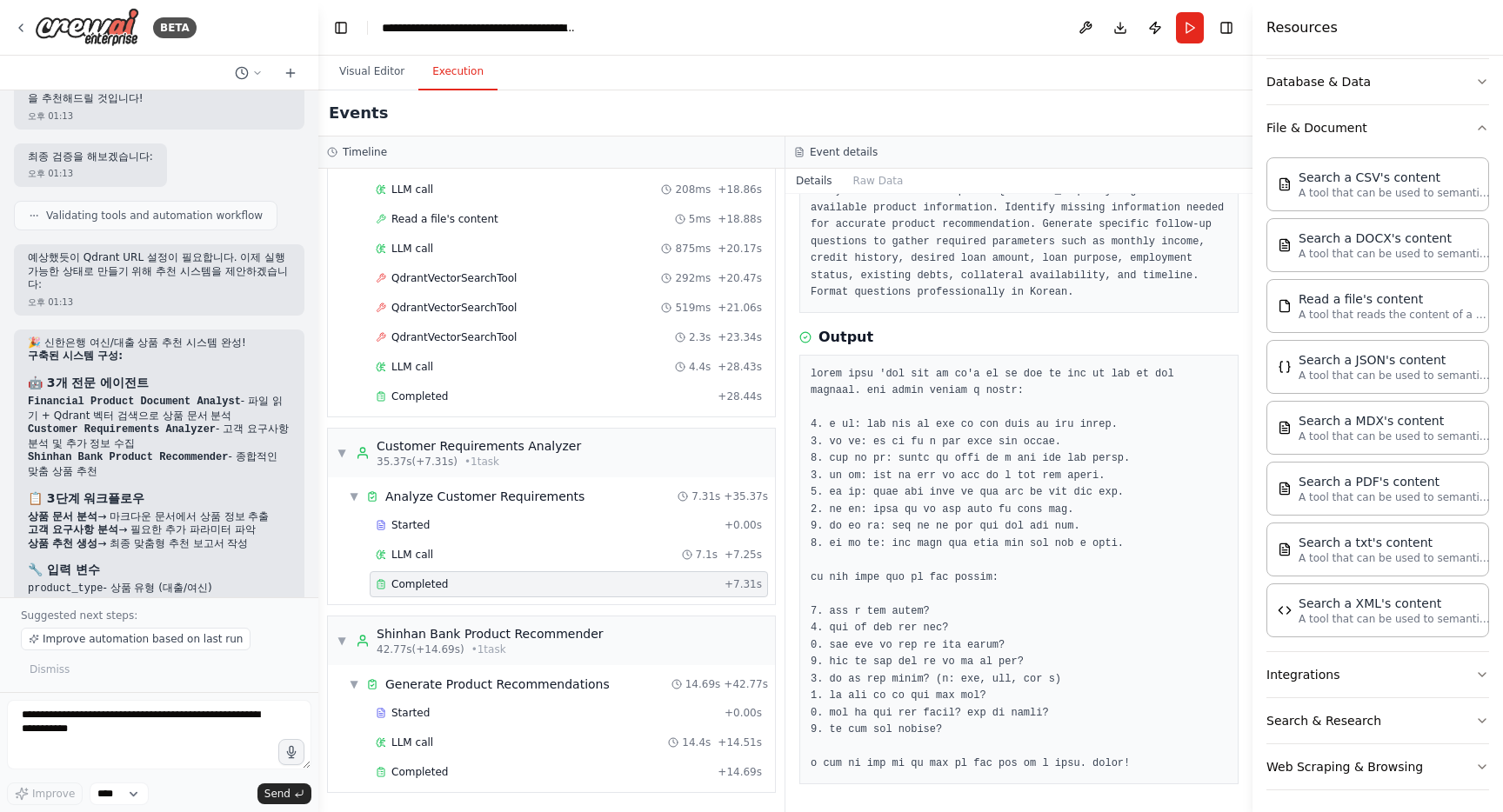
scroll to position [204, 0]
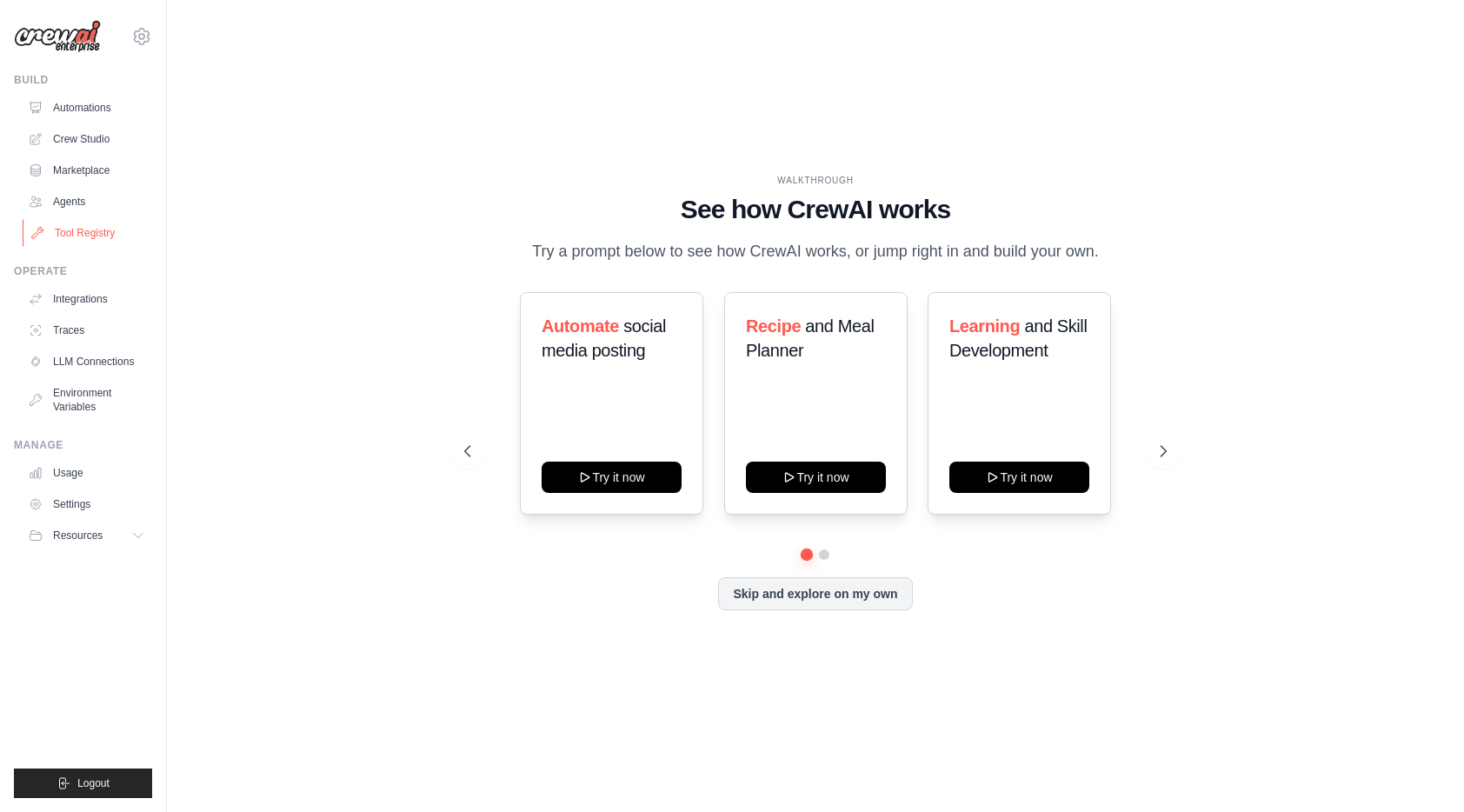
click at [94, 231] on link "Tool Registry" at bounding box center [88, 233] width 131 height 28
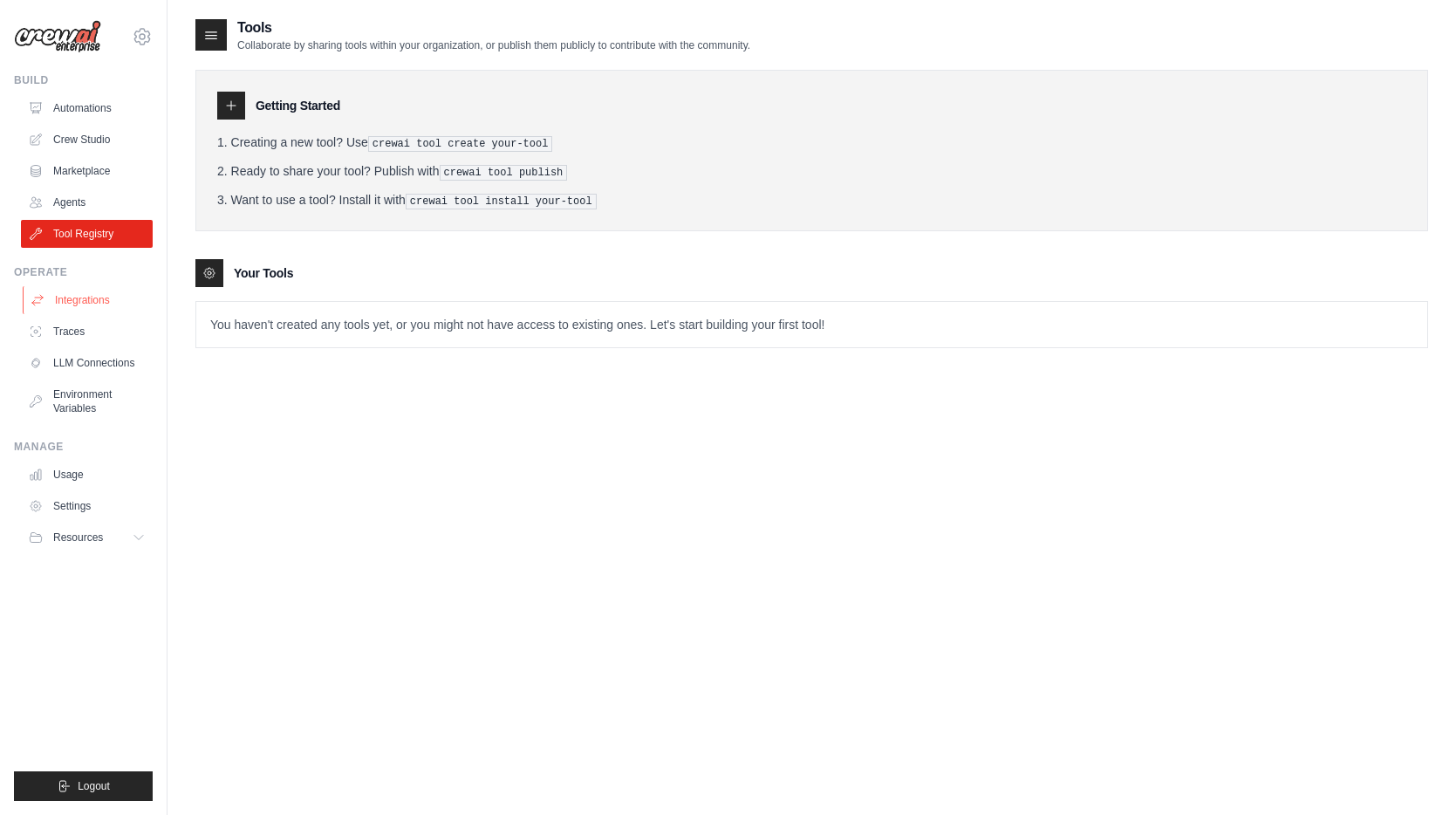
click at [114, 301] on link "Integrations" at bounding box center [88, 301] width 132 height 28
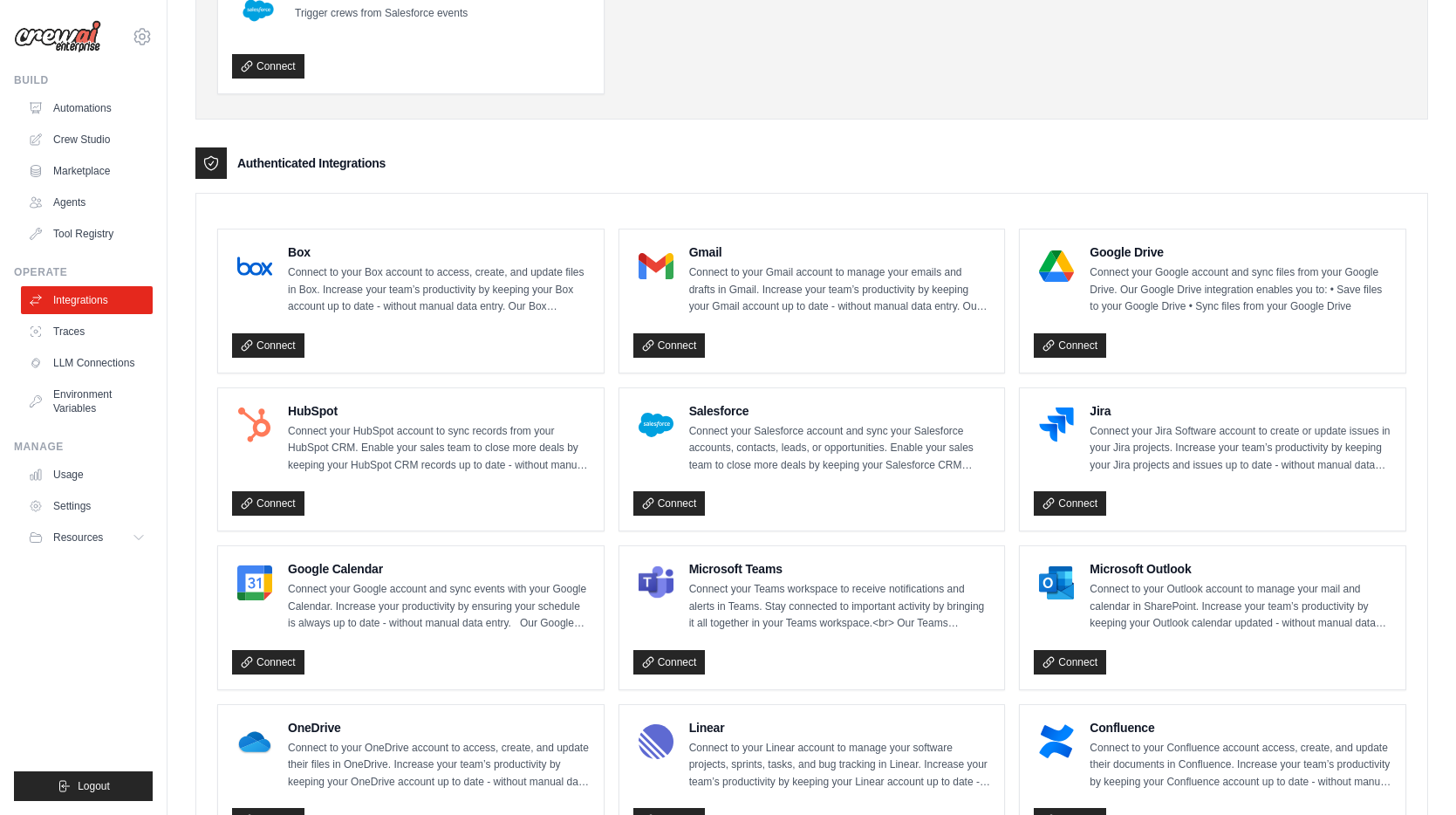
scroll to position [1031, 0]
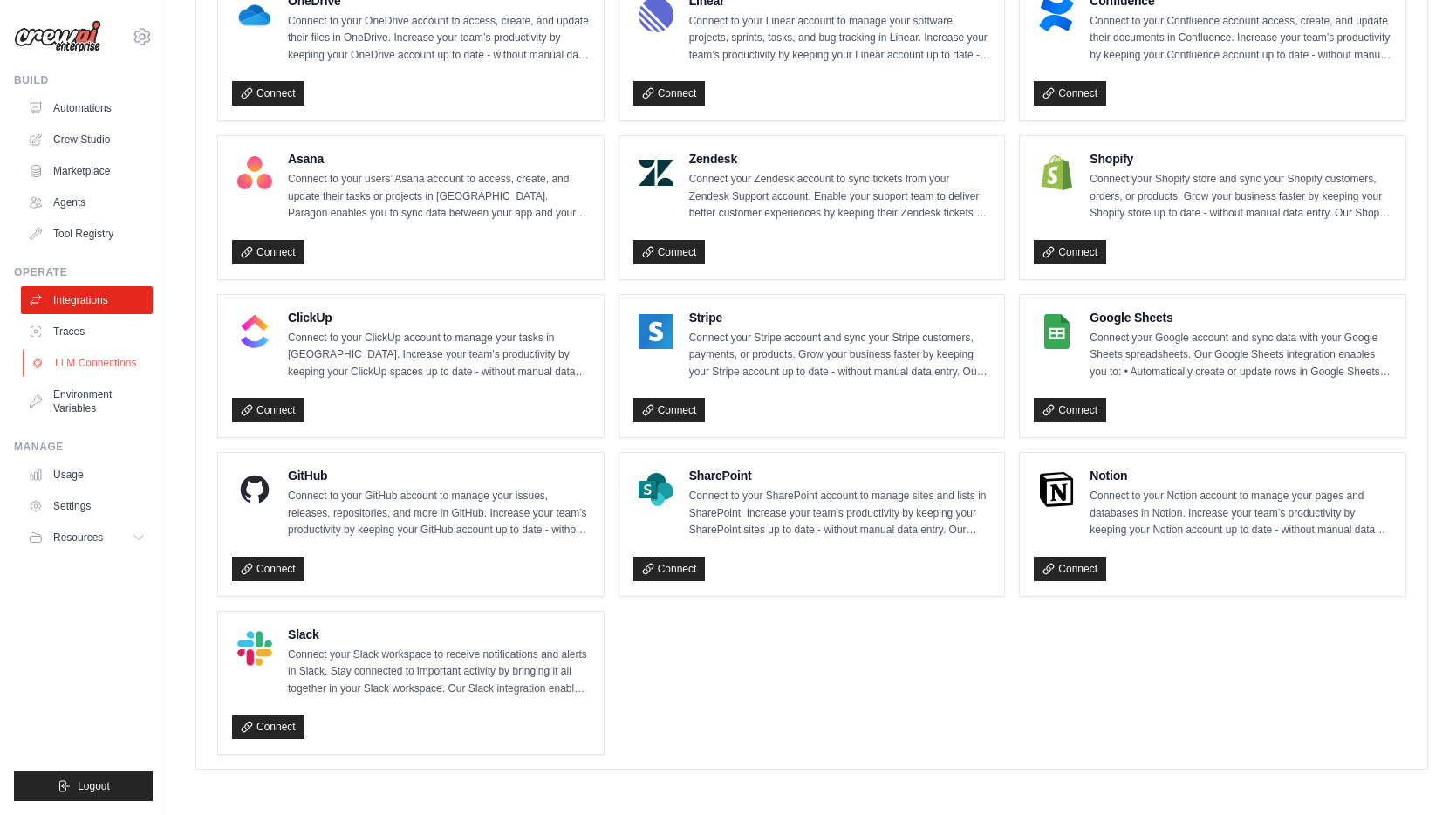
click at [103, 368] on link "LLM Connections" at bounding box center [88, 363] width 132 height 28
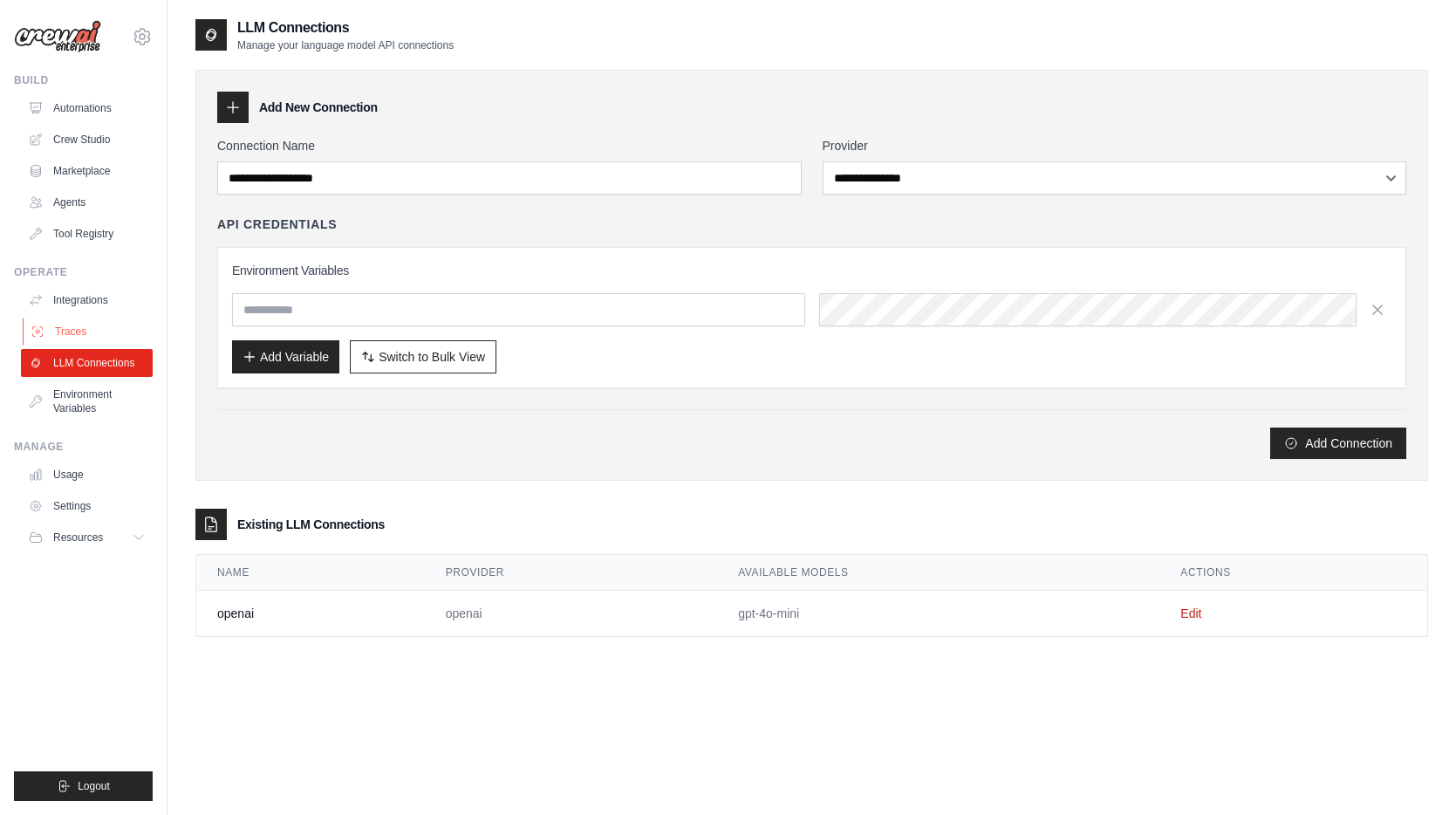
click at [106, 329] on link "Traces" at bounding box center [88, 331] width 132 height 28
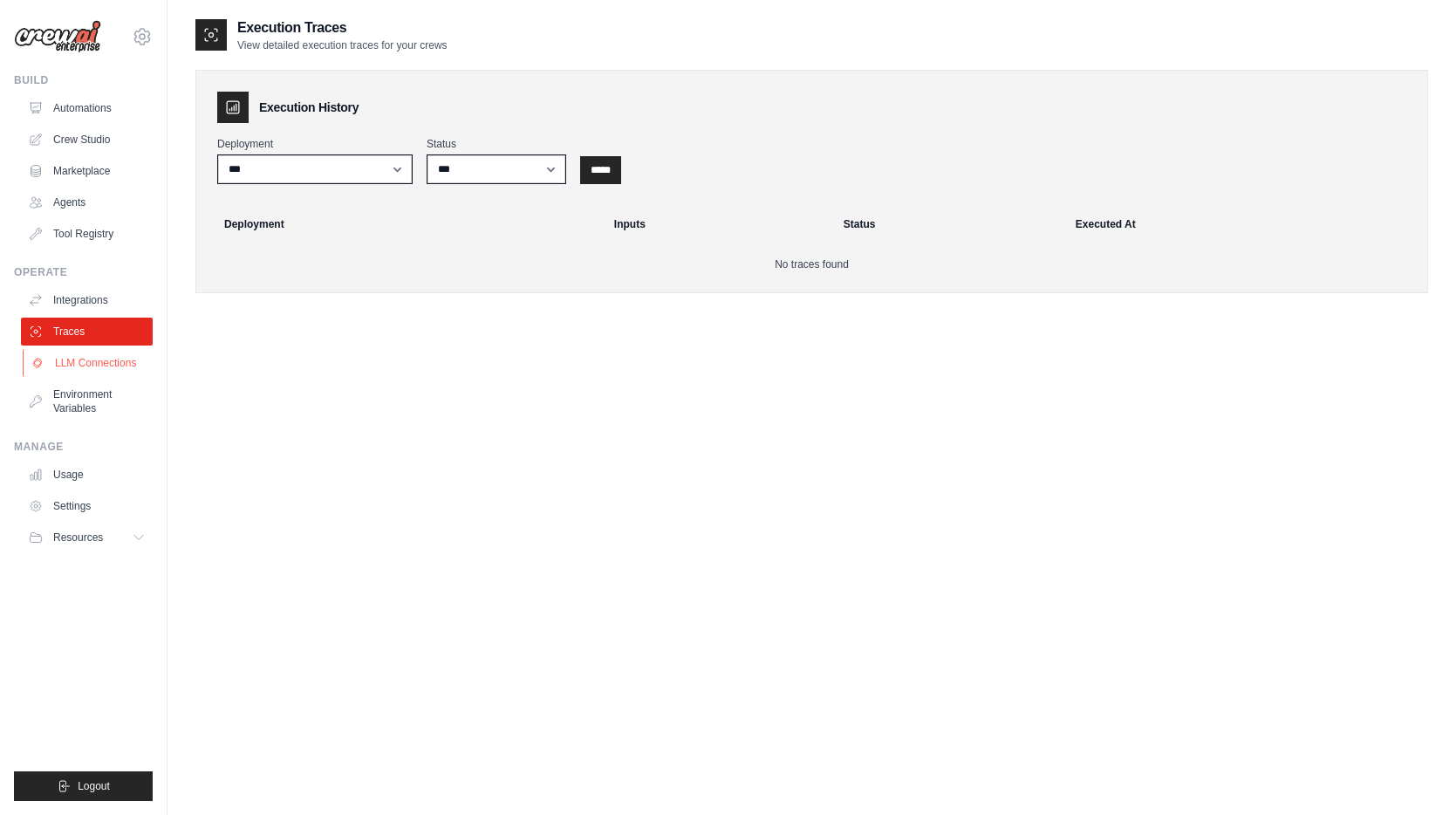
click at [93, 370] on link "LLM Connections" at bounding box center [88, 363] width 132 height 28
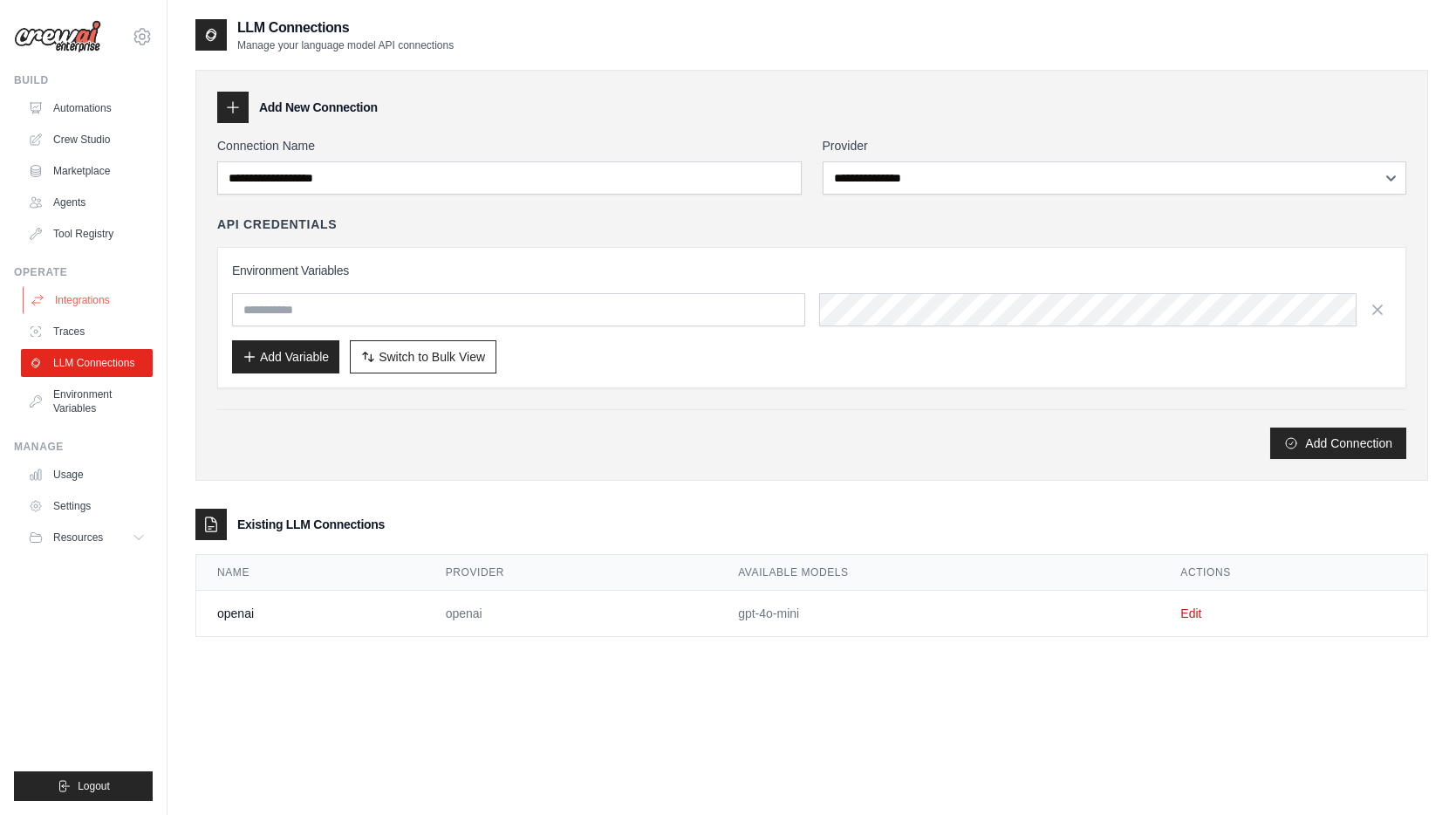
click at [91, 293] on link "Integrations" at bounding box center [88, 301] width 132 height 28
